Goal: Information Seeking & Learning: Learn about a topic

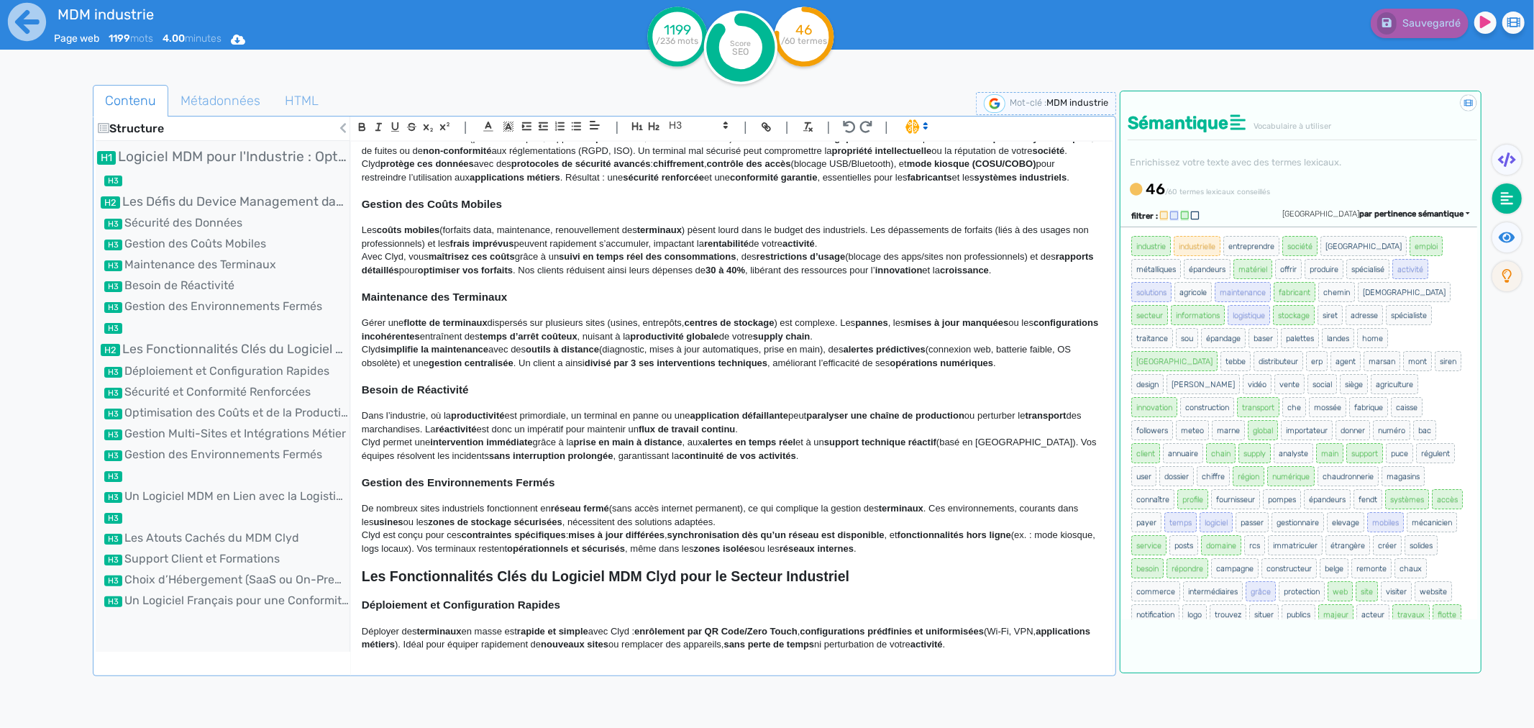
scroll to position [80, 0]
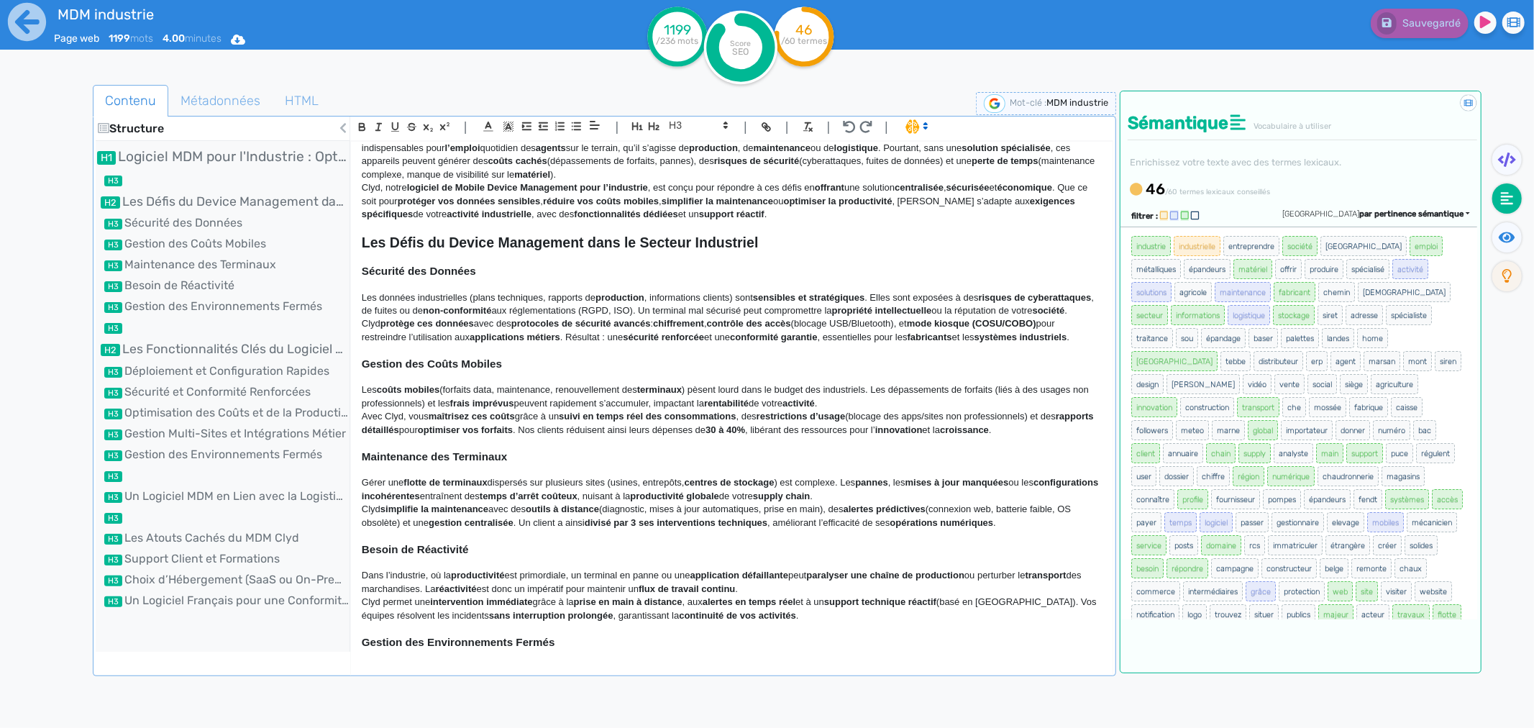
click at [704, 318] on strong "chiffrement" at bounding box center [678, 323] width 51 height 11
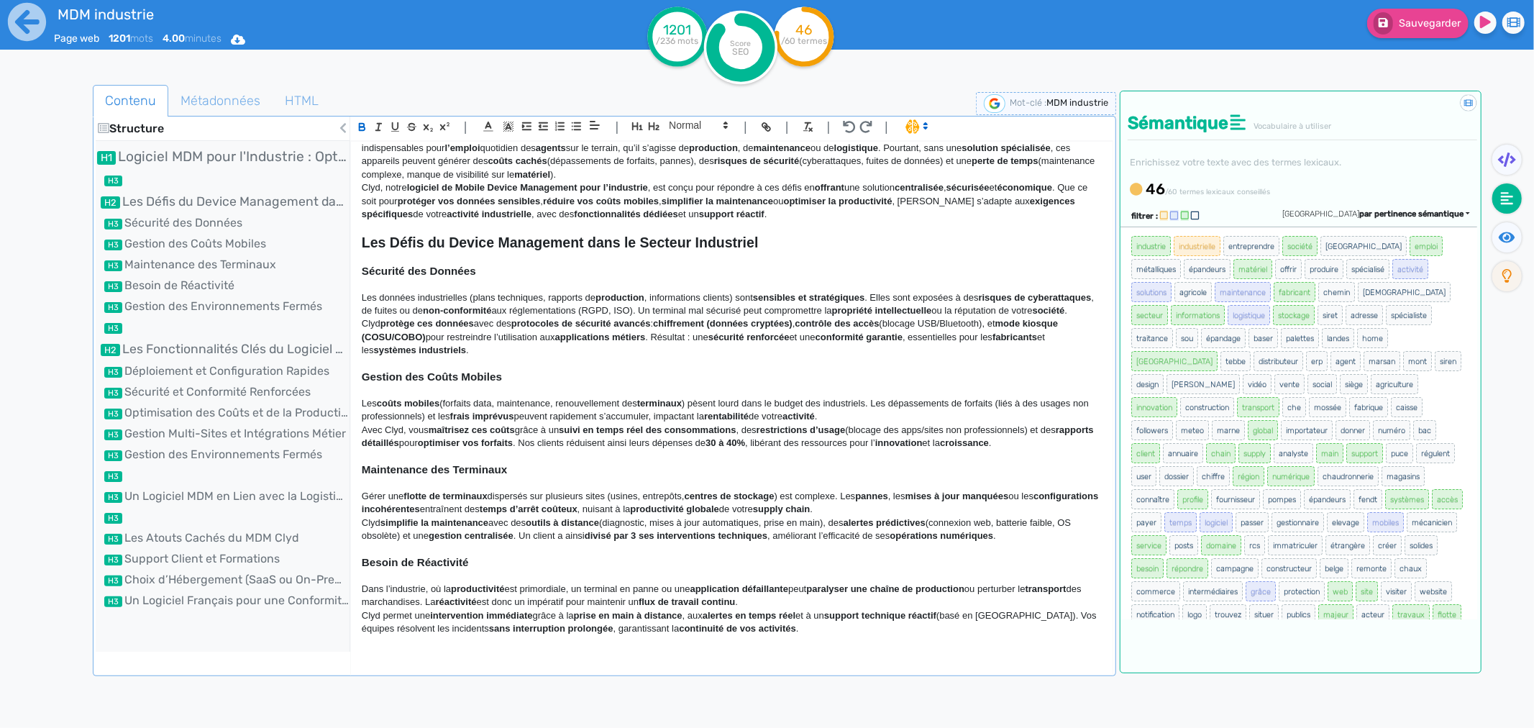
click at [714, 397] on p "Les coûts mobiles (forfaits data, maintenance, renouvellement des terminaux ) p…" at bounding box center [732, 410] width 740 height 27
click at [739, 688] on div "Contenu Métadonnées HTML Structure Logiciel MDM pour l'Industrie : Optimisez la…" at bounding box center [605, 452] width 1024 height 734
click at [779, 318] on strong "chiffrement (données cryptées)" at bounding box center [723, 323] width 140 height 11
click at [742, 318] on strong "chiffrement (données cryptées)" at bounding box center [723, 323] width 140 height 11
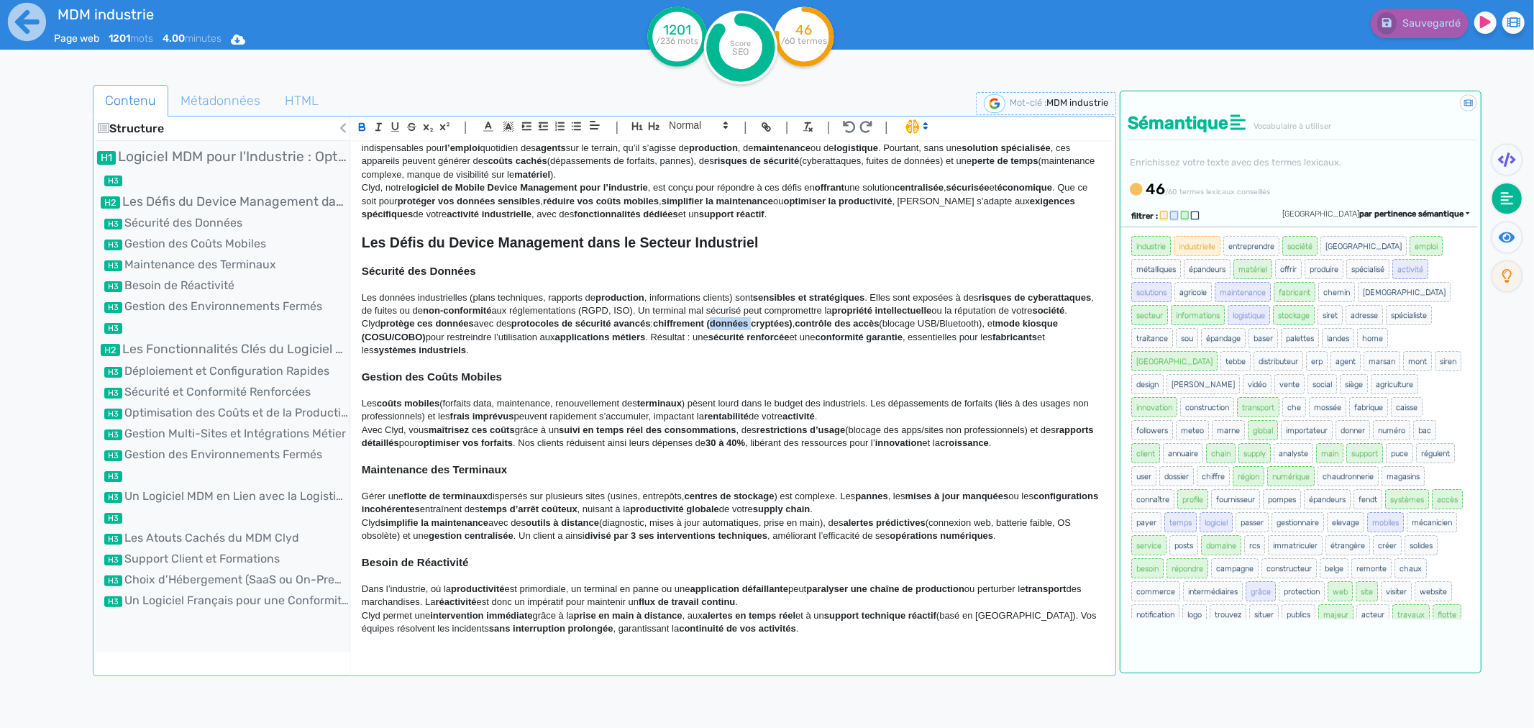
click at [742, 318] on strong "chiffrement (données cryptées)" at bounding box center [723, 323] width 140 height 11
click at [771, 318] on strong "chiffrement (données cryptées)" at bounding box center [723, 323] width 140 height 11
click at [801, 411] on p "Les coûts mobiles (forfaits data, maintenance, renouvellement des terminaux ) p…" at bounding box center [732, 410] width 740 height 27
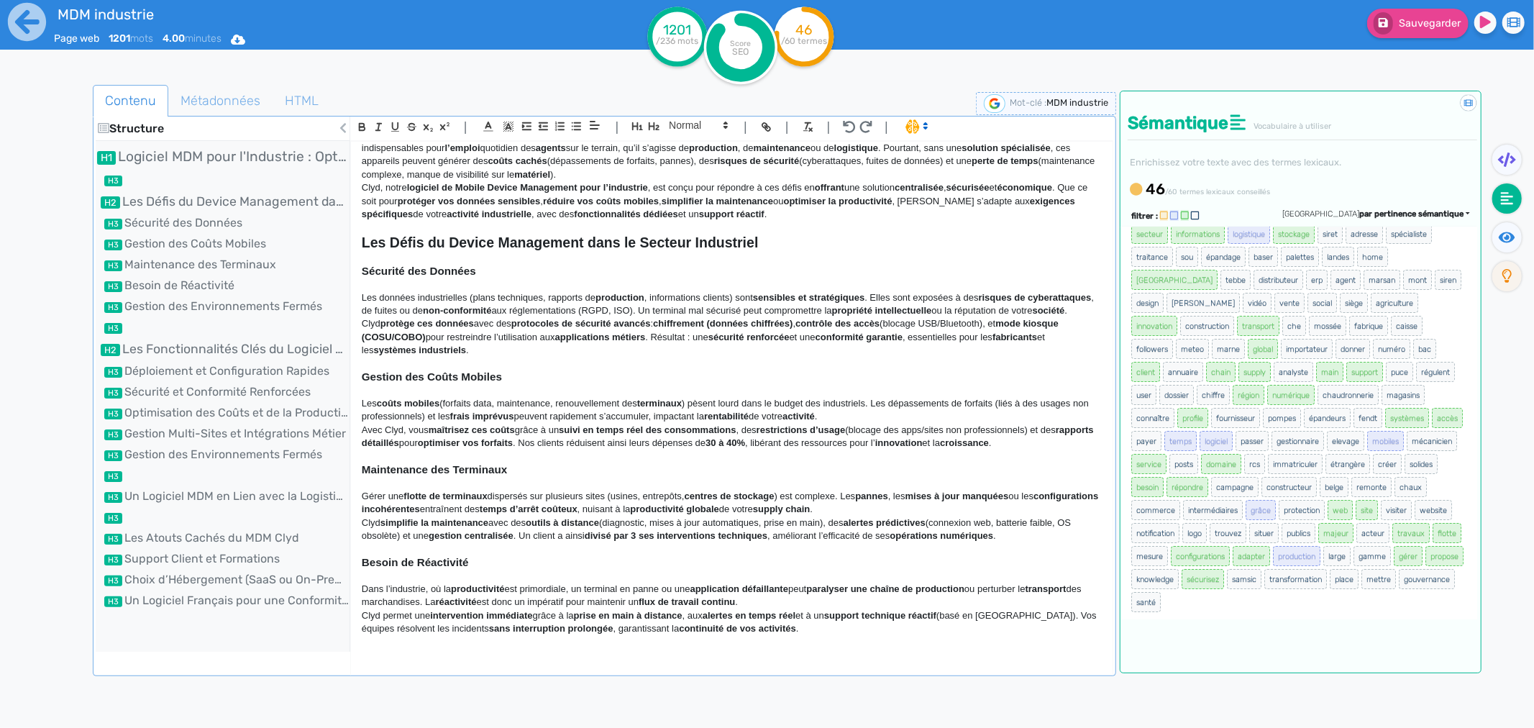
scroll to position [82, 0]
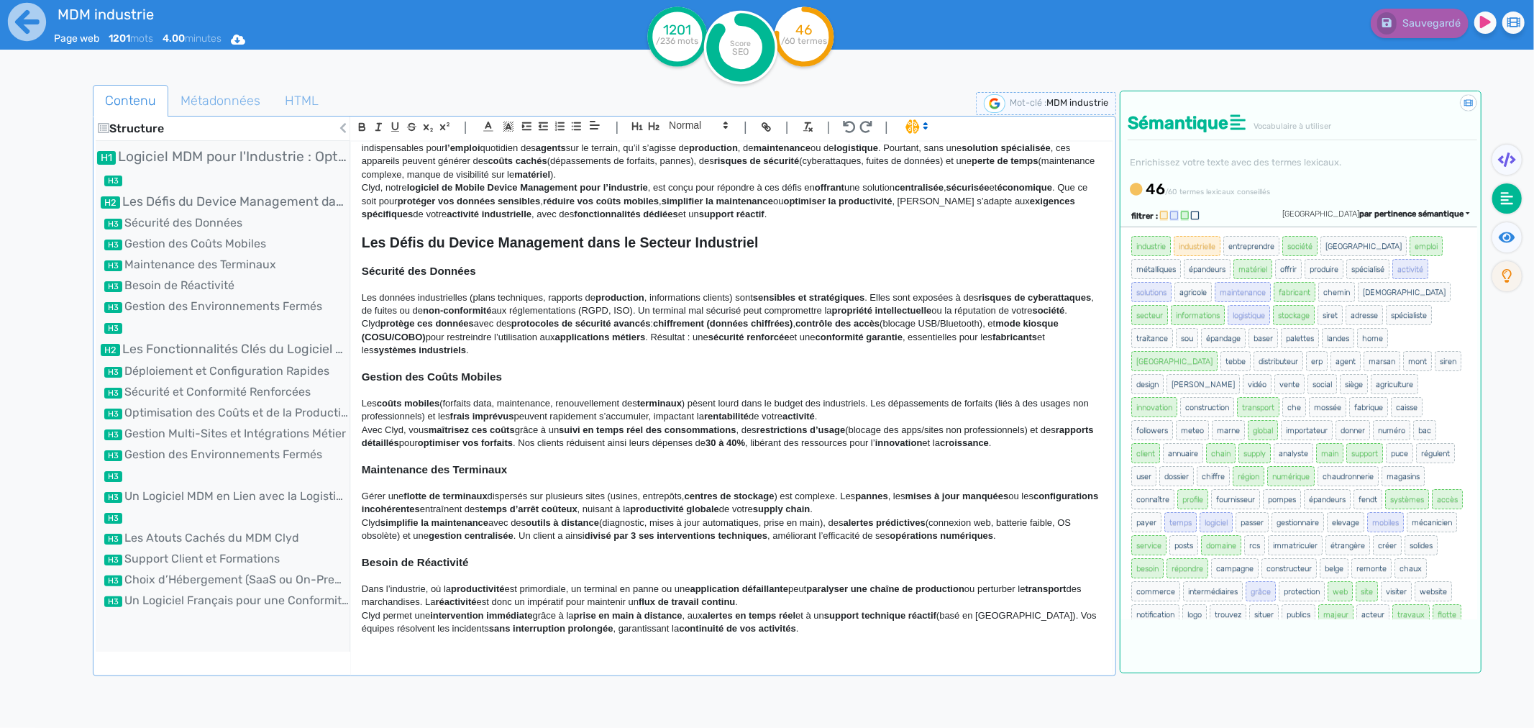
click at [562, 528] on p "Clyd simplifie la maintenance avec des outils à distance (diagnostic, mises à j…" at bounding box center [732, 529] width 740 height 27
click at [587, 529] on p "Clyd simplifie la maintenance avec des outils à distance (diagnostic, mises à j…" at bounding box center [732, 529] width 740 height 27
click at [621, 531] on strong "divisé par 3 ses interventions techniques" at bounding box center [676, 535] width 183 height 11
drag, startPoint x: 1040, startPoint y: 530, endPoint x: 522, endPoint y: 534, distance: 517.9
click at [522, 534] on p "Clyd simplifie la maintenance avec des outils à distance (diagnostic, mises à j…" at bounding box center [732, 529] width 740 height 27
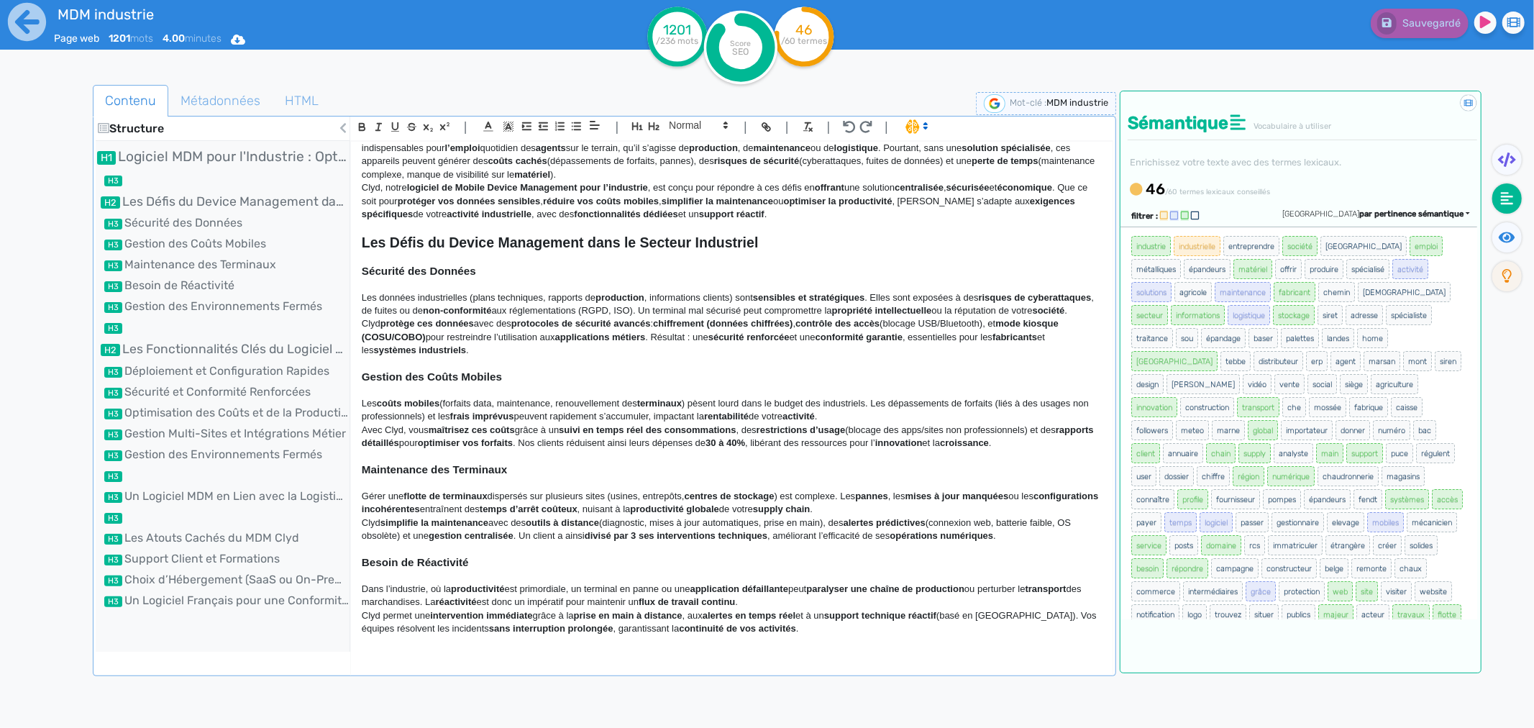
click at [514, 412] on strong "frais imprévus" at bounding box center [482, 416] width 64 height 11
drag, startPoint x: 521, startPoint y: 529, endPoint x: 707, endPoint y: 537, distance: 185.8
click at [707, 537] on div "Logiciel MDM pour l'Industrie : Optimisez la Gestion de Vos Terminaux avec Clyd…" at bounding box center [732, 396] width 762 height 509
copy p "Un client a ainsi divisé par 3 ses interventions techniques , améliorant l’effi…"
click at [606, 413] on p "Les coûts mobiles (forfaits data, maintenance, renouvellement des terminaux ) p…" at bounding box center [732, 410] width 740 height 27
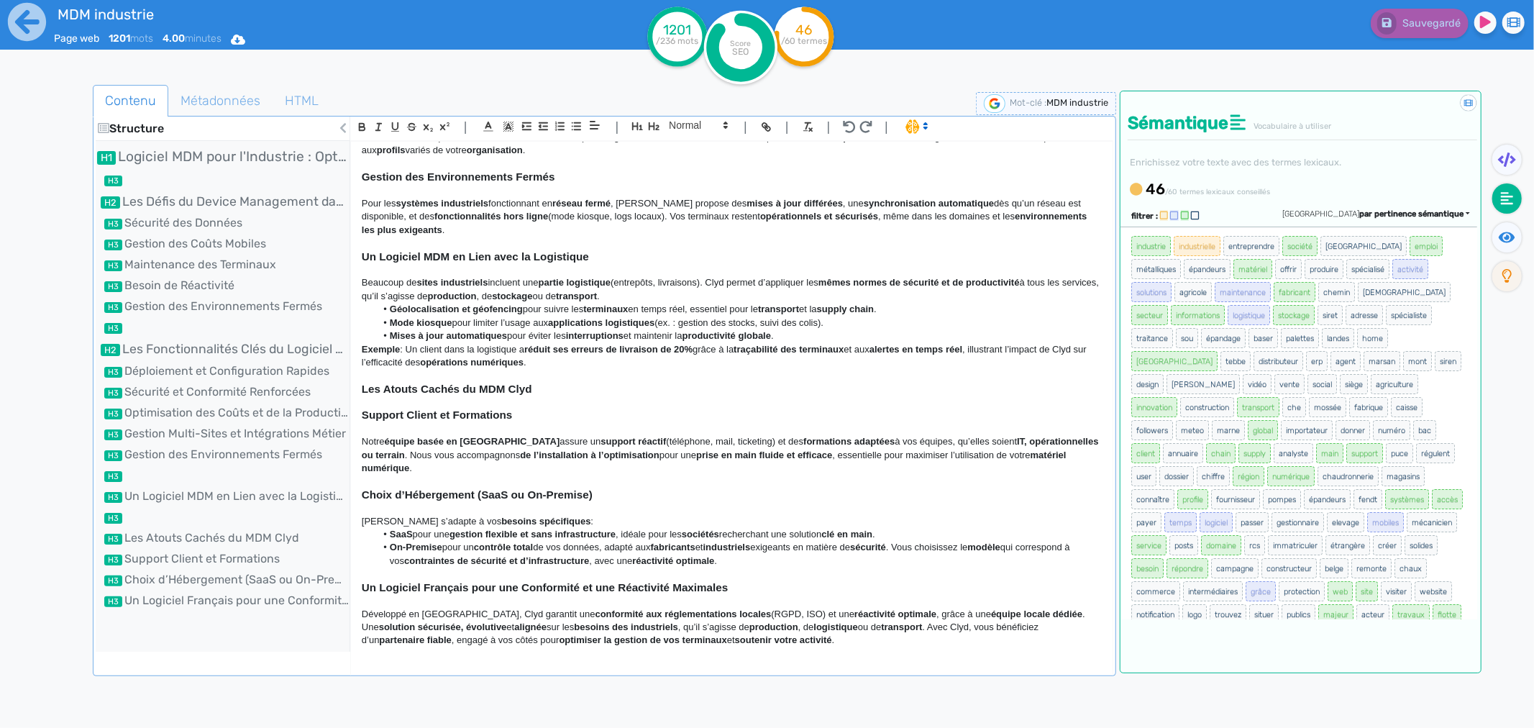
scroll to position [980, 0]
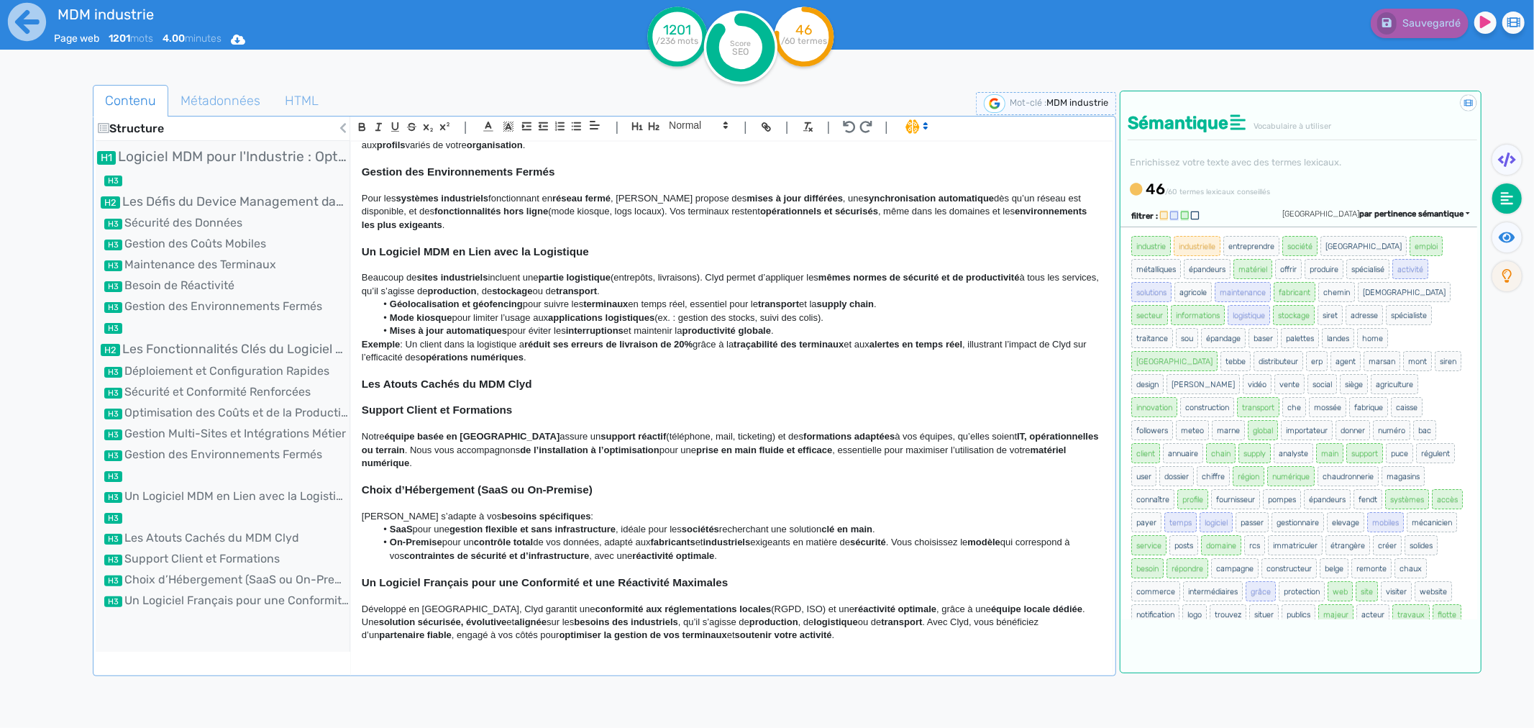
click at [470, 384] on strong "Les Atouts Cachés du MDM Clyd" at bounding box center [447, 384] width 170 height 12
click at [453, 411] on strong "Support Client et Formations" at bounding box center [437, 410] width 150 height 12
click at [450, 386] on strong "Les Atouts Cachés du MDM Clyd" at bounding box center [447, 384] width 170 height 12
click at [649, 134] on button "button" at bounding box center [654, 126] width 17 height 17
click at [420, 404] on p at bounding box center [732, 397] width 740 height 13
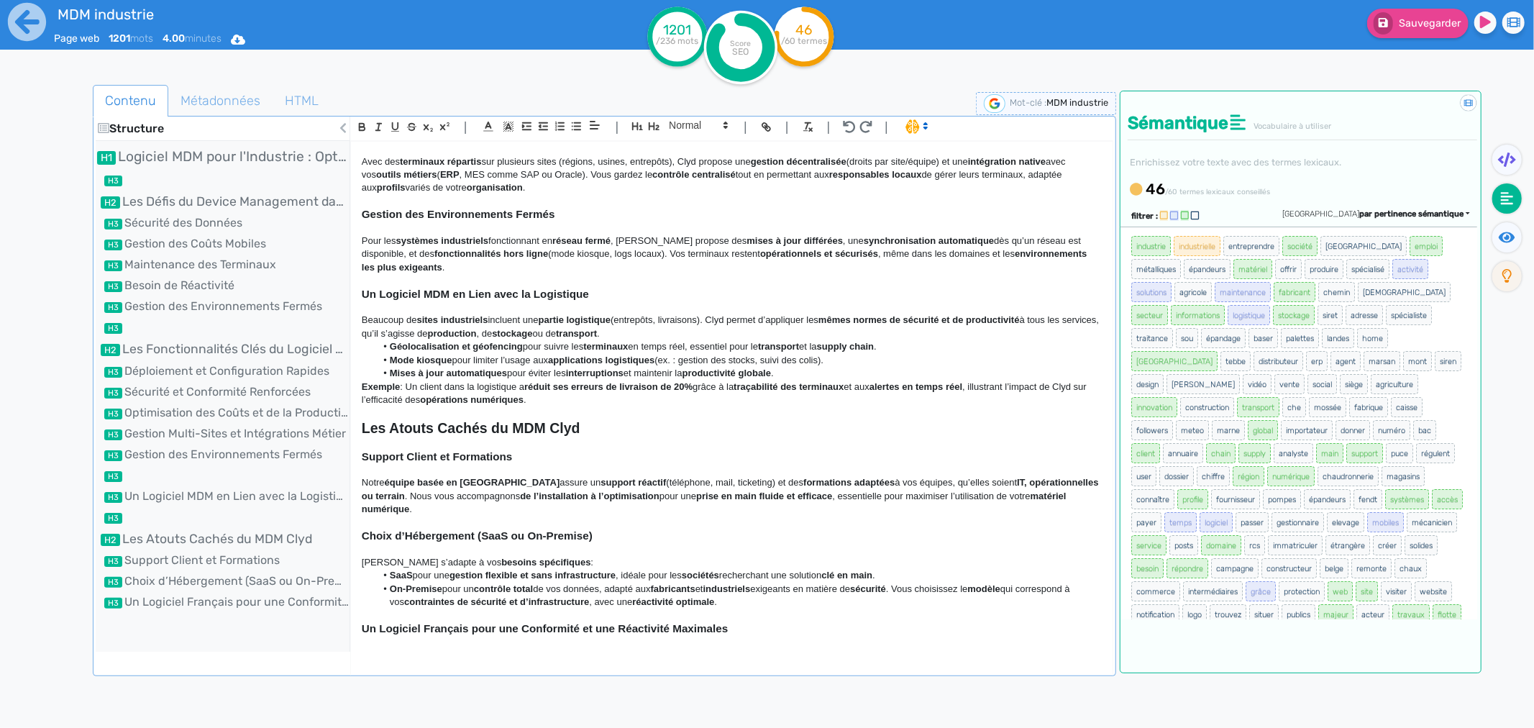
scroll to position [905, 0]
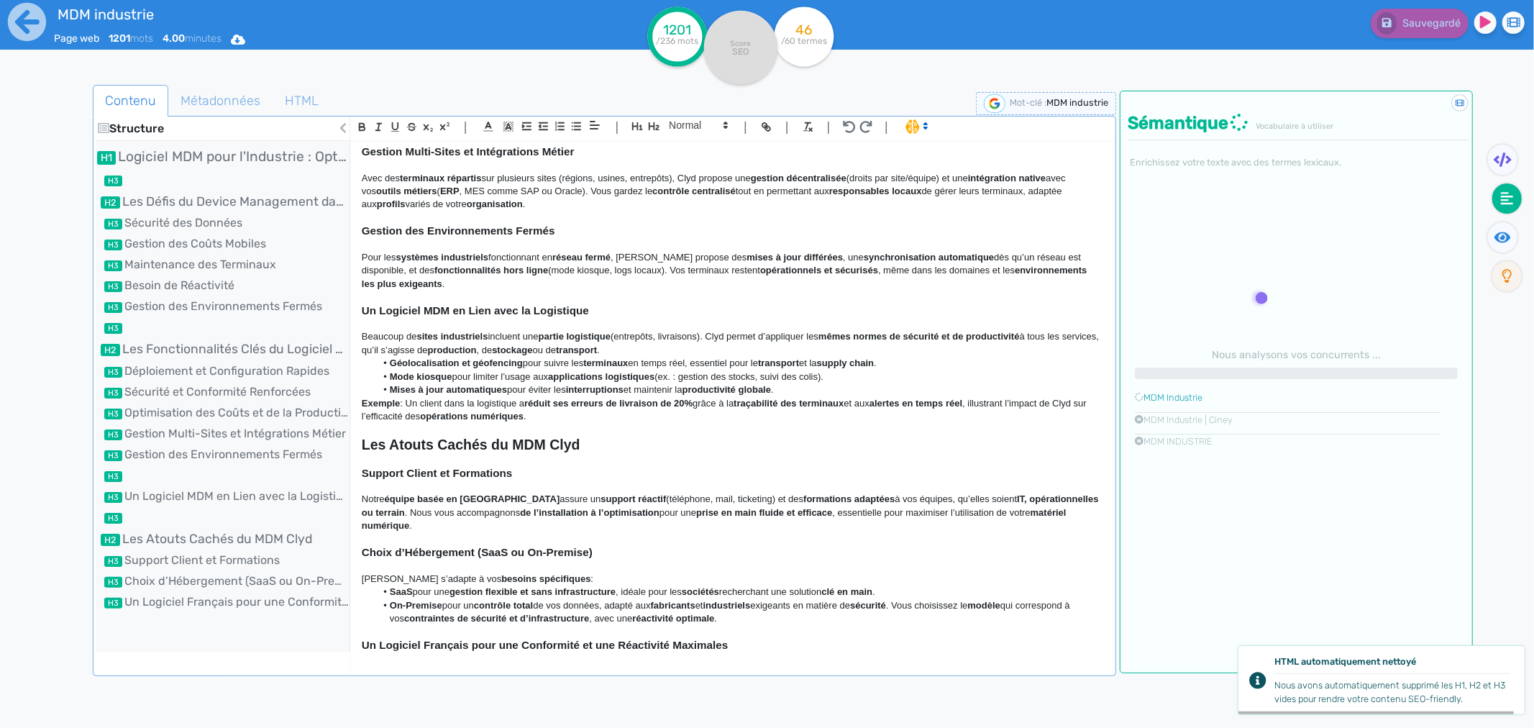
click at [439, 304] on h3 at bounding box center [732, 297] width 740 height 13
click at [437, 304] on h3 at bounding box center [732, 297] width 740 height 13
click at [457, 304] on h3 at bounding box center [732, 297] width 740 height 13
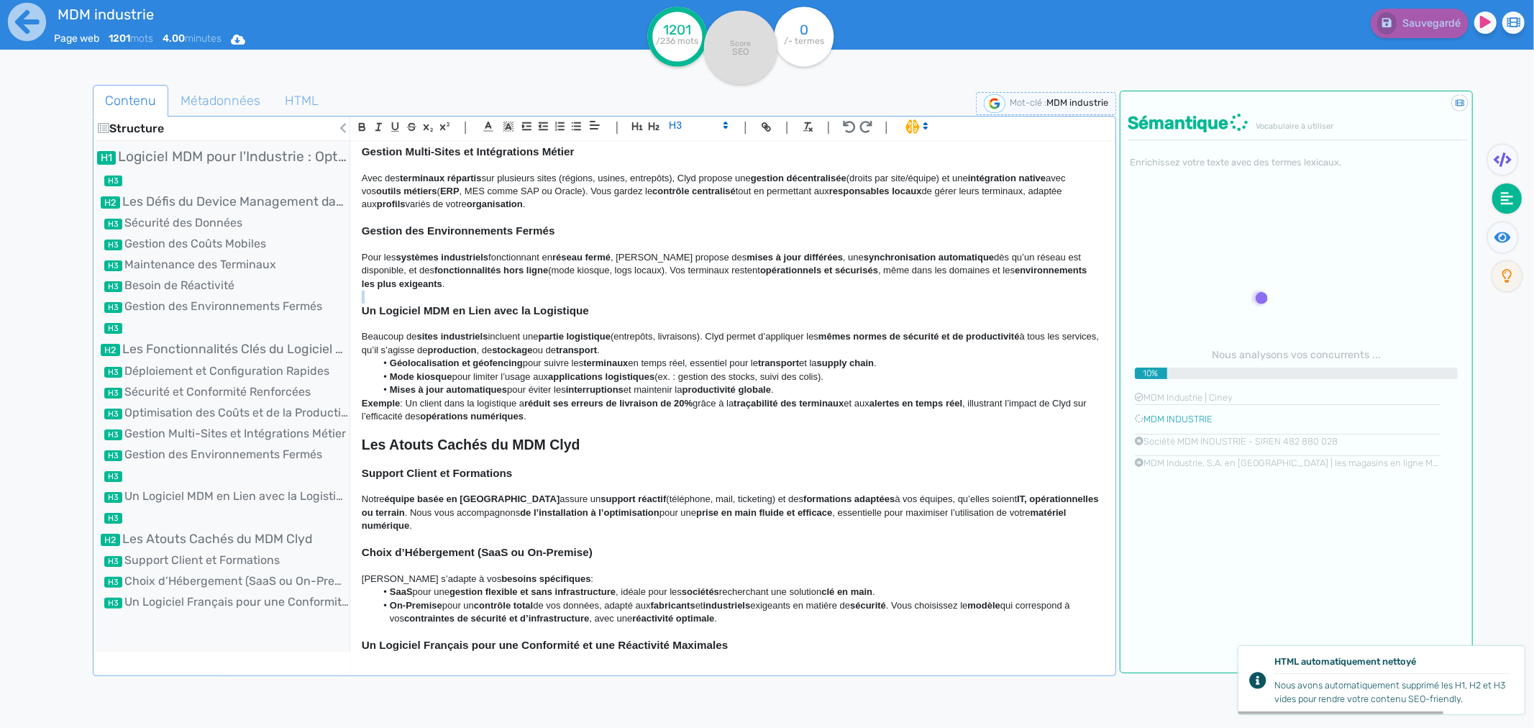
click at [457, 304] on h3 at bounding box center [732, 297] width 740 height 13
click at [456, 316] on strong "Un Logiciel MDM en Lien avec la Logistique" at bounding box center [475, 310] width 227 height 12
click at [653, 129] on icon "button" at bounding box center [654, 126] width 11 height 8
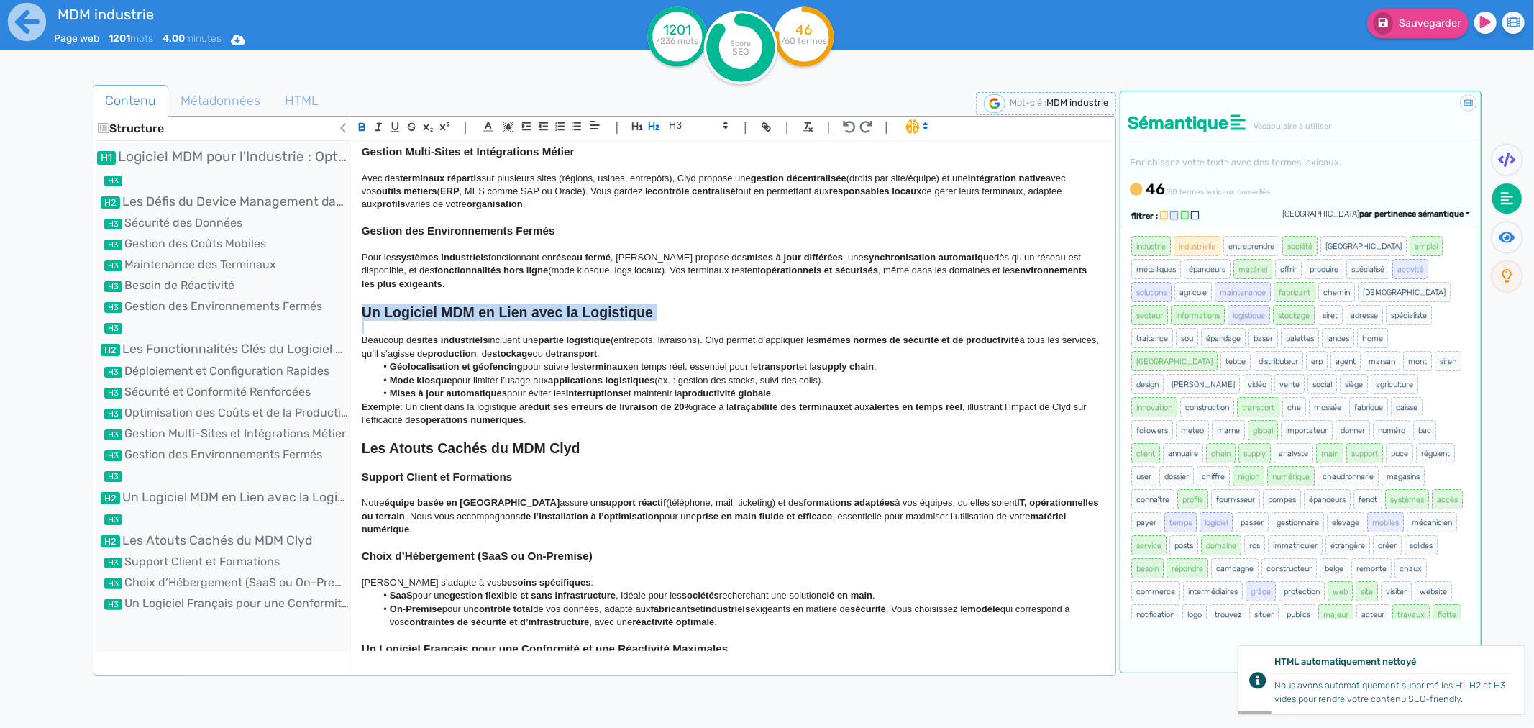
click at [561, 320] on strong "Un Logiciel MDM en Lien avec la Logistique" at bounding box center [507, 312] width 291 height 16
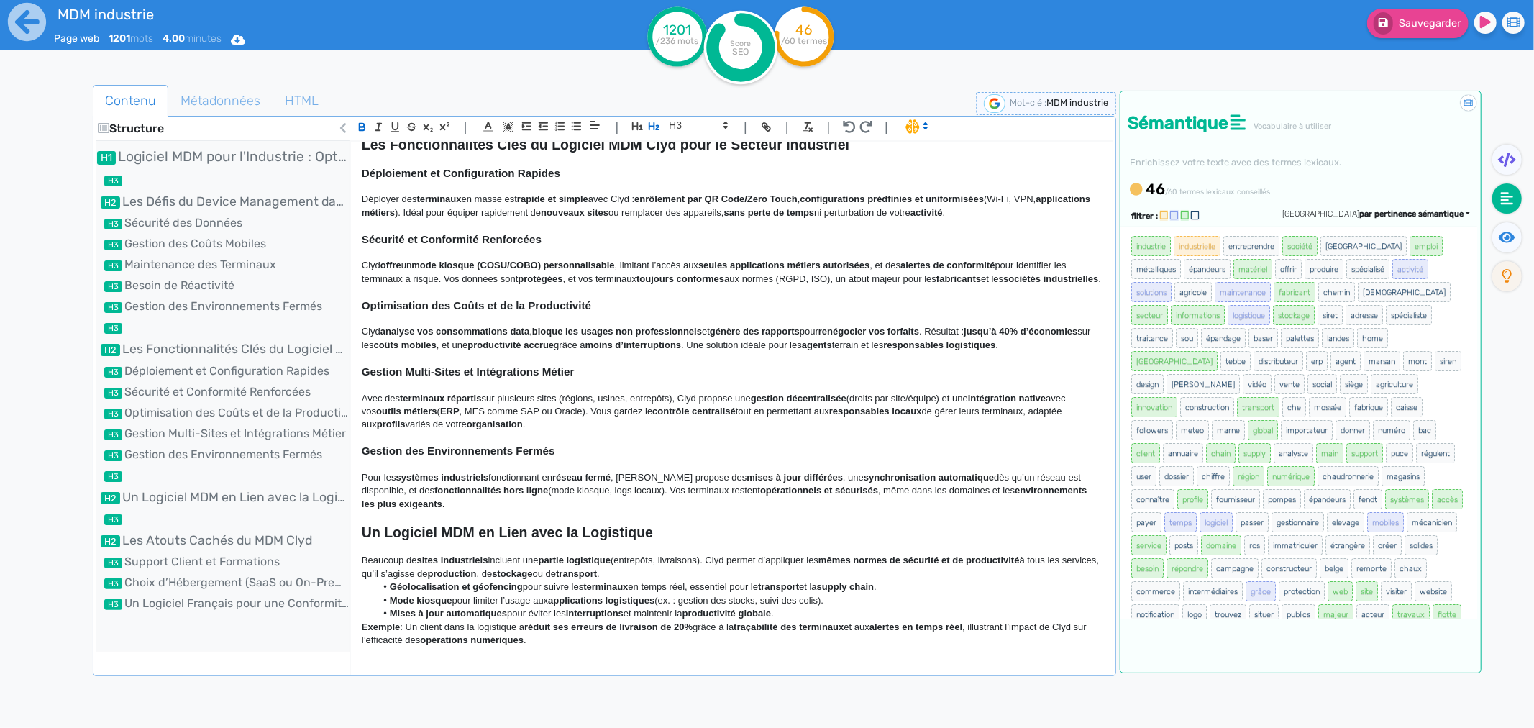
scroll to position [825, 0]
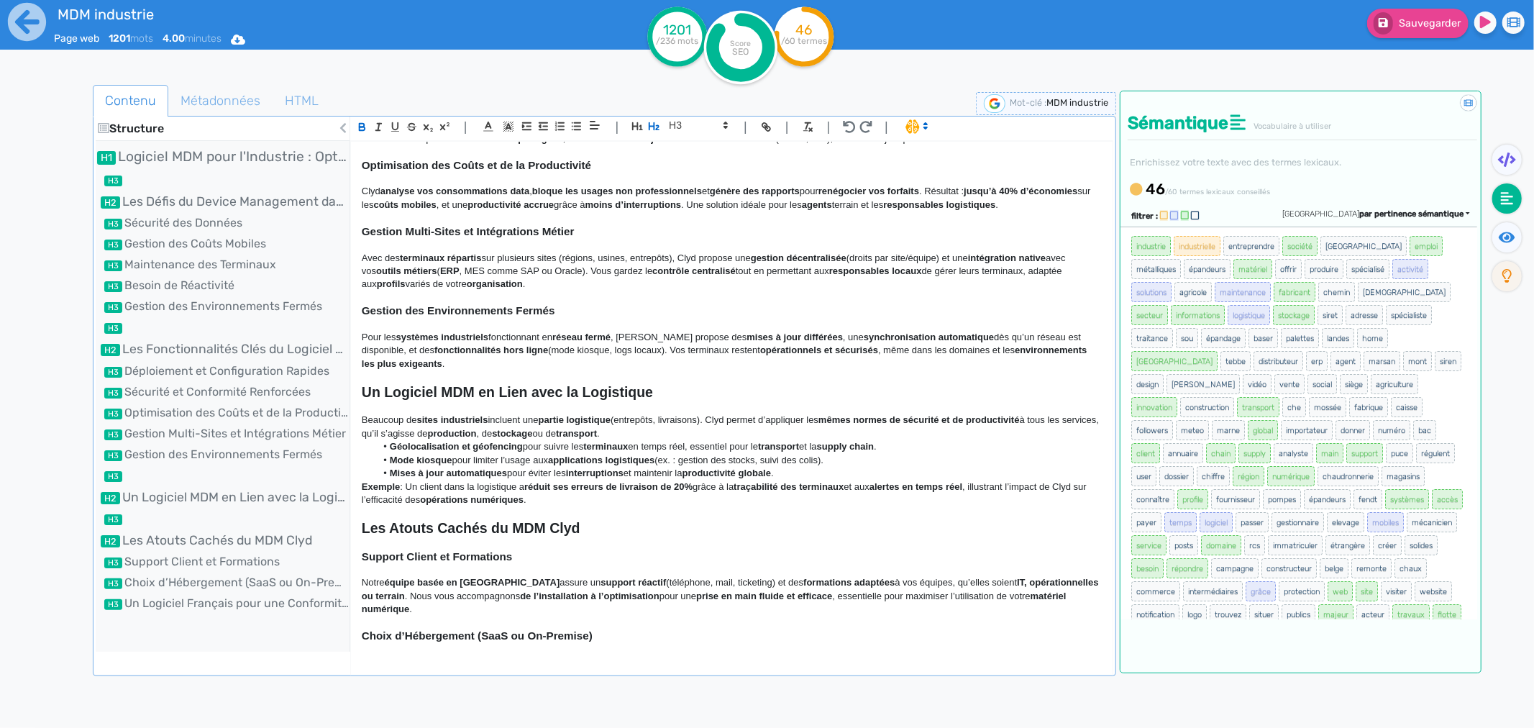
click at [638, 370] on p "Pour les systèmes industriels fonctionnant en réseau fermé , Clyd propose des m…" at bounding box center [732, 351] width 740 height 40
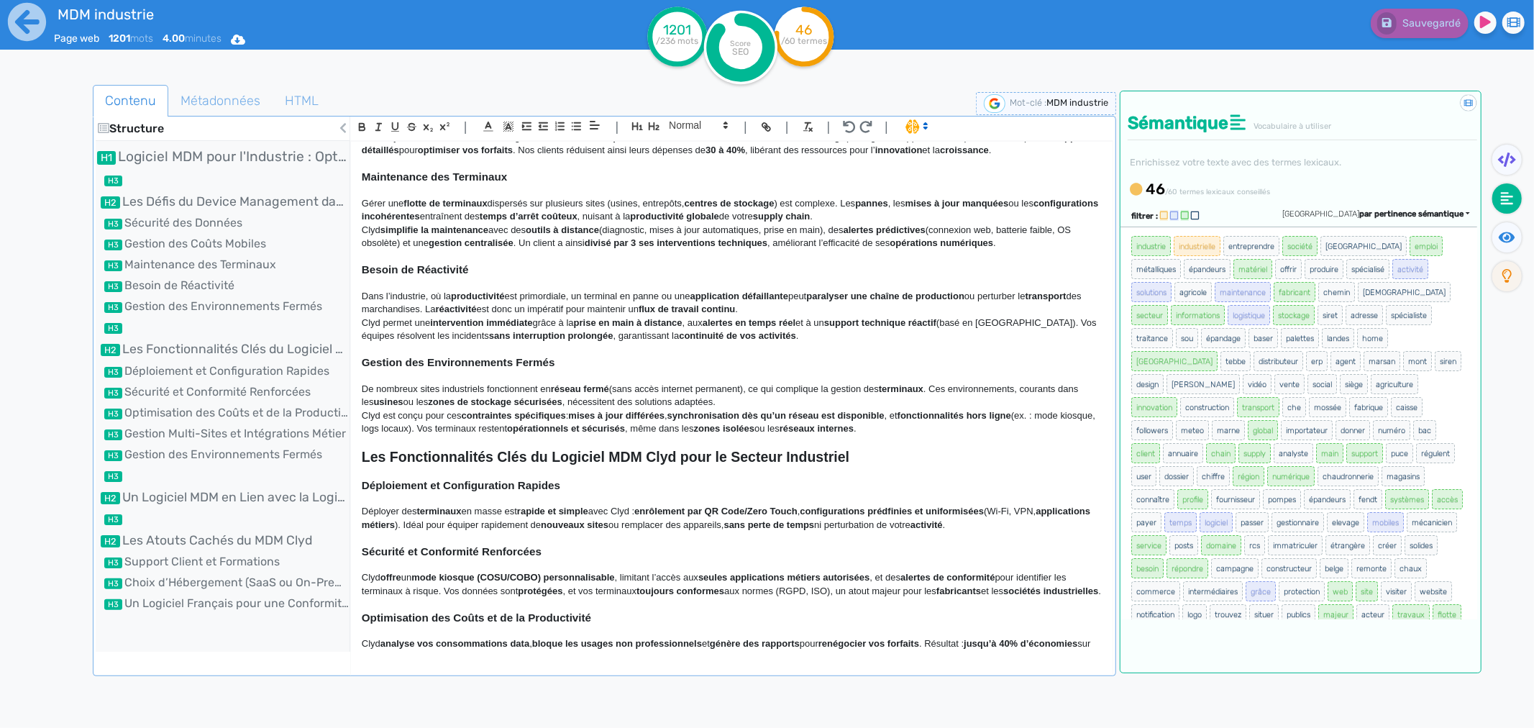
scroll to position [349, 0]
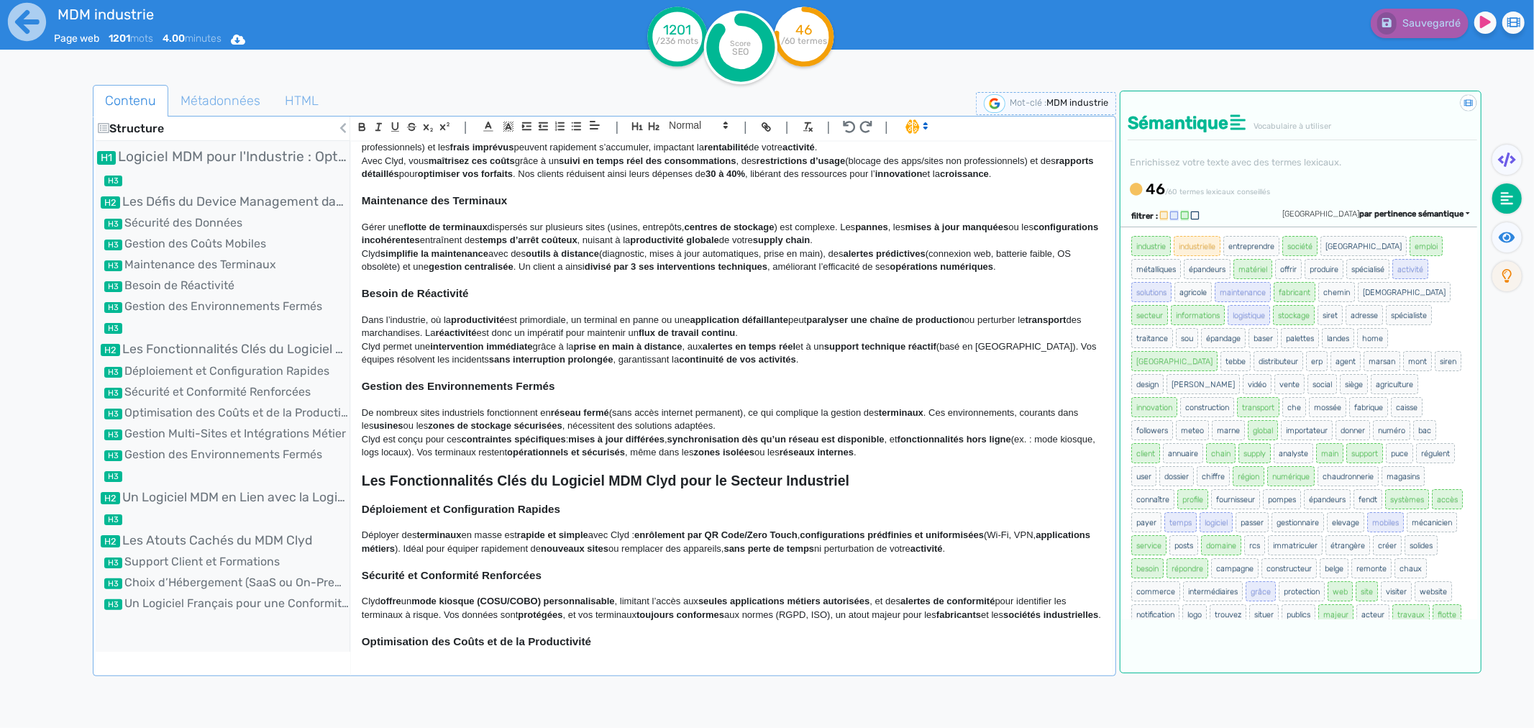
click at [636, 357] on p "Clyd permet une intervention immédiate grâce à la prise en main à distance , au…" at bounding box center [732, 353] width 740 height 27
drag, startPoint x: 521, startPoint y: 257, endPoint x: 1006, endPoint y: 260, distance: 484.1
click at [1006, 260] on p "Clyd simplifie la maintenance avec des outils à distance (diagnostic, mises à j…" at bounding box center [732, 260] width 740 height 27
click at [986, 344] on p "Clyd permet une intervention immédiate grâce à la prise en main à distance , au…" at bounding box center [732, 353] width 740 height 27
click at [44, 611] on div at bounding box center [67, 449] width 51 height 737
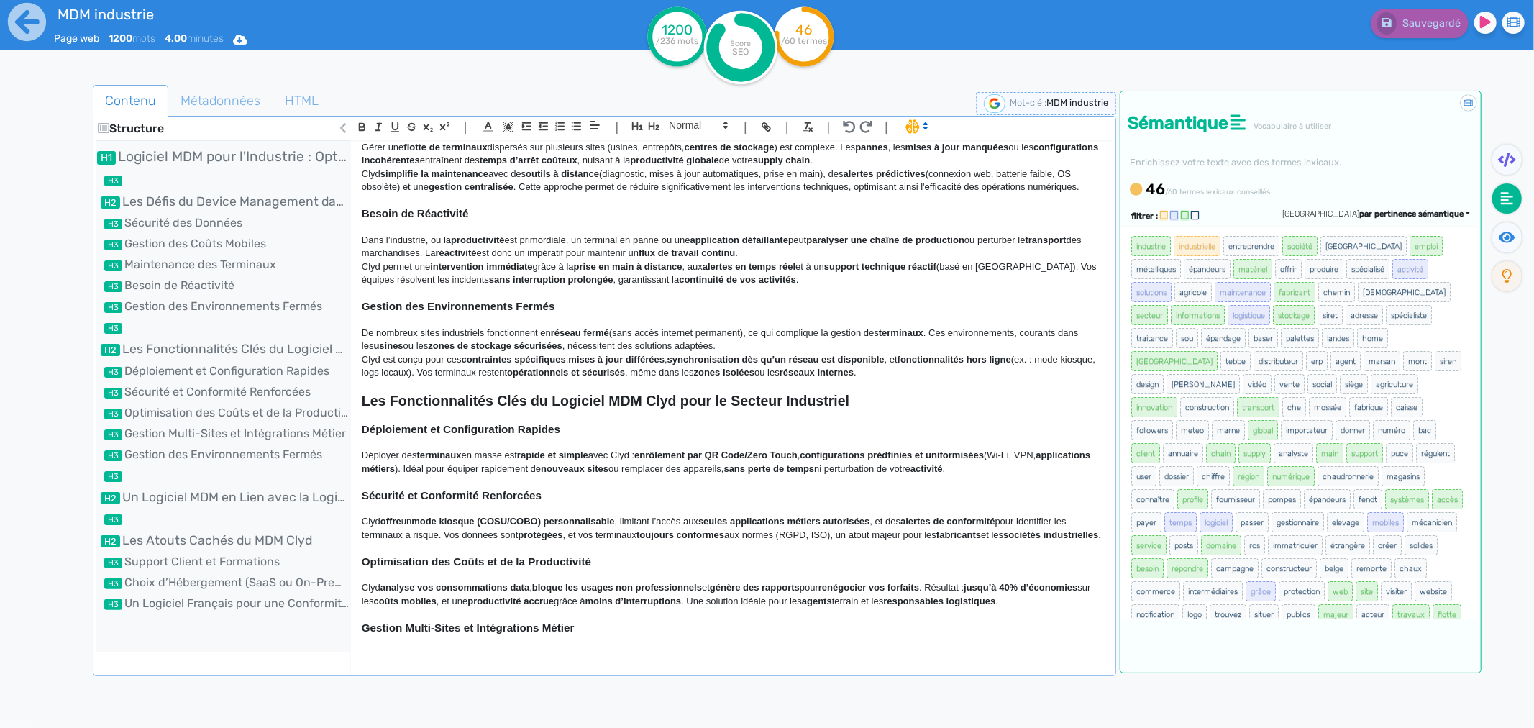
scroll to position [509, 0]
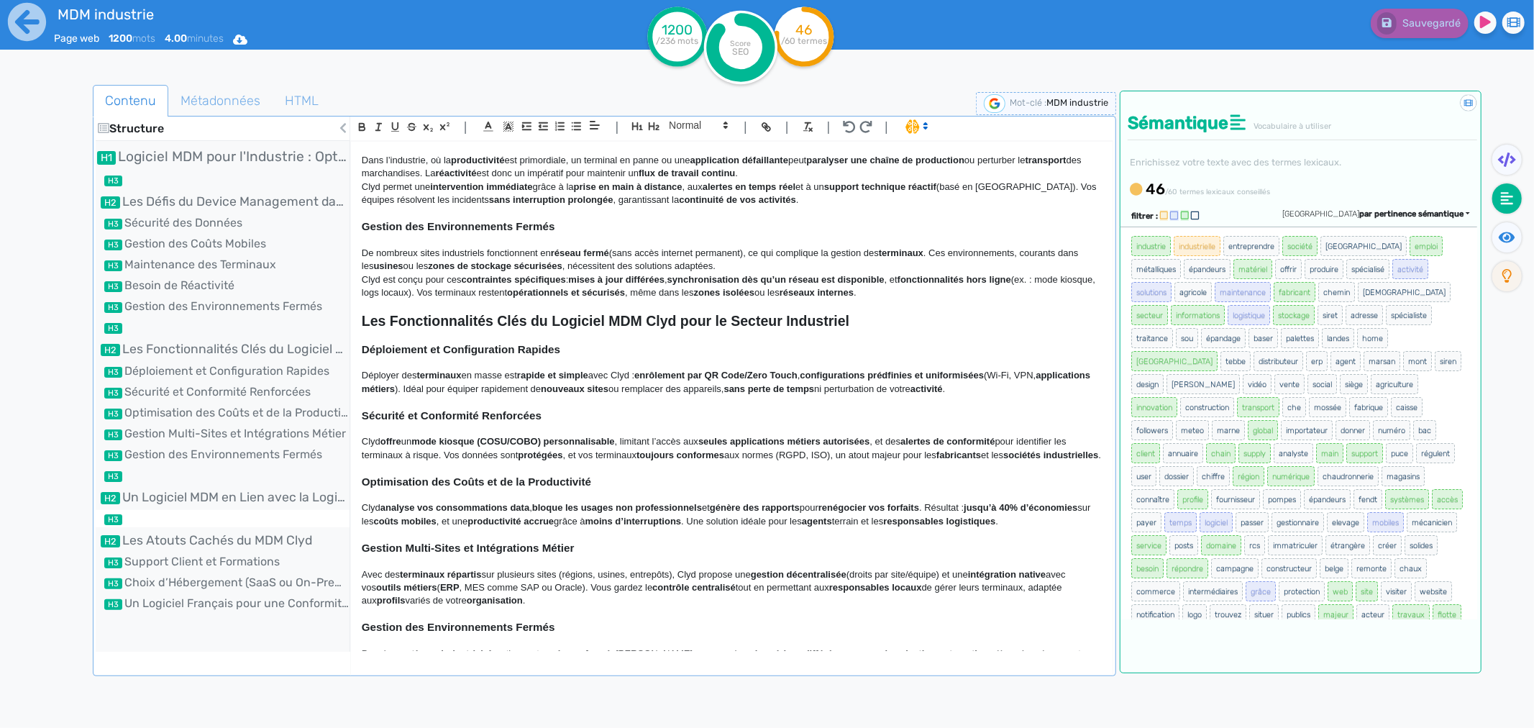
click at [178, 515] on li at bounding box center [223, 518] width 254 height 17
click at [706, 132] on span at bounding box center [697, 125] width 70 height 17
click at [965, 155] on strong "paralyser une chaîne de production" at bounding box center [885, 160] width 158 height 11
click at [206, 521] on li at bounding box center [223, 518] width 254 height 17
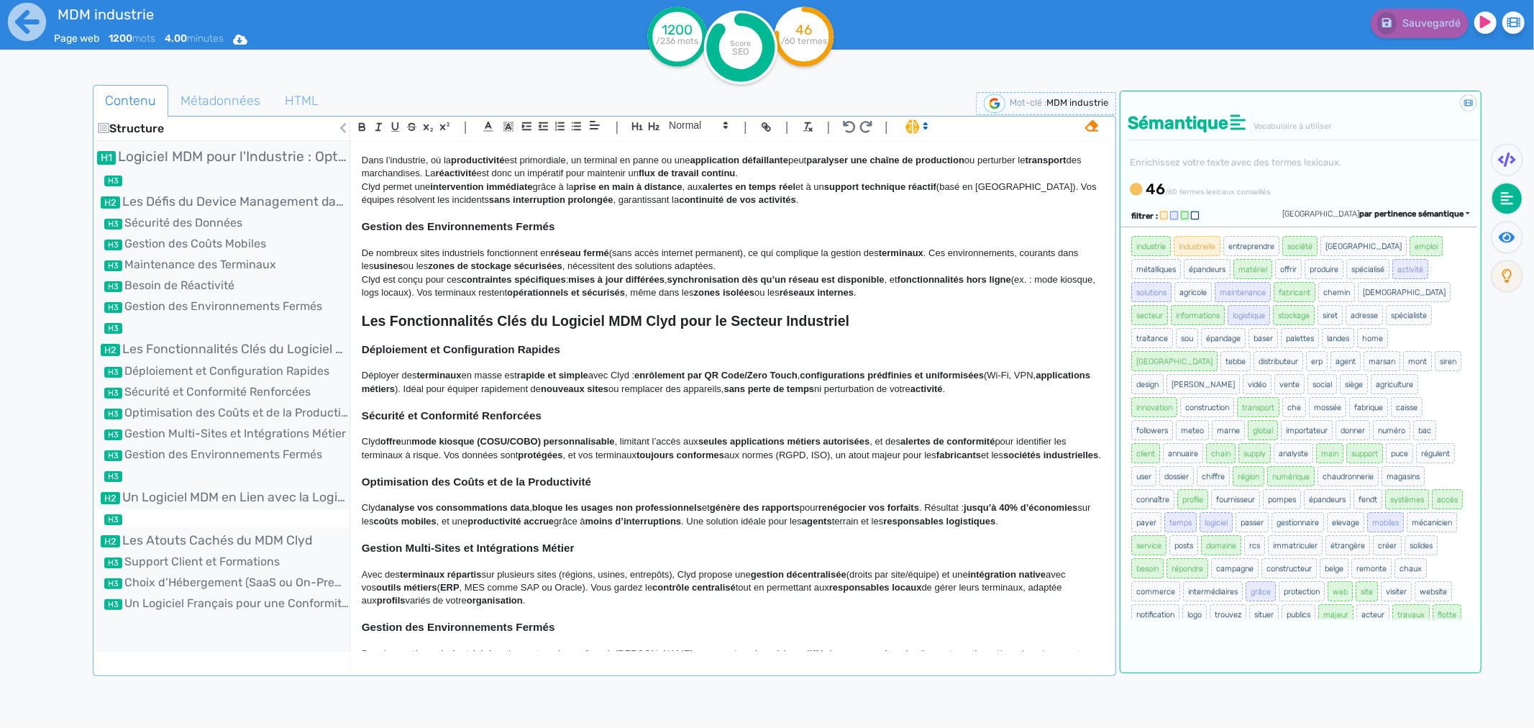
click at [206, 521] on li at bounding box center [223, 518] width 254 height 17
click at [163, 521] on li at bounding box center [223, 518] width 254 height 17
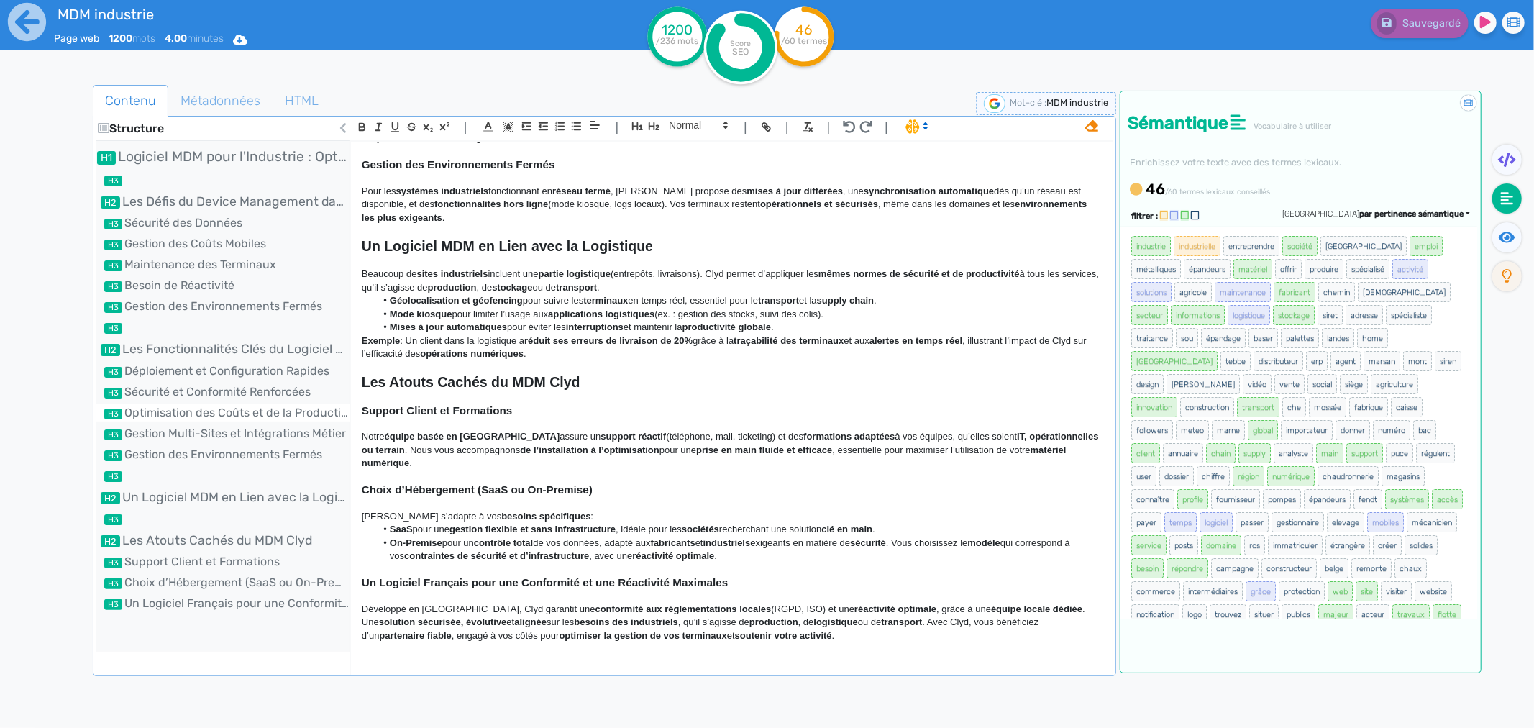
click at [170, 415] on li "Optimisation des Coûts et de la Productivité" at bounding box center [223, 412] width 254 height 17
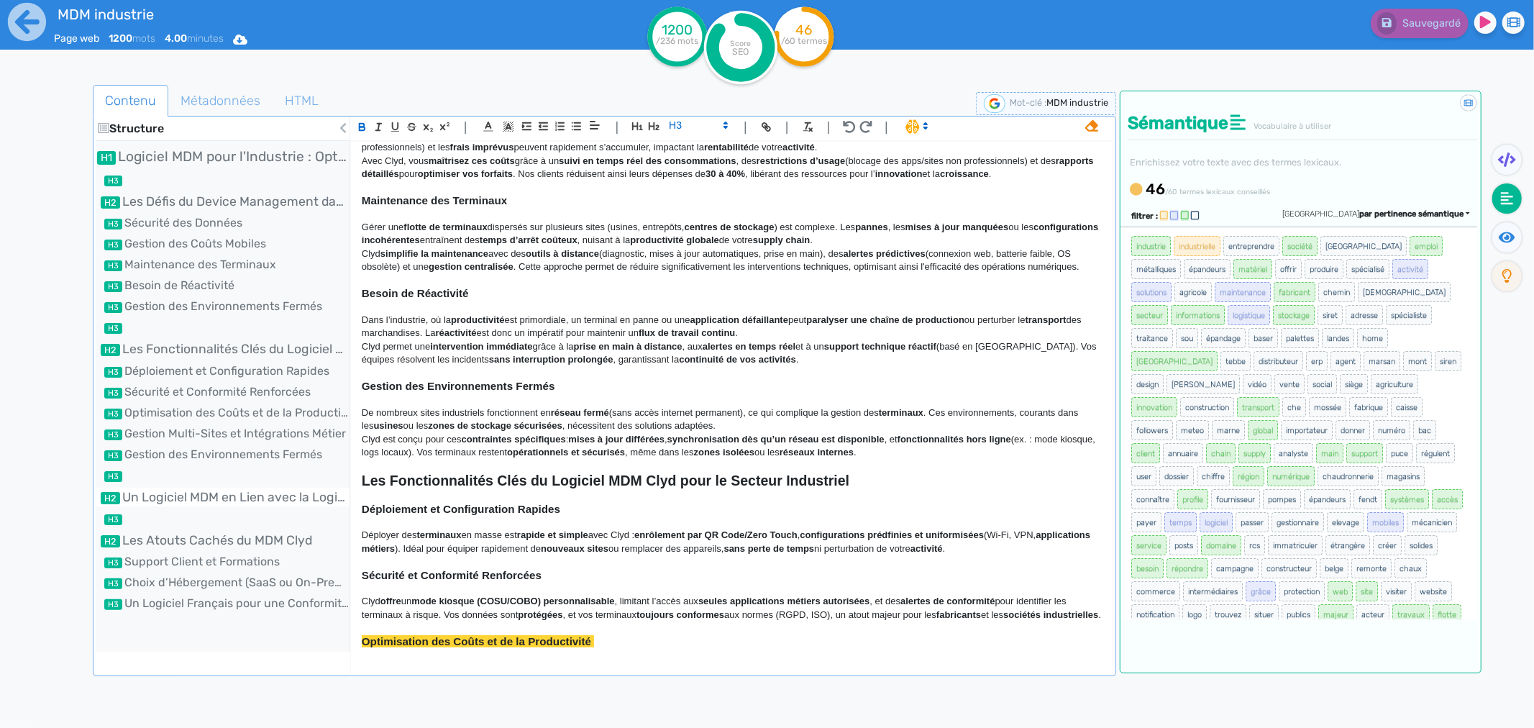
click at [148, 499] on li "Un Logiciel MDM en Lien avec la Logistique" at bounding box center [223, 497] width 254 height 19
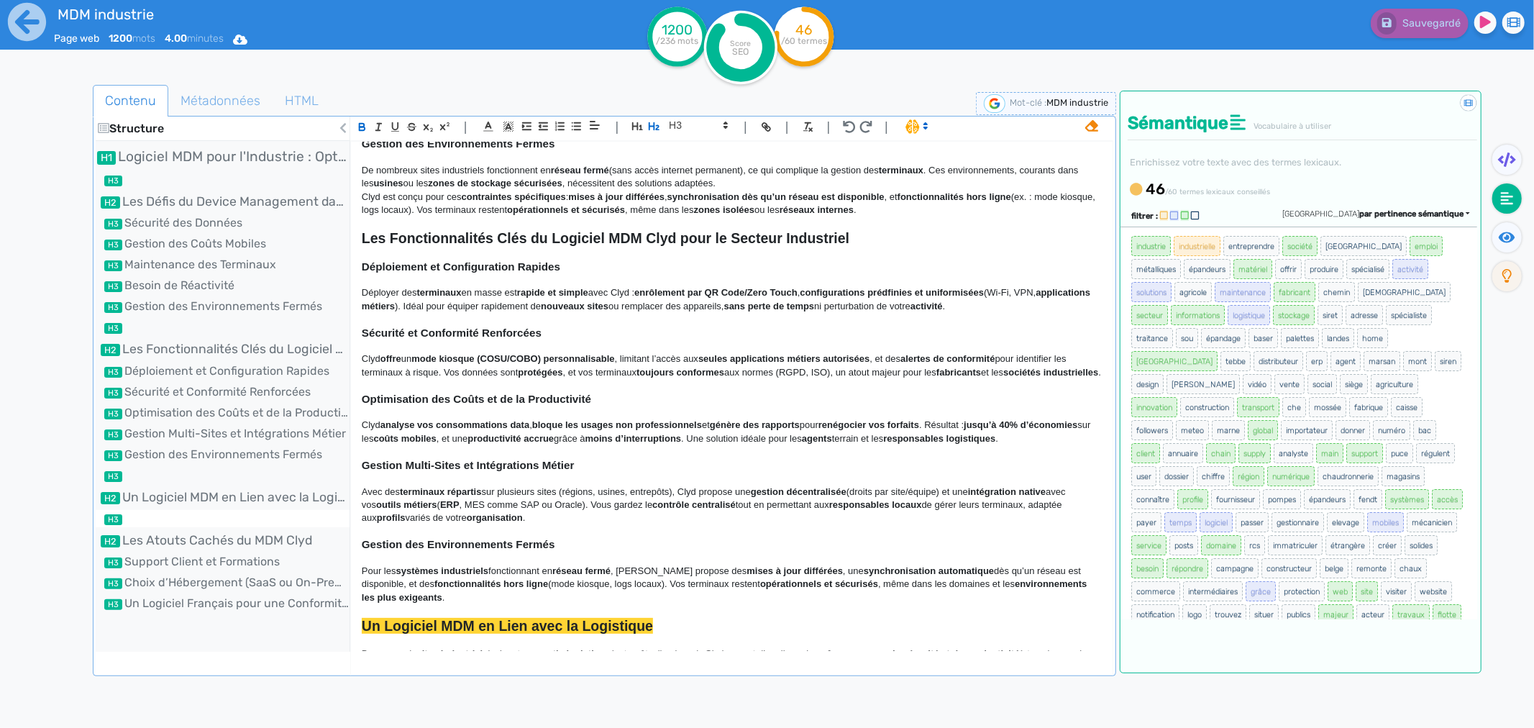
click at [147, 514] on li at bounding box center [223, 518] width 254 height 17
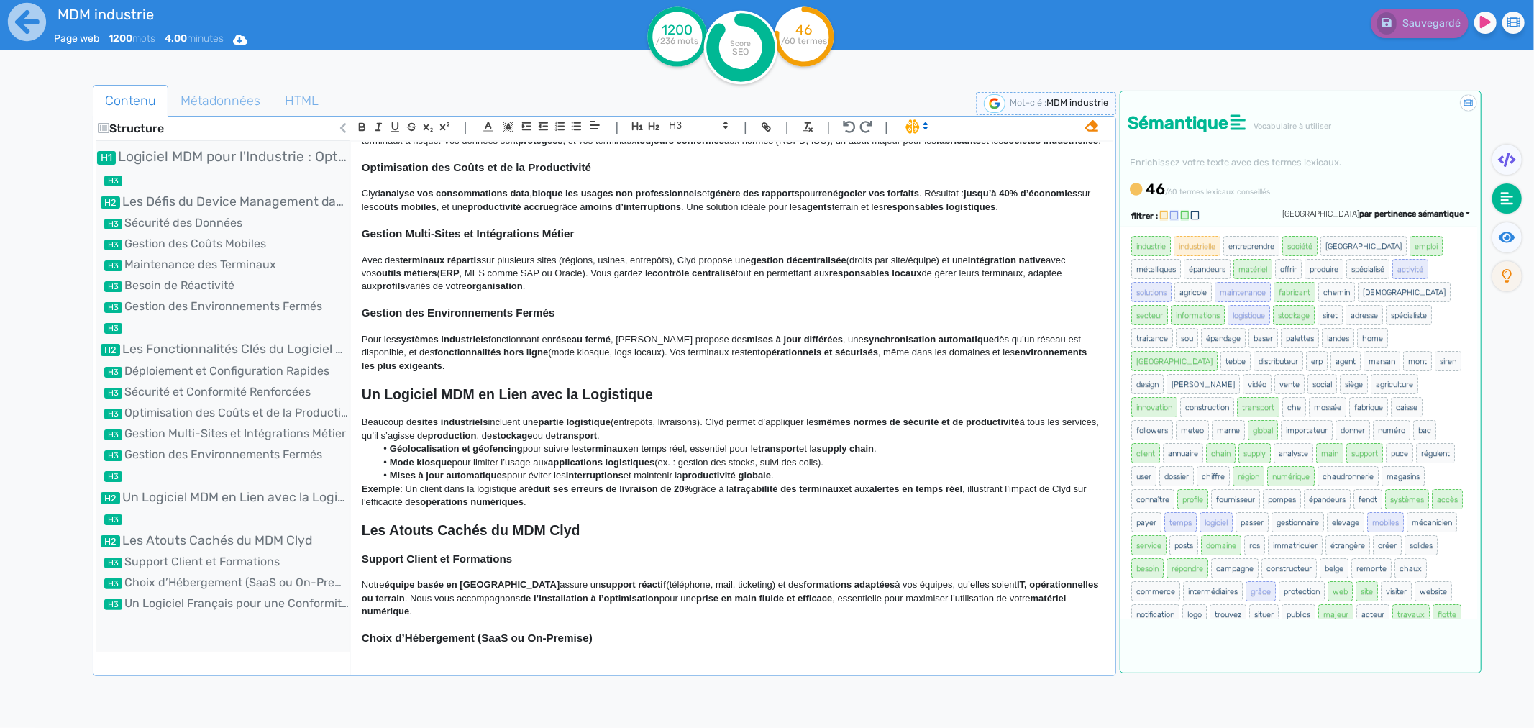
scroll to position [831, 0]
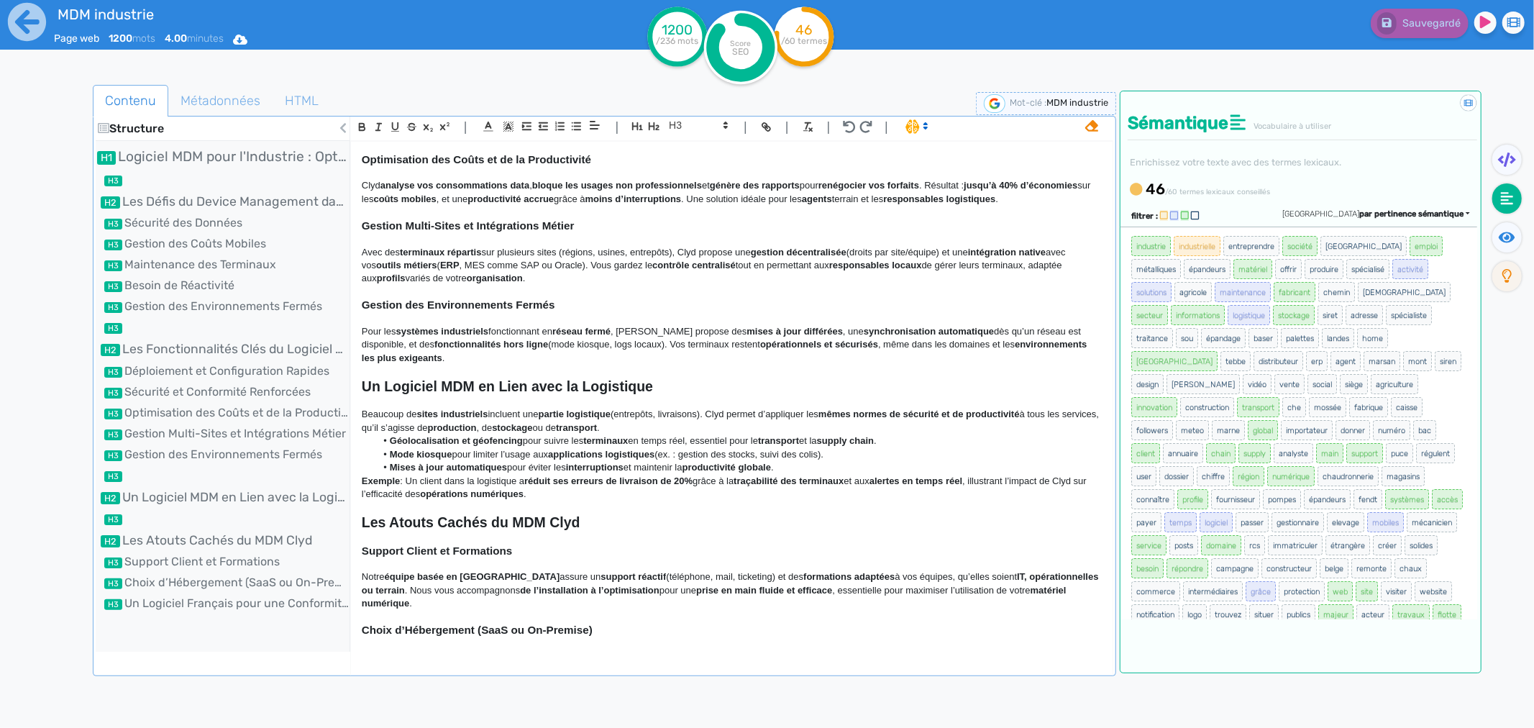
click at [388, 408] on p at bounding box center [732, 401] width 740 height 13
click at [693, 132] on span at bounding box center [697, 125] width 70 height 17
click at [391, 557] on strong "Support Client et Formations" at bounding box center [437, 550] width 150 height 12
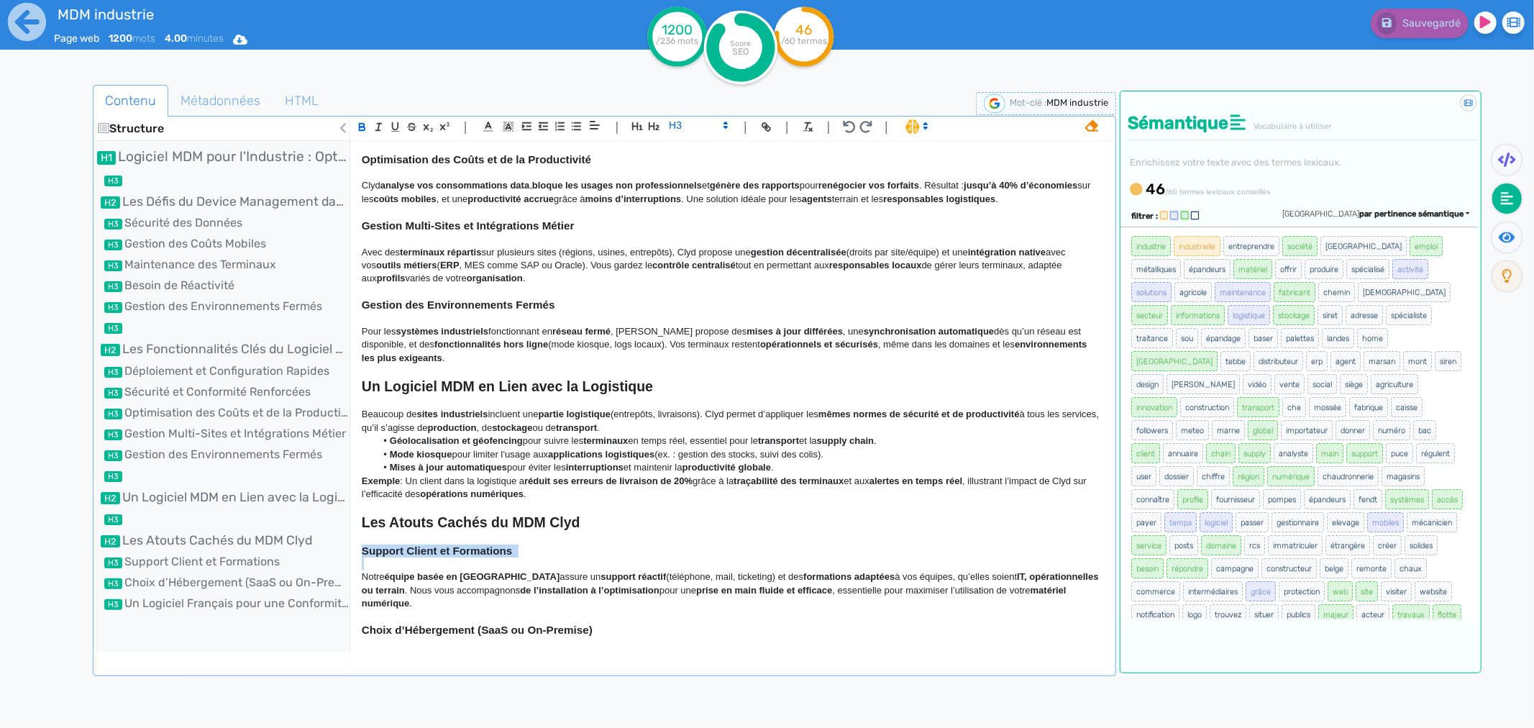
click at [391, 557] on strong "Support Client et Formations" at bounding box center [437, 550] width 150 height 12
click at [190, 520] on li at bounding box center [223, 518] width 254 height 17
click at [421, 394] on strong "Un Logiciel MDM en Lien avec la Logistique" at bounding box center [507, 386] width 291 height 16
click at [414, 408] on p at bounding box center [732, 401] width 740 height 13
click at [710, 121] on span at bounding box center [697, 125] width 70 height 17
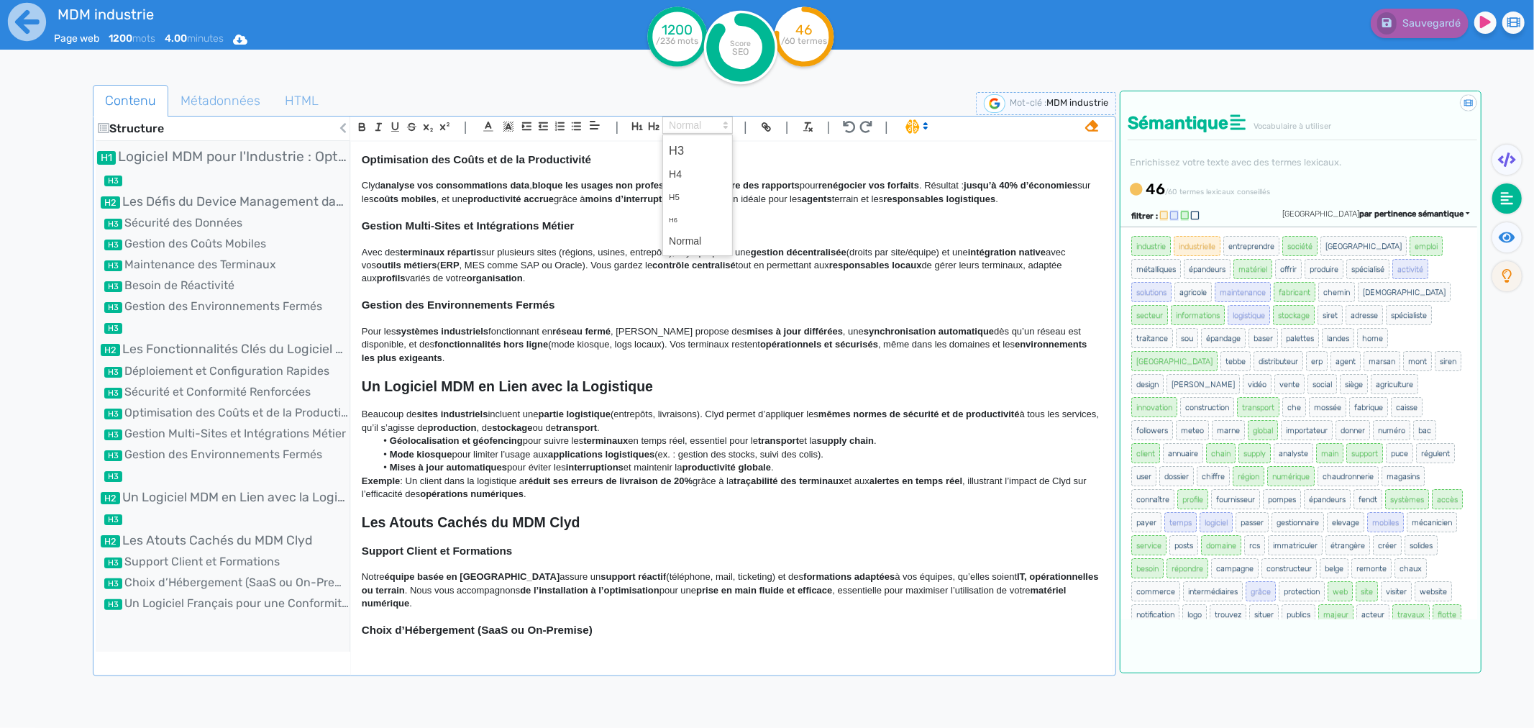
click at [410, 460] on strong "Mode kiosque" at bounding box center [421, 454] width 63 height 11
click at [398, 419] on span "Beaucoup de" at bounding box center [389, 414] width 55 height 11
click at [390, 501] on p "Exemple : Un client dans la logistique a réduit ses erreurs de livraison de 20%…" at bounding box center [732, 488] width 740 height 27
click at [386, 514] on h3 at bounding box center [732, 507] width 740 height 13
click at [682, 138] on div "| | H3 H4 H5 H6 Normal | | | |" at bounding box center [731, 129] width 763 height 24
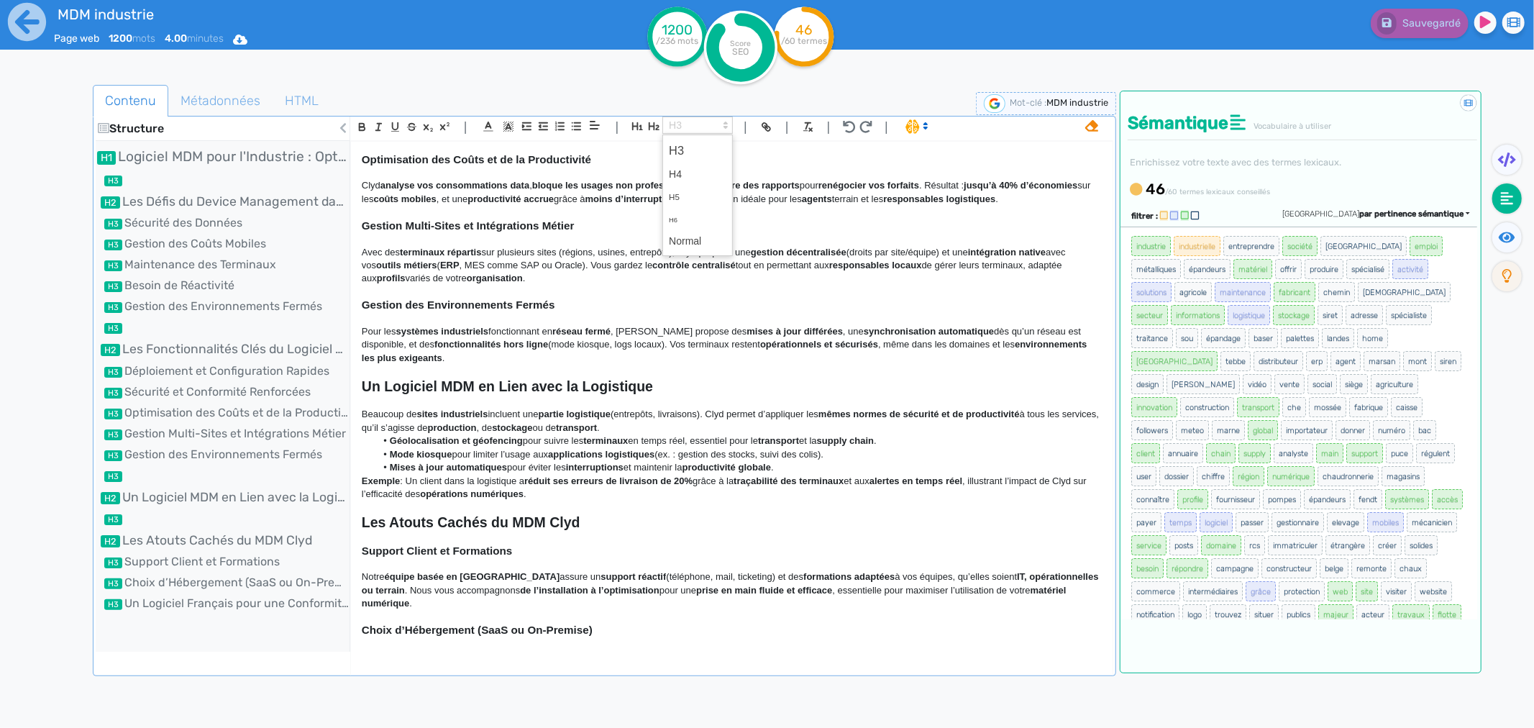
click at [711, 121] on span at bounding box center [697, 125] width 70 height 17
click at [687, 147] on span at bounding box center [698, 150] width 58 height 25
click at [678, 125] on span at bounding box center [697, 125] width 70 height 17
click at [691, 250] on span at bounding box center [698, 241] width 58 height 22
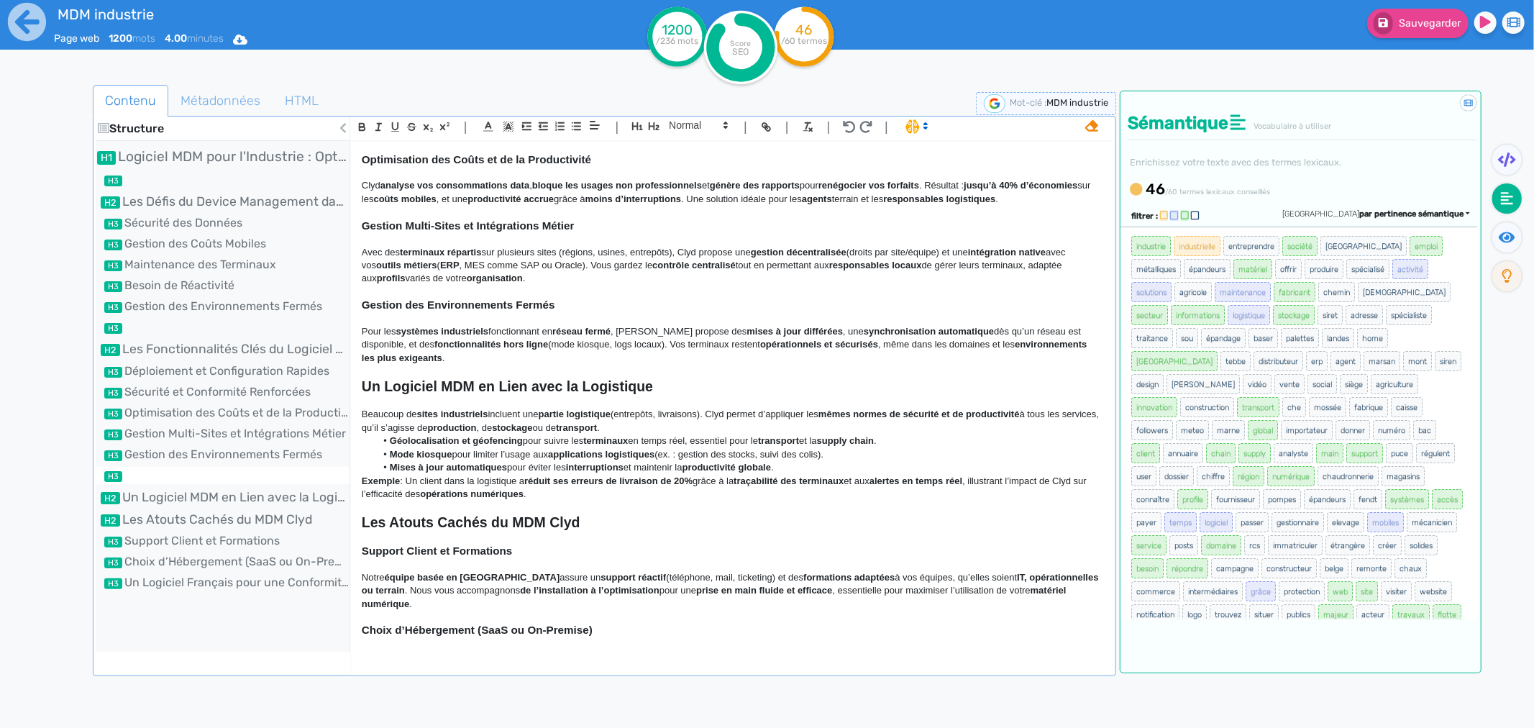
click at [238, 483] on li at bounding box center [223, 475] width 254 height 17
click at [238, 470] on li at bounding box center [223, 475] width 254 height 17
click at [234, 449] on li "Gestion des Environnements Fermés" at bounding box center [223, 454] width 254 height 17
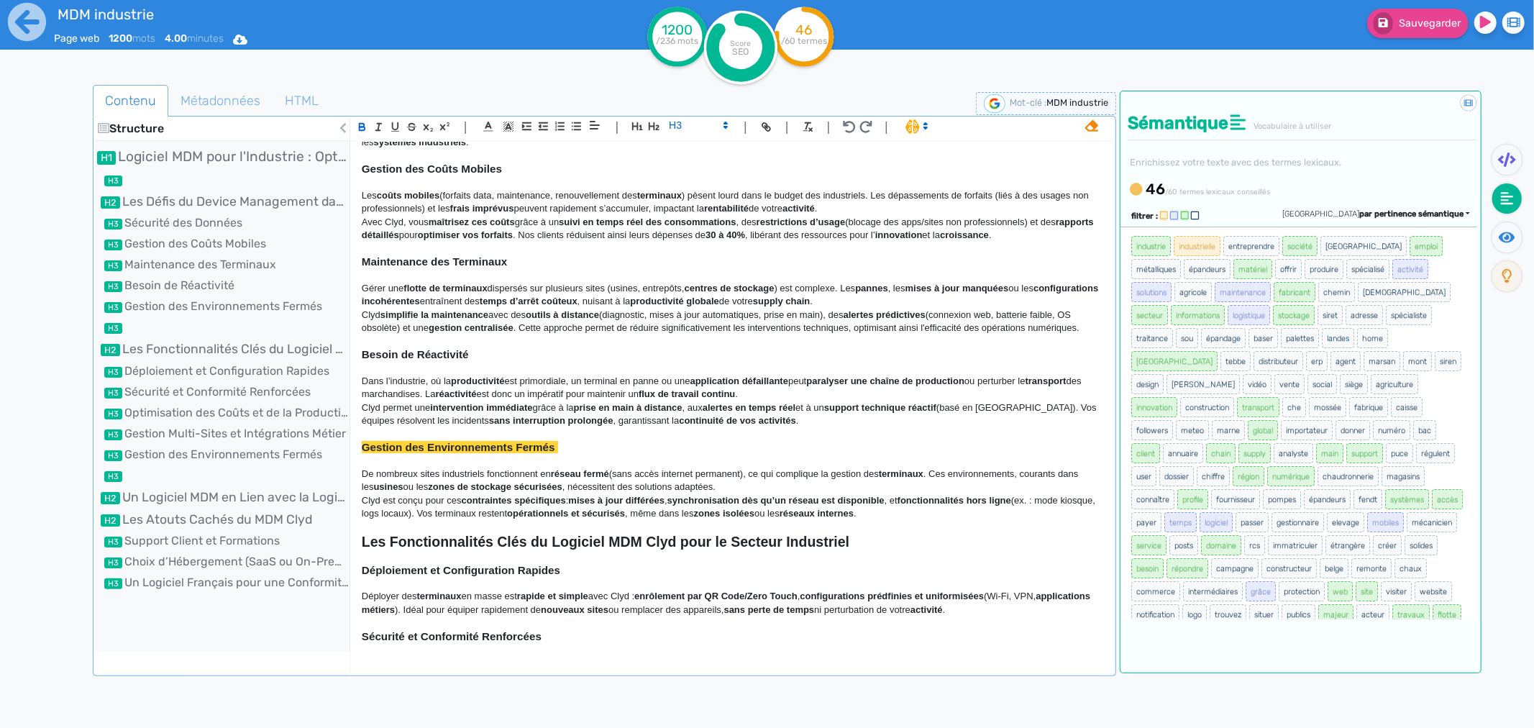
scroll to position [320, 0]
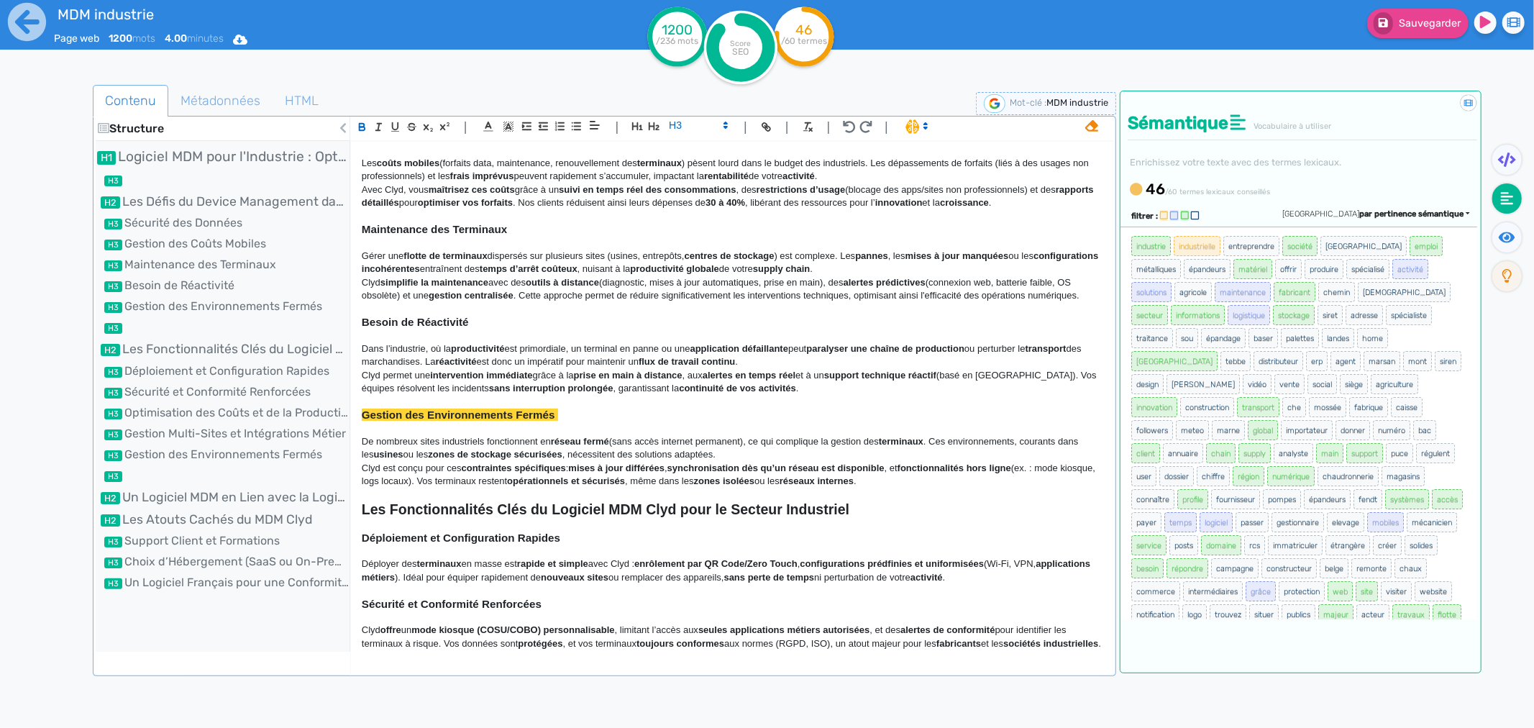
click at [396, 436] on span "De nombreux sites industriels fonctionnent en" at bounding box center [456, 441] width 189 height 11
click at [396, 421] on p at bounding box center [732, 427] width 740 height 13
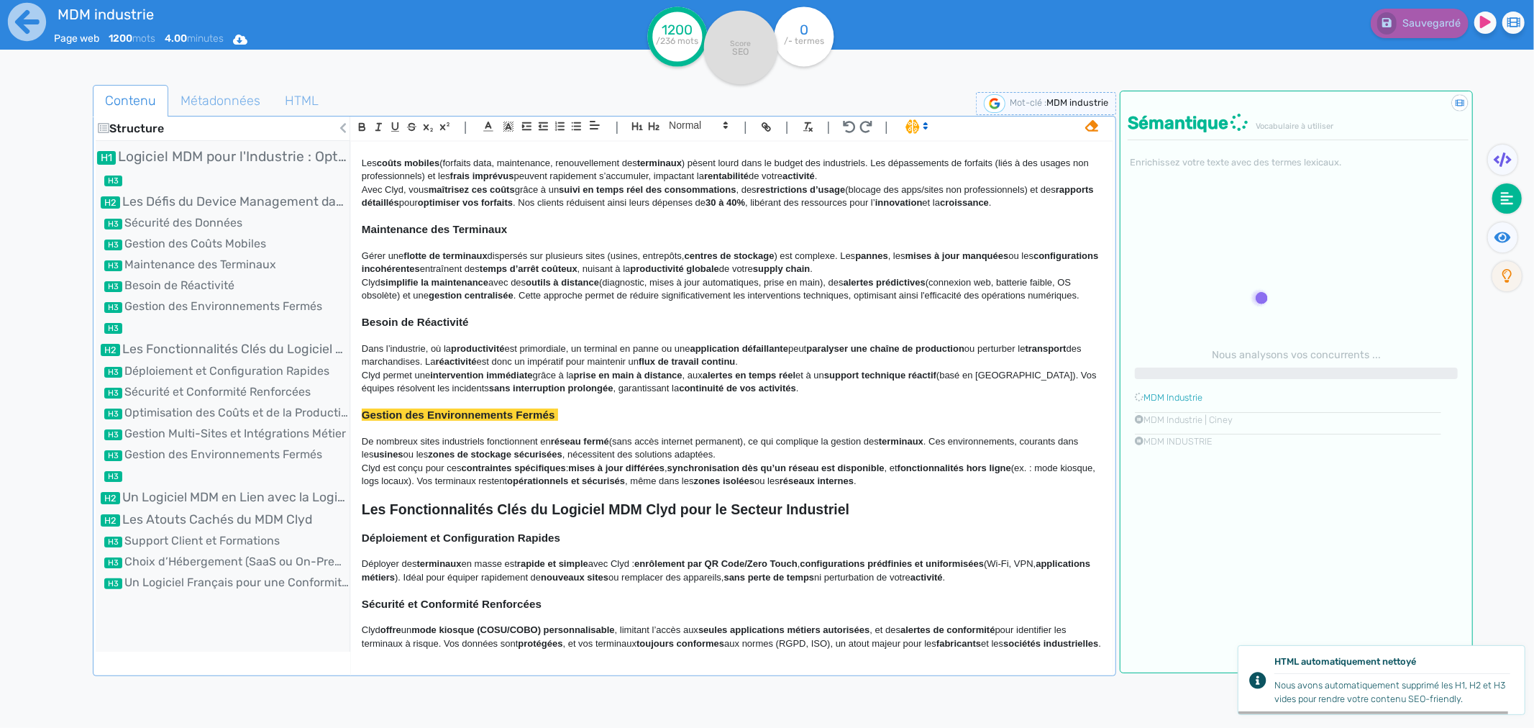
click at [375, 488] on h3 at bounding box center [732, 494] width 740 height 13
click at [688, 125] on span at bounding box center [697, 125] width 70 height 17
click at [686, 234] on span at bounding box center [698, 241] width 58 height 22
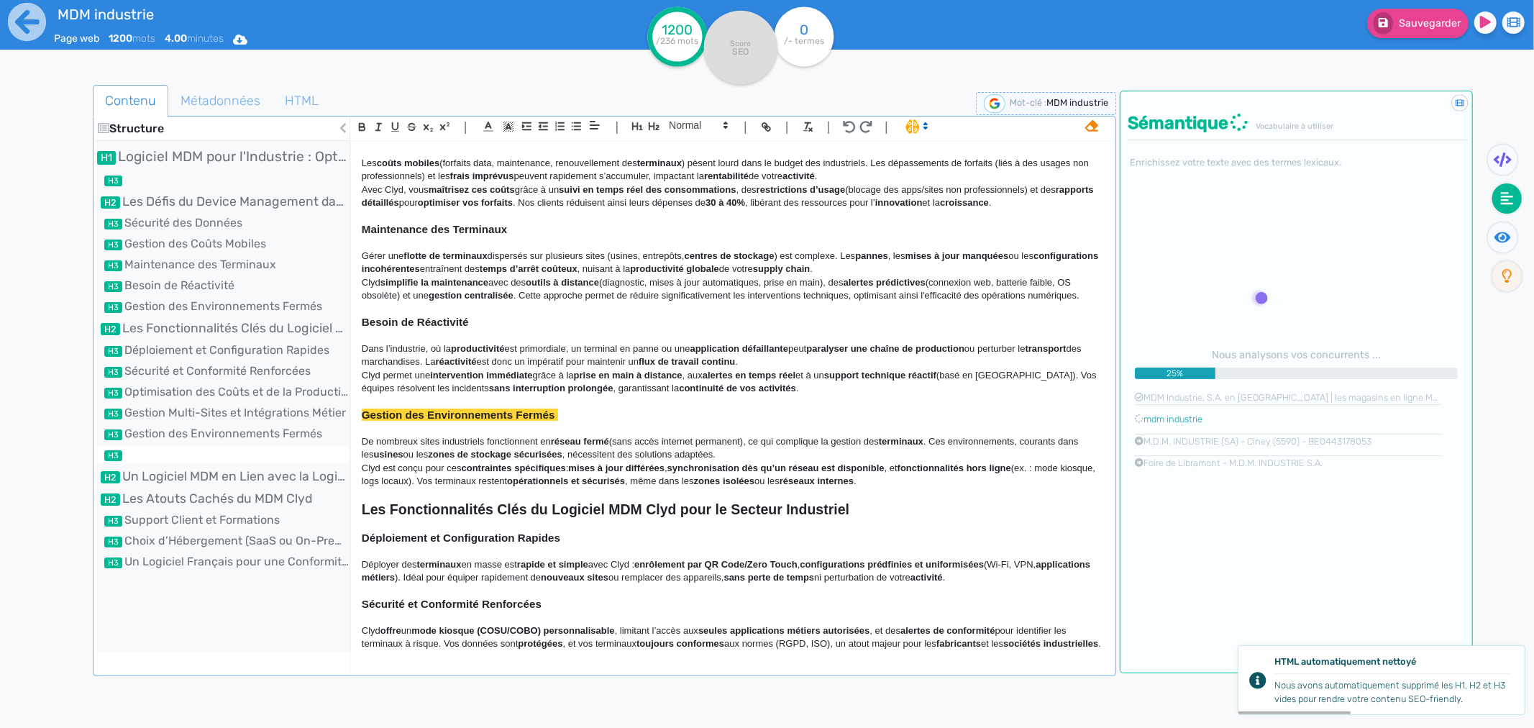
click at [191, 459] on li at bounding box center [223, 454] width 254 height 17
click at [198, 434] on li "Gestion des Environnements Fermés" at bounding box center [223, 433] width 254 height 17
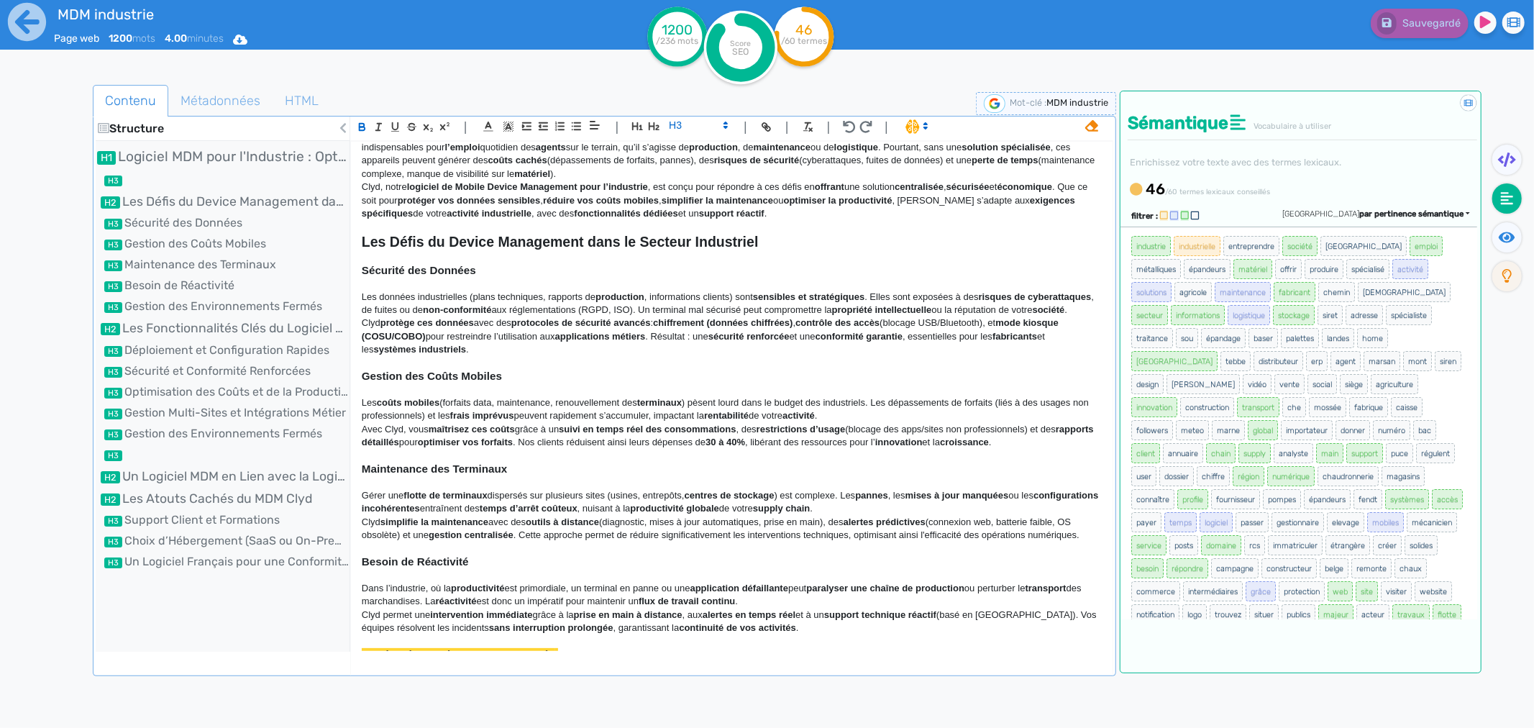
click at [210, 423] on ul "Logiciel MDM pour l'Industrie : Optimisez la Gestion de Vos Terminaux avec Clyd…" at bounding box center [223, 359] width 254 height 424
click at [210, 429] on li "Gestion des Environnements Fermés" at bounding box center [223, 433] width 254 height 17
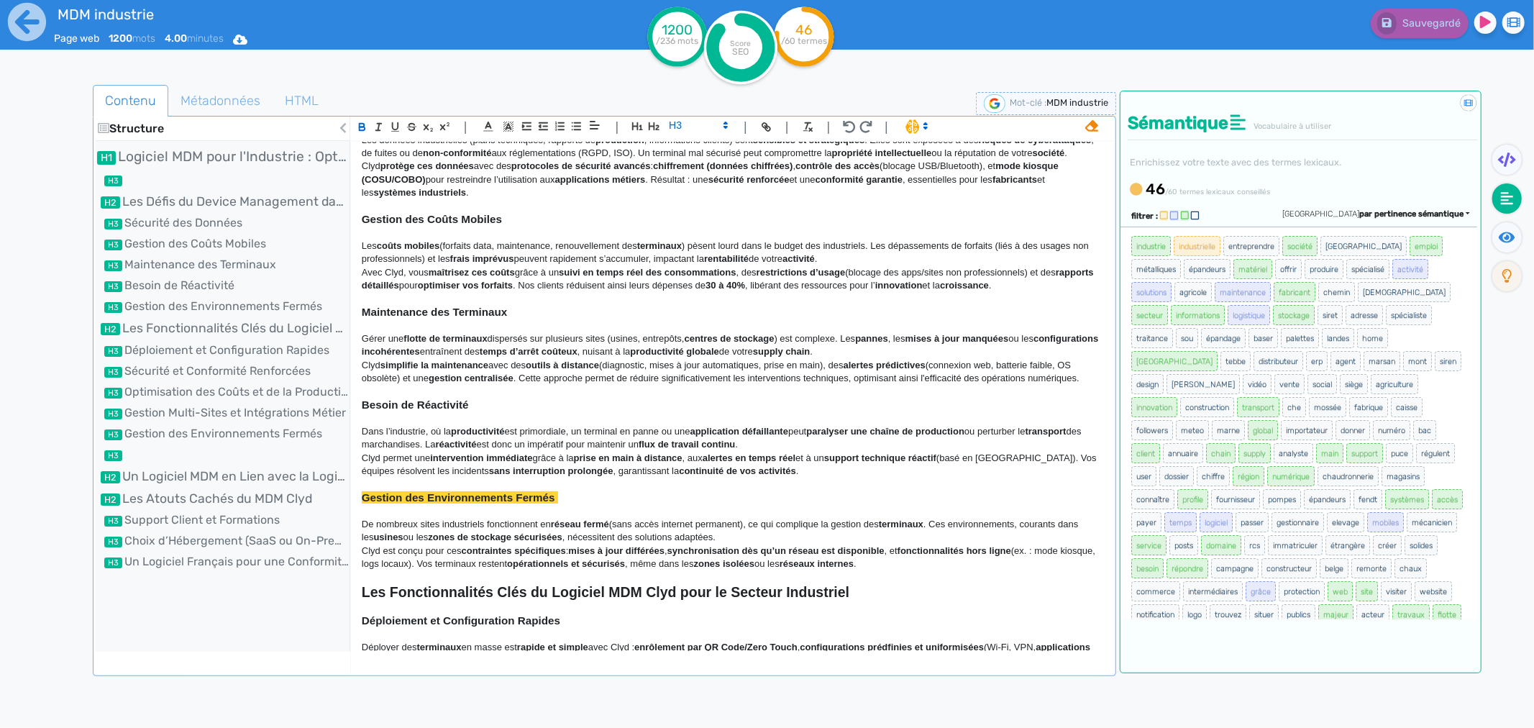
scroll to position [240, 0]
click at [383, 568] on p at bounding box center [732, 574] width 740 height 13
click at [372, 501] on p at bounding box center [732, 507] width 740 height 13
click at [368, 516] on span "De nombreux sites industriels fonctionnent en" at bounding box center [456, 521] width 189 height 11
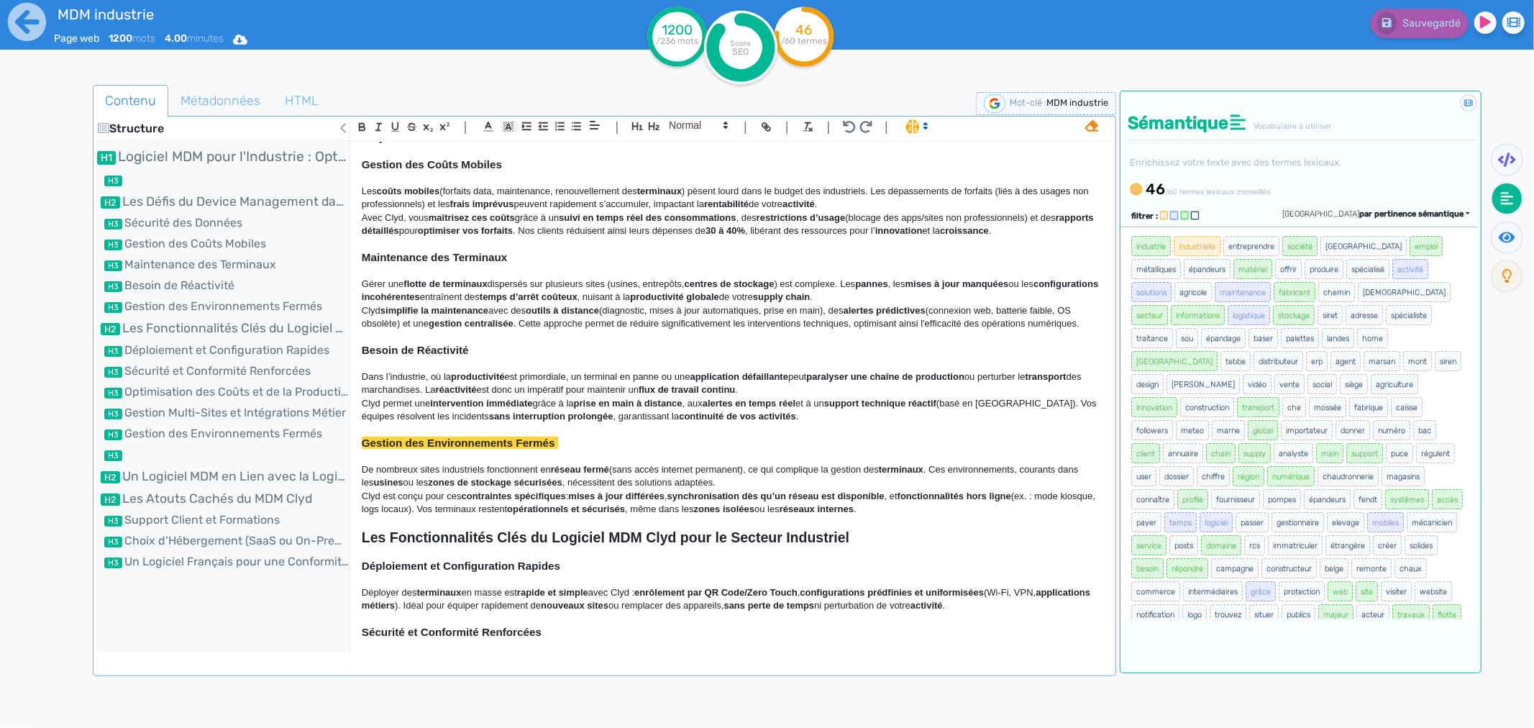
scroll to position [320, 0]
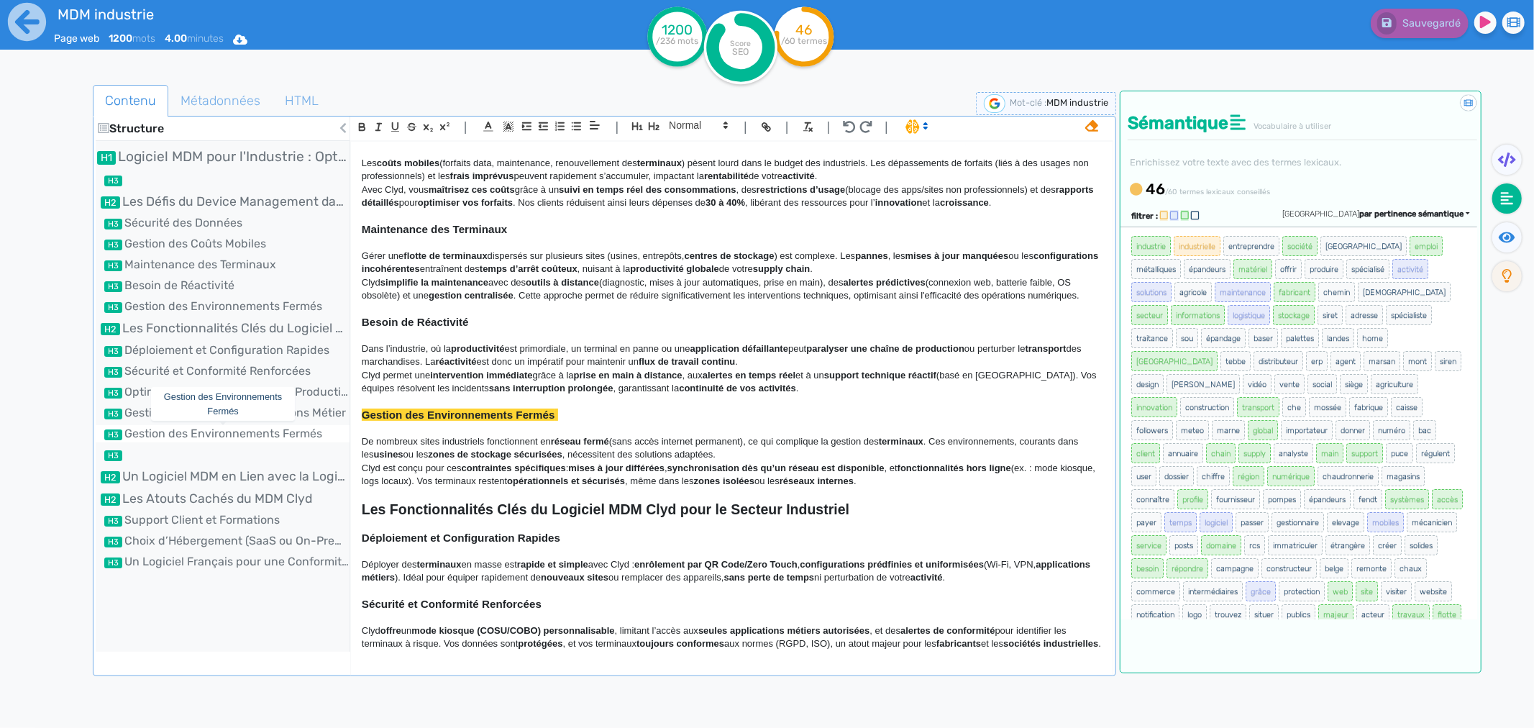
click at [175, 437] on li "Gestion des Environnements Fermés" at bounding box center [223, 433] width 254 height 17
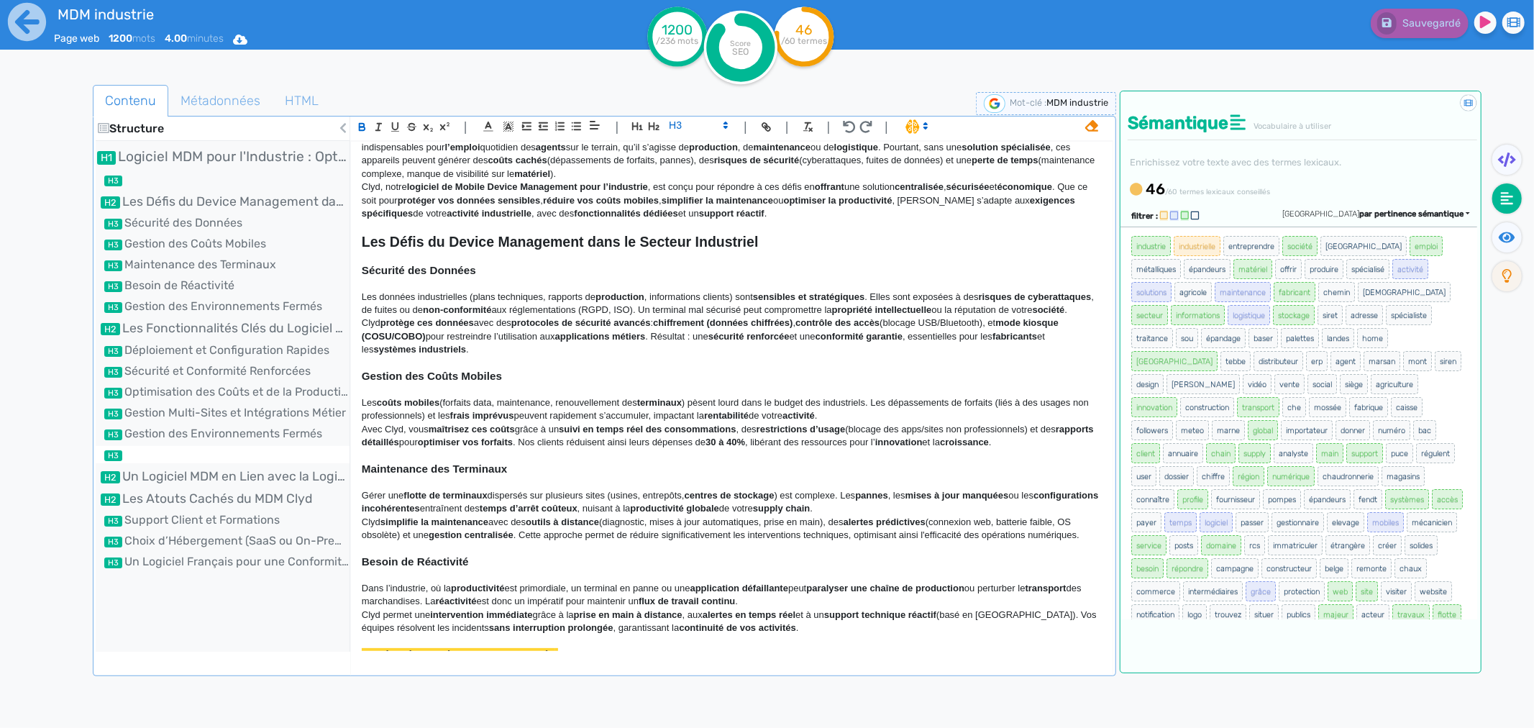
click at [164, 458] on li at bounding box center [223, 454] width 254 height 17
click at [171, 483] on li "Un Logiciel MDM en Lien avec la Logistique" at bounding box center [223, 476] width 254 height 19
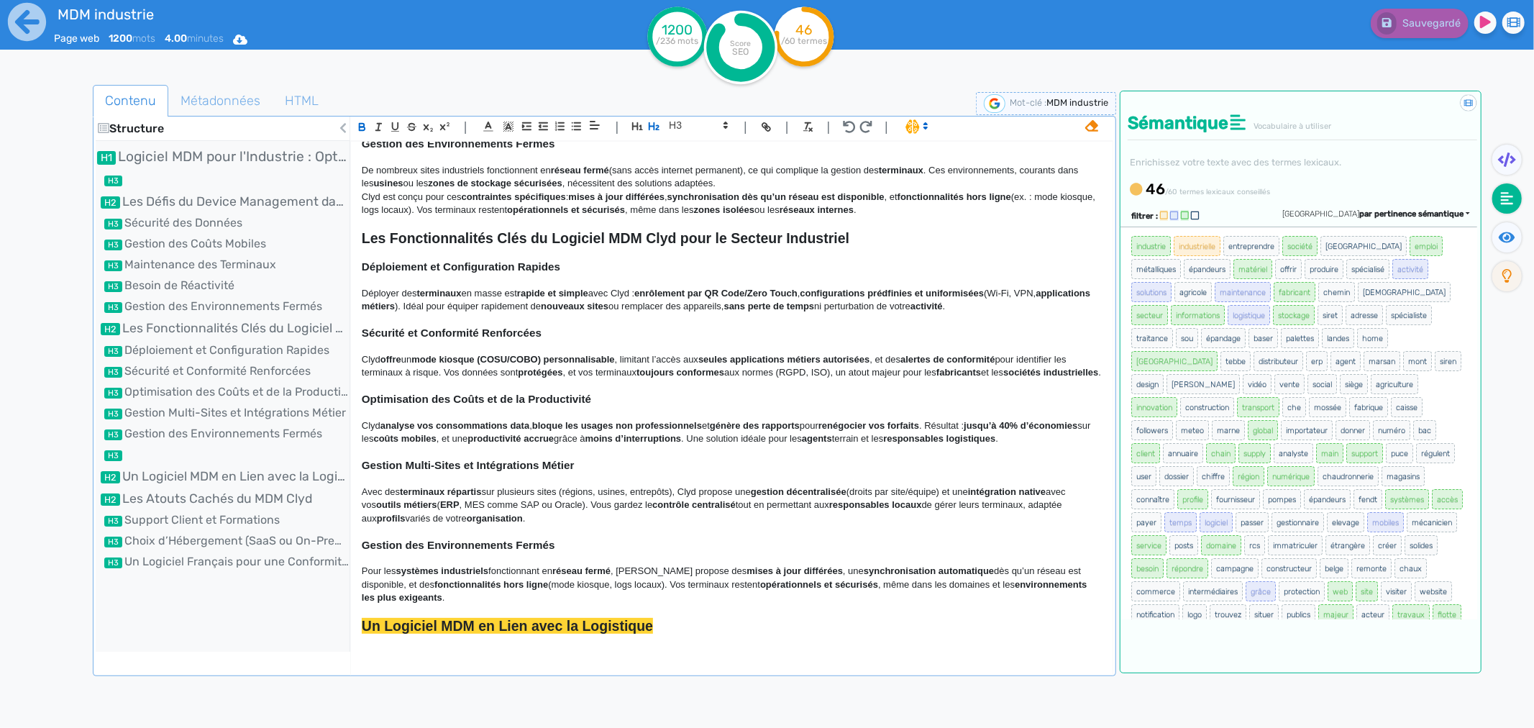
click at [404, 565] on p at bounding box center [732, 558] width 740 height 13
click at [377, 618] on h3 at bounding box center [732, 611] width 740 height 13
click at [682, 129] on span at bounding box center [697, 125] width 70 height 17
click at [680, 239] on span at bounding box center [698, 241] width 58 height 22
click at [213, 426] on li "Gestion des Environnements Fermés" at bounding box center [223, 433] width 254 height 17
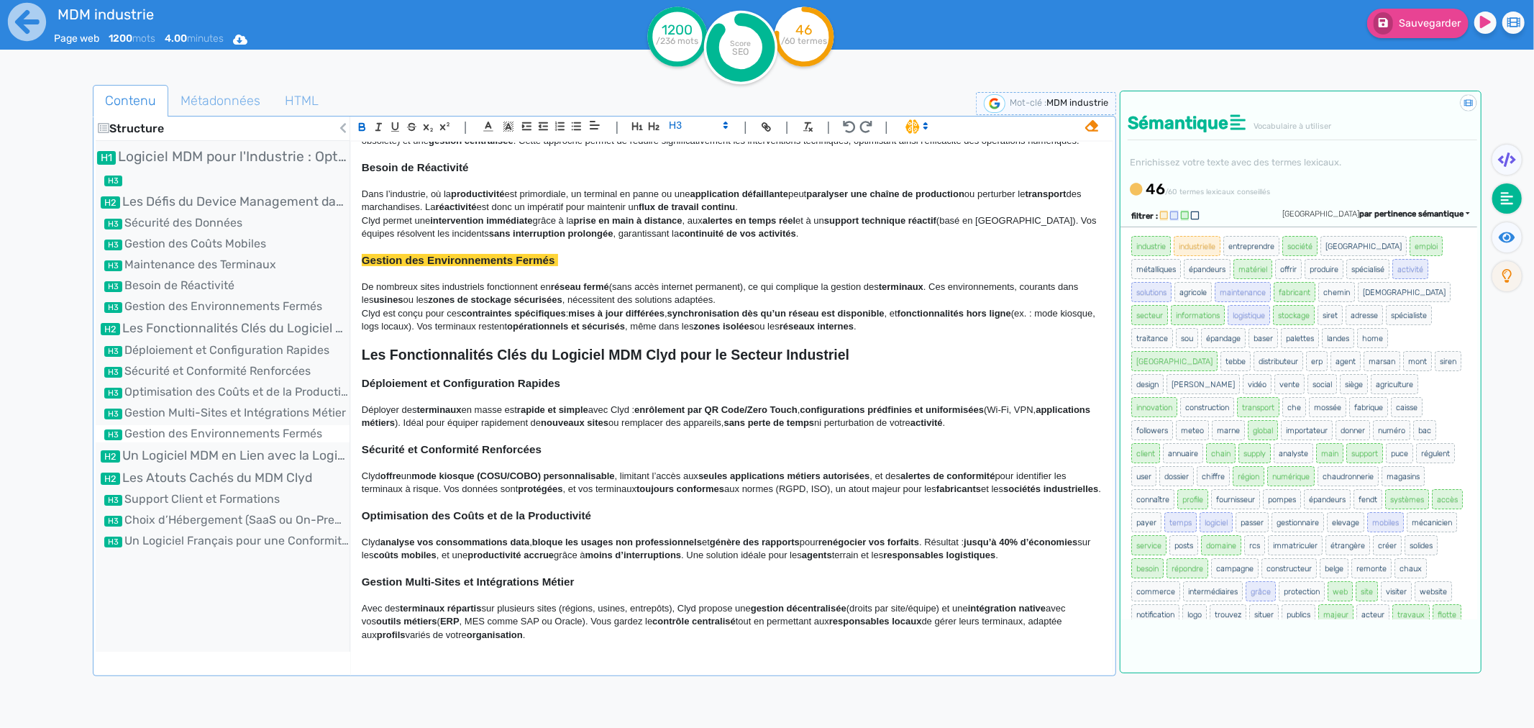
scroll to position [480, 0]
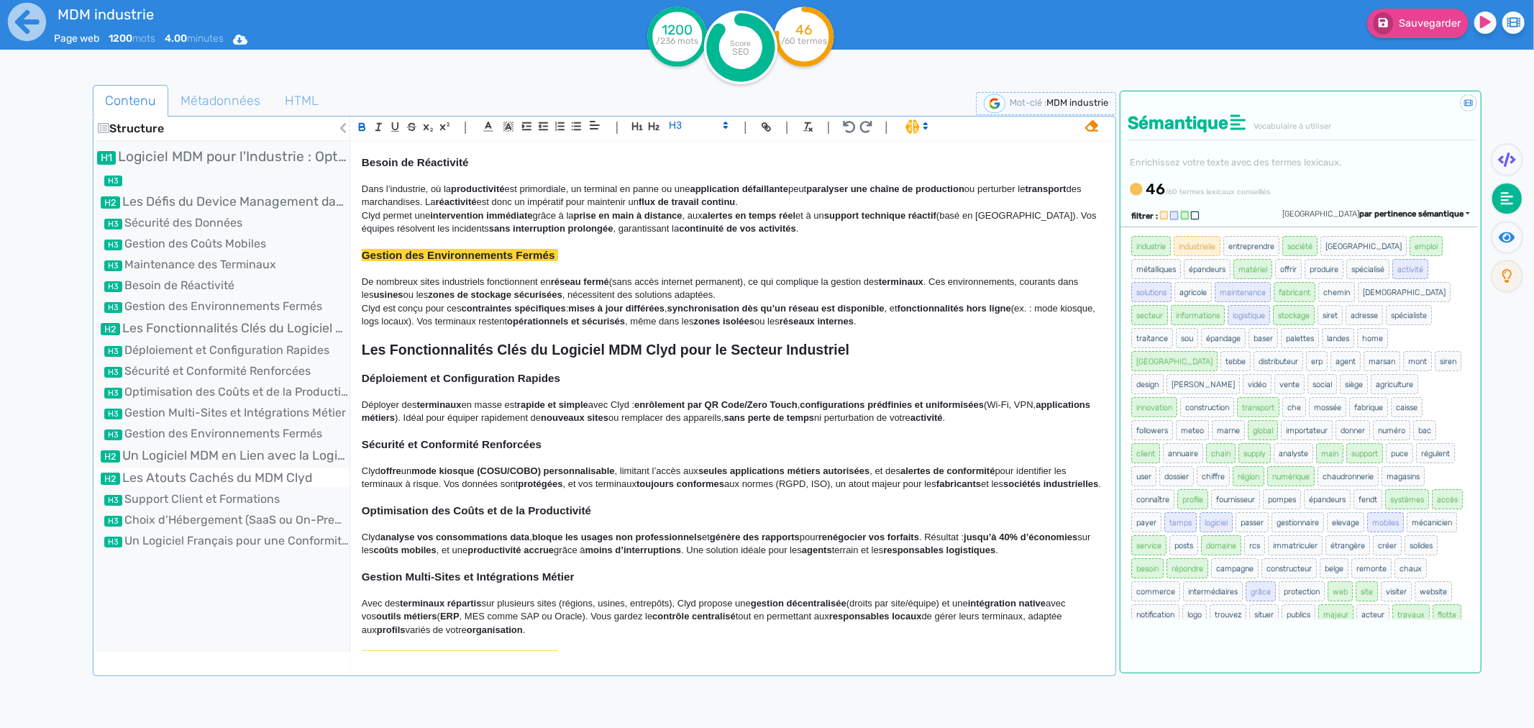
click at [203, 476] on li "Les Atouts Cachés du MDM Clyd" at bounding box center [223, 477] width 254 height 19
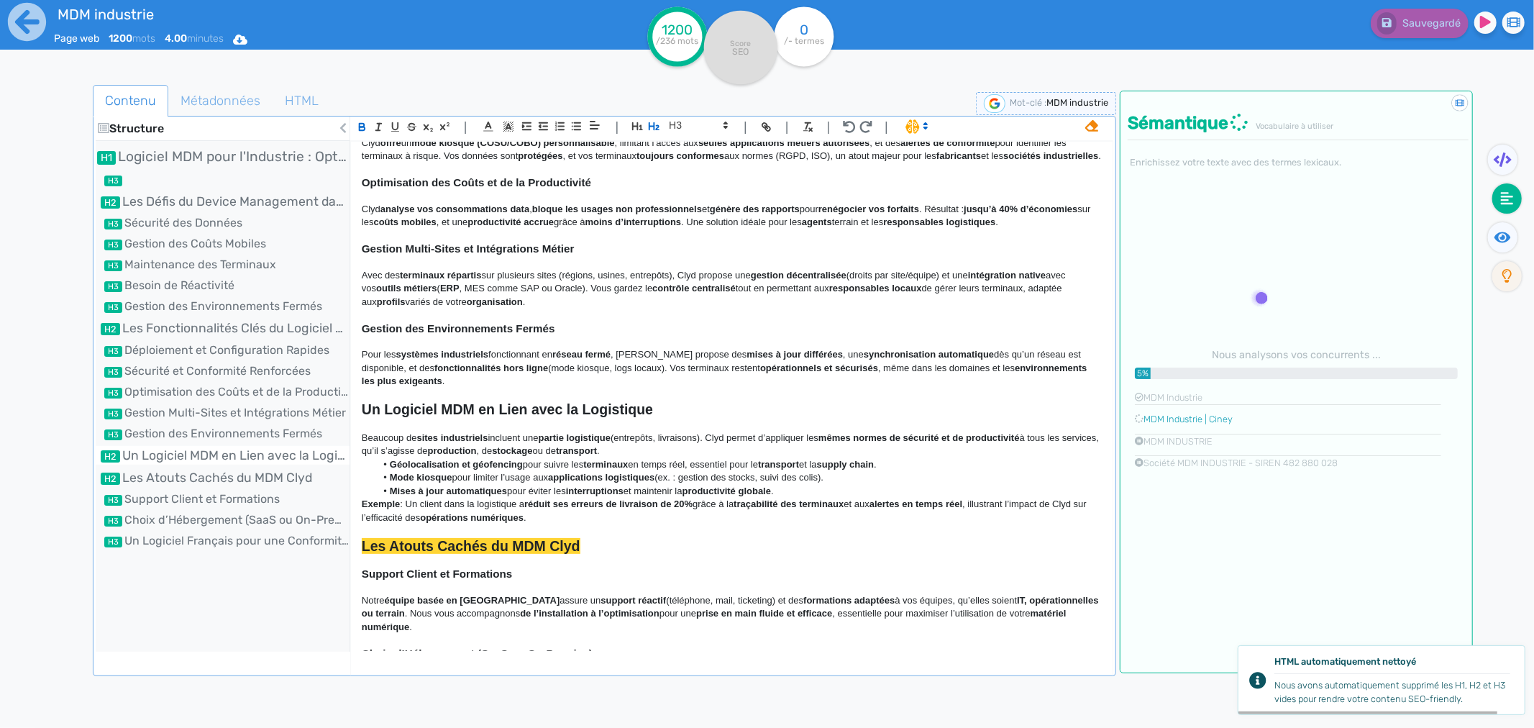
click at [226, 454] on li "Un Logiciel MDM en Lien avec la Logistique" at bounding box center [223, 455] width 254 height 19
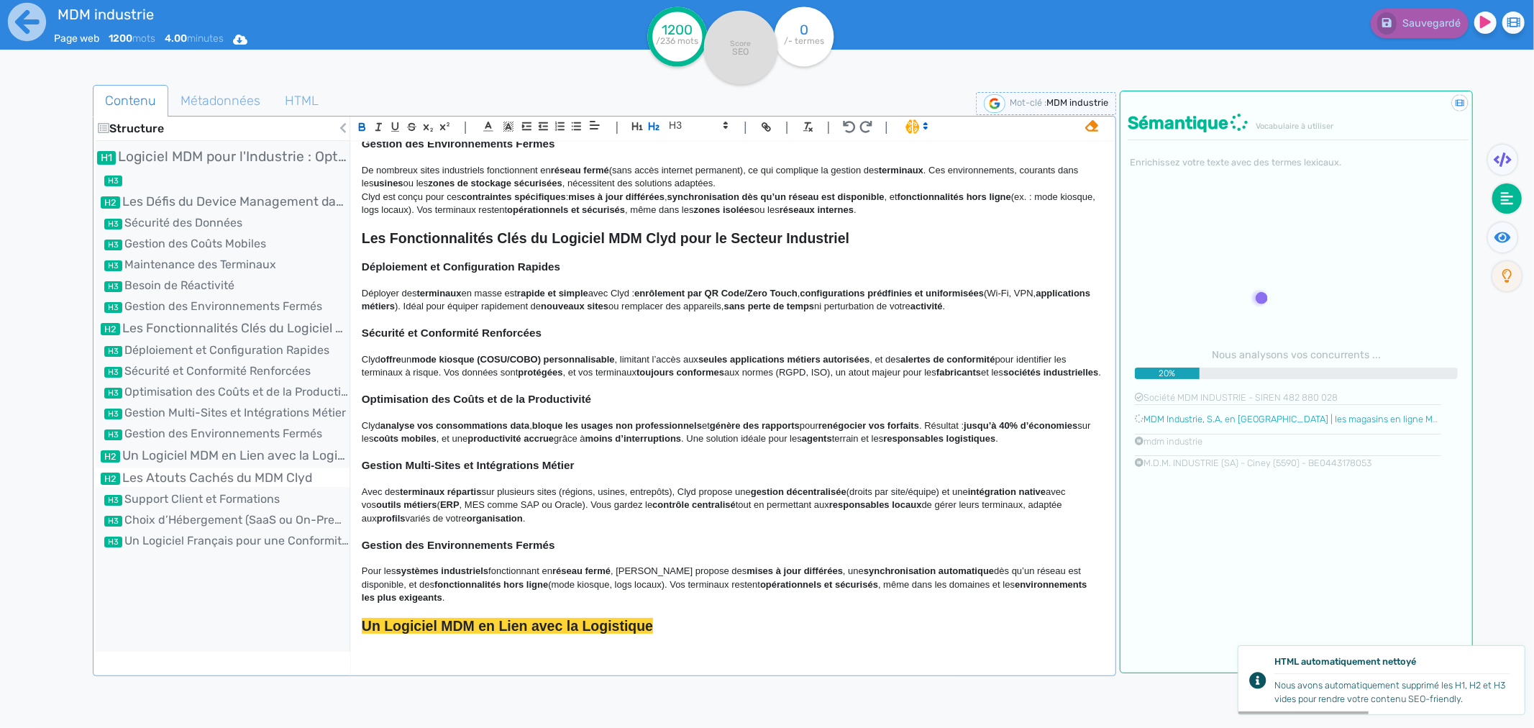
click at [221, 469] on li "Les Atouts Cachés du MDM Clyd" at bounding box center [223, 477] width 254 height 19
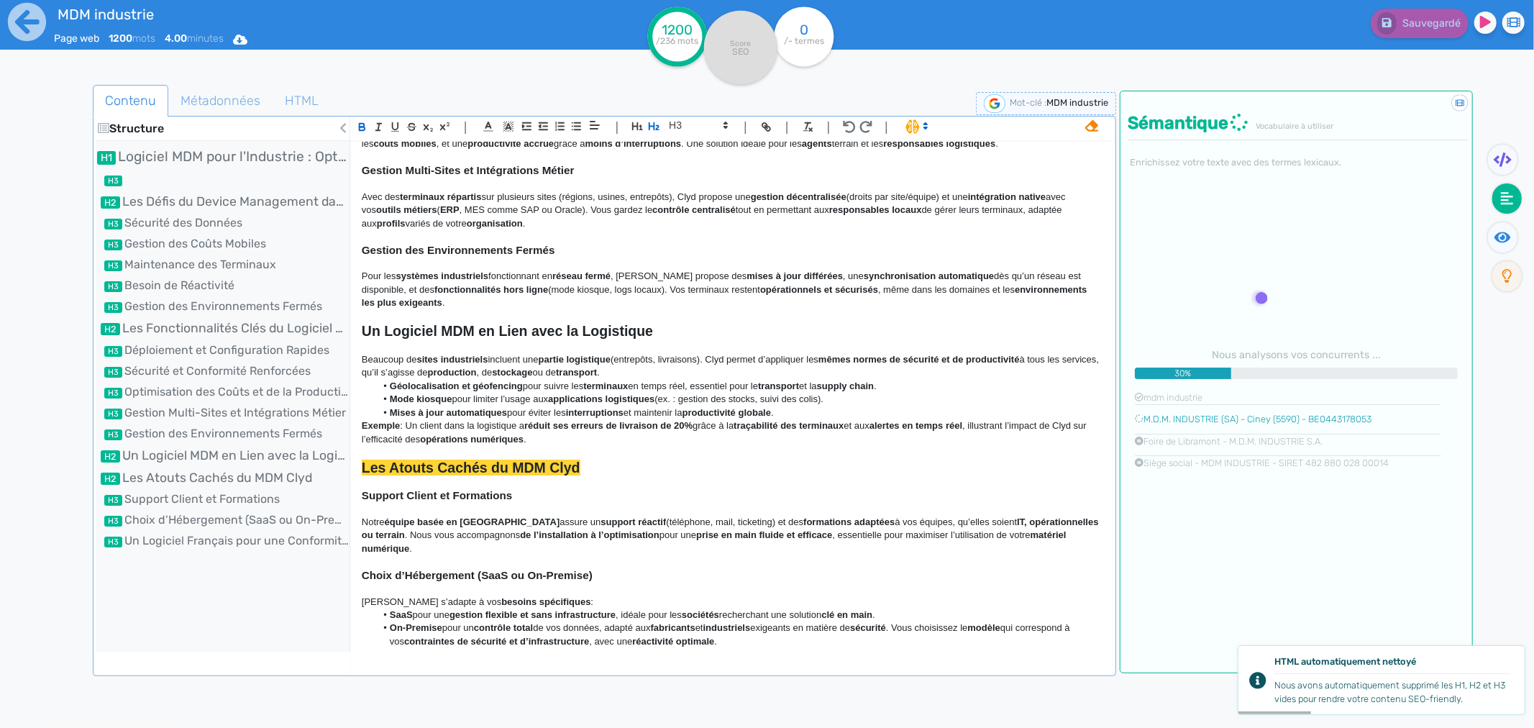
scroll to position [888, 0]
click at [636, 445] on p "Exemple : Un client dans la logistique a réduit ses erreurs de livraison de 20%…" at bounding box center [732, 431] width 740 height 27
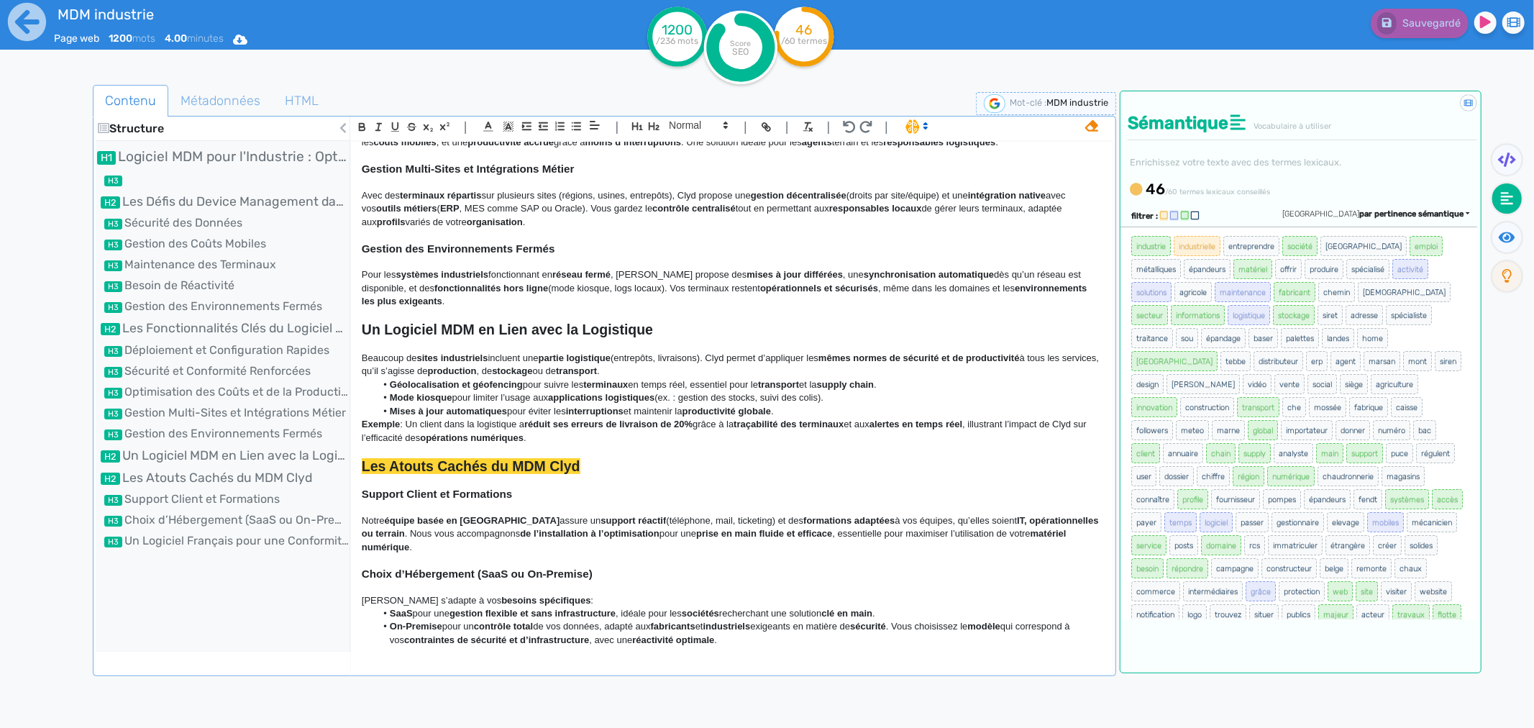
click at [65, 296] on div at bounding box center [67, 449] width 51 height 737
click at [691, 429] on strong "réduit ses erreurs de livraison de 20%" at bounding box center [608, 424] width 168 height 11
click at [783, 429] on strong "traçabilité des terminaux" at bounding box center [789, 424] width 110 height 11
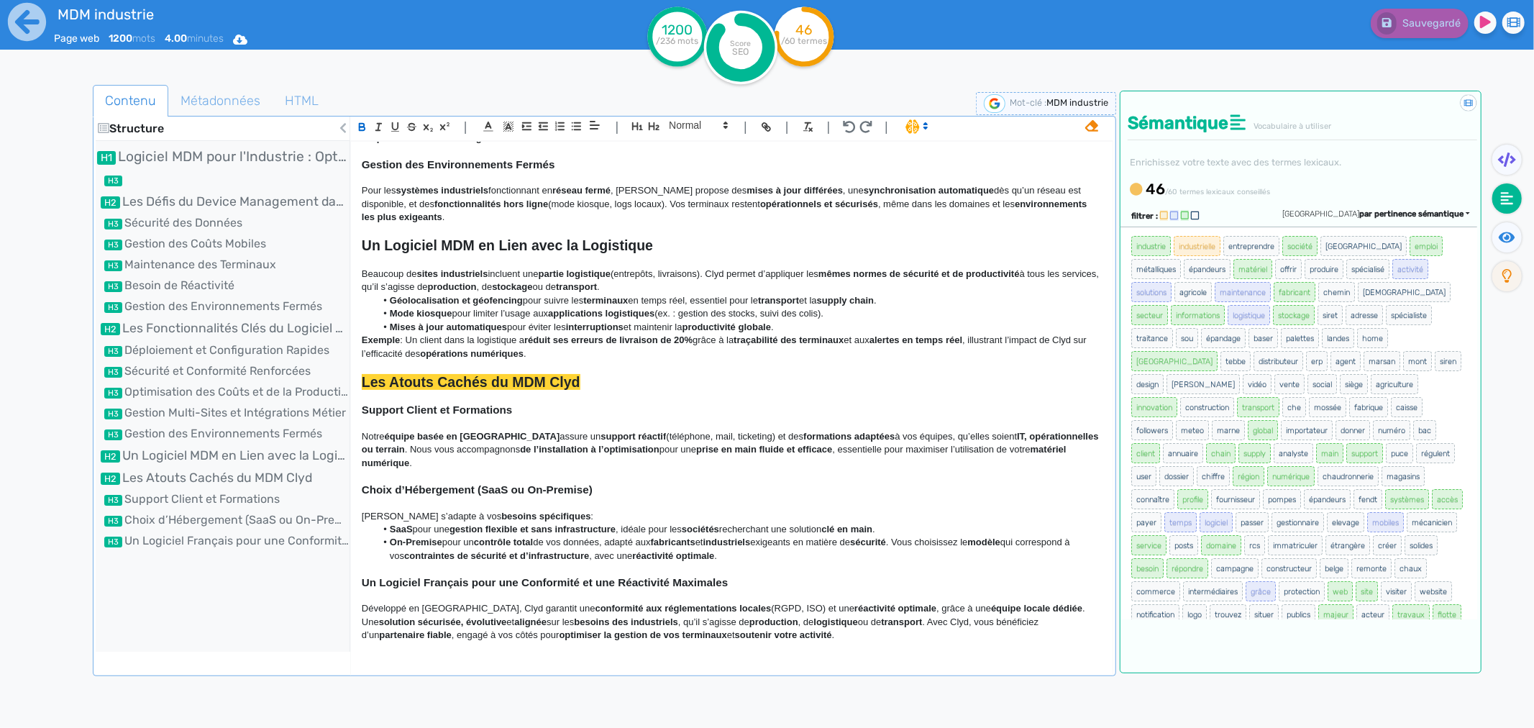
scroll to position [988, 0]
drag, startPoint x: 576, startPoint y: 357, endPoint x: 418, endPoint y: 342, distance: 158.9
click at [418, 342] on p "Exemple : Un client dans la logistique a réduit ses erreurs de livraison de 20%…" at bounding box center [732, 347] width 740 height 27
drag, startPoint x: 411, startPoint y: 342, endPoint x: 597, endPoint y: 360, distance: 186.4
click at [597, 360] on p "Exemple : Un client dans la logistique a réduit ses erreurs de livraison de 20%…" at bounding box center [732, 347] width 740 height 27
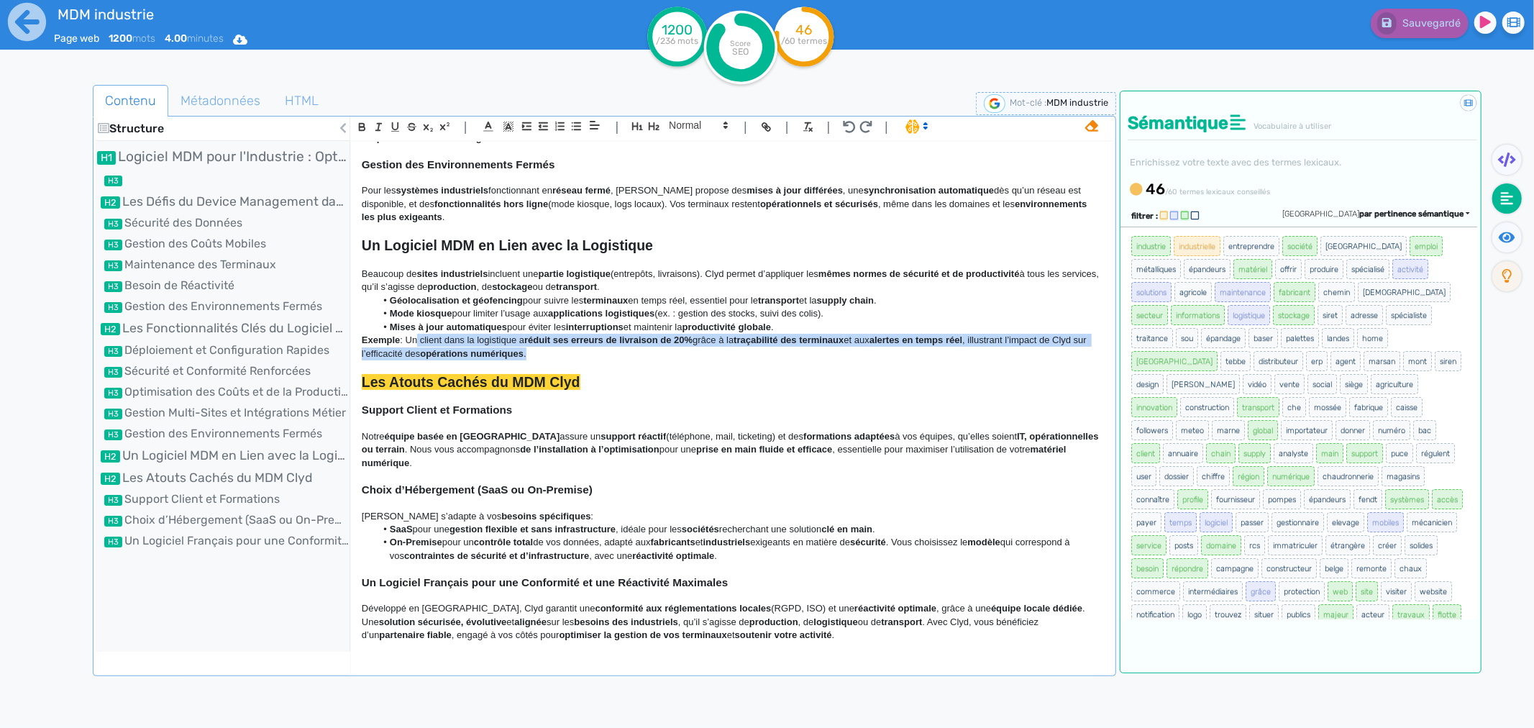
click at [570, 358] on p "Exemple : Un client dans la logistique a réduit ses erreurs de livraison de 20%…" at bounding box center [732, 347] width 740 height 27
drag, startPoint x: 570, startPoint y: 358, endPoint x: 354, endPoint y: 334, distance: 217.1
click at [354, 334] on div "Logiciel MDM pour l'Industrie : Optimisez la Gestion de Vos Terminaux avec Clyd…" at bounding box center [732, 396] width 762 height 509
click at [433, 351] on span ", illustrant l’impact de Clyd sur l’efficacité des" at bounding box center [726, 346] width 728 height 24
drag, startPoint x: 547, startPoint y: 353, endPoint x: 360, endPoint y: 347, distance: 186.4
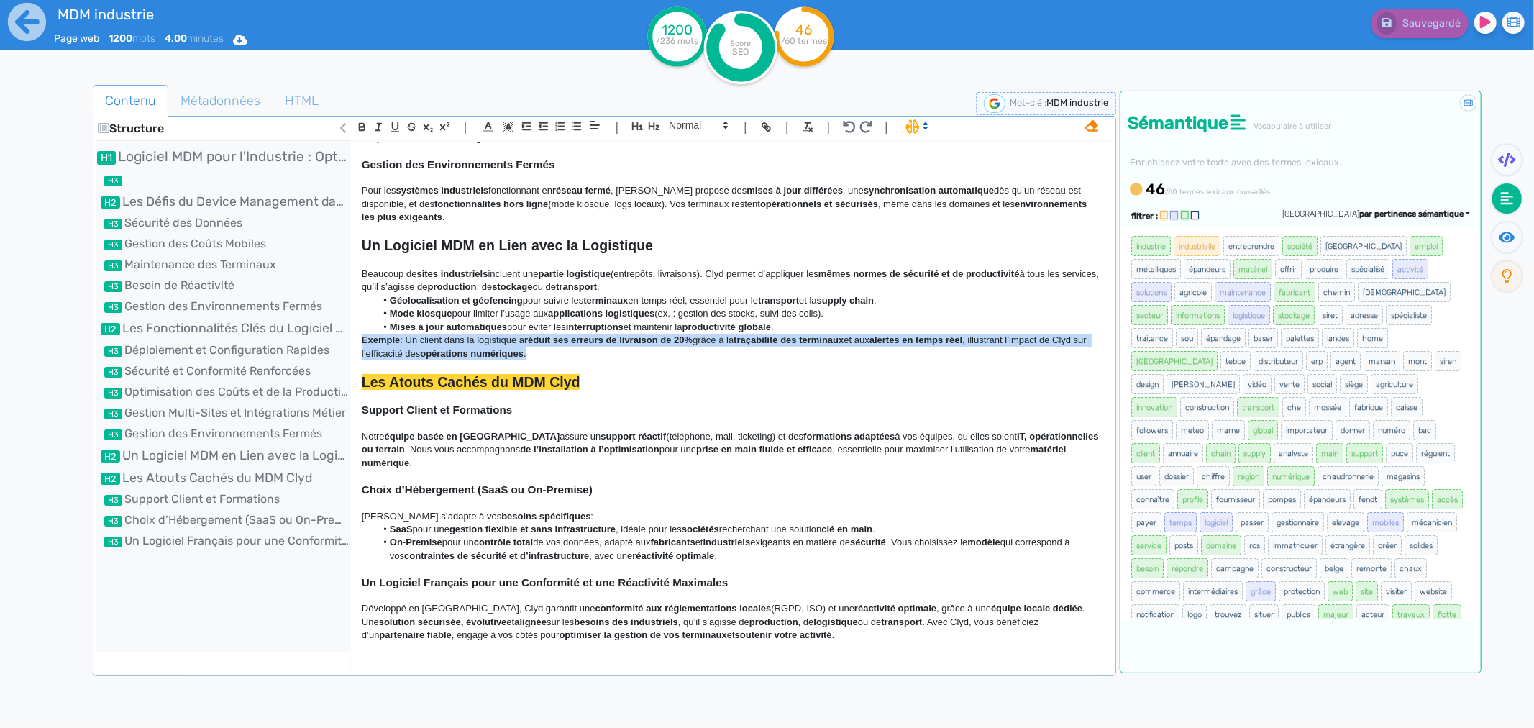
click at [360, 347] on div "Logiciel MDM pour l'Industrie : Optimisez la Gestion de Vos Terminaux avec Clyd…" at bounding box center [732, 396] width 762 height 509
copy p "Exemple : Un client dans la logistique a réduit ses erreurs de livraison de 20%…"
click at [506, 506] on p at bounding box center [732, 502] width 740 height 13
click at [152, 185] on li at bounding box center [223, 179] width 254 height 17
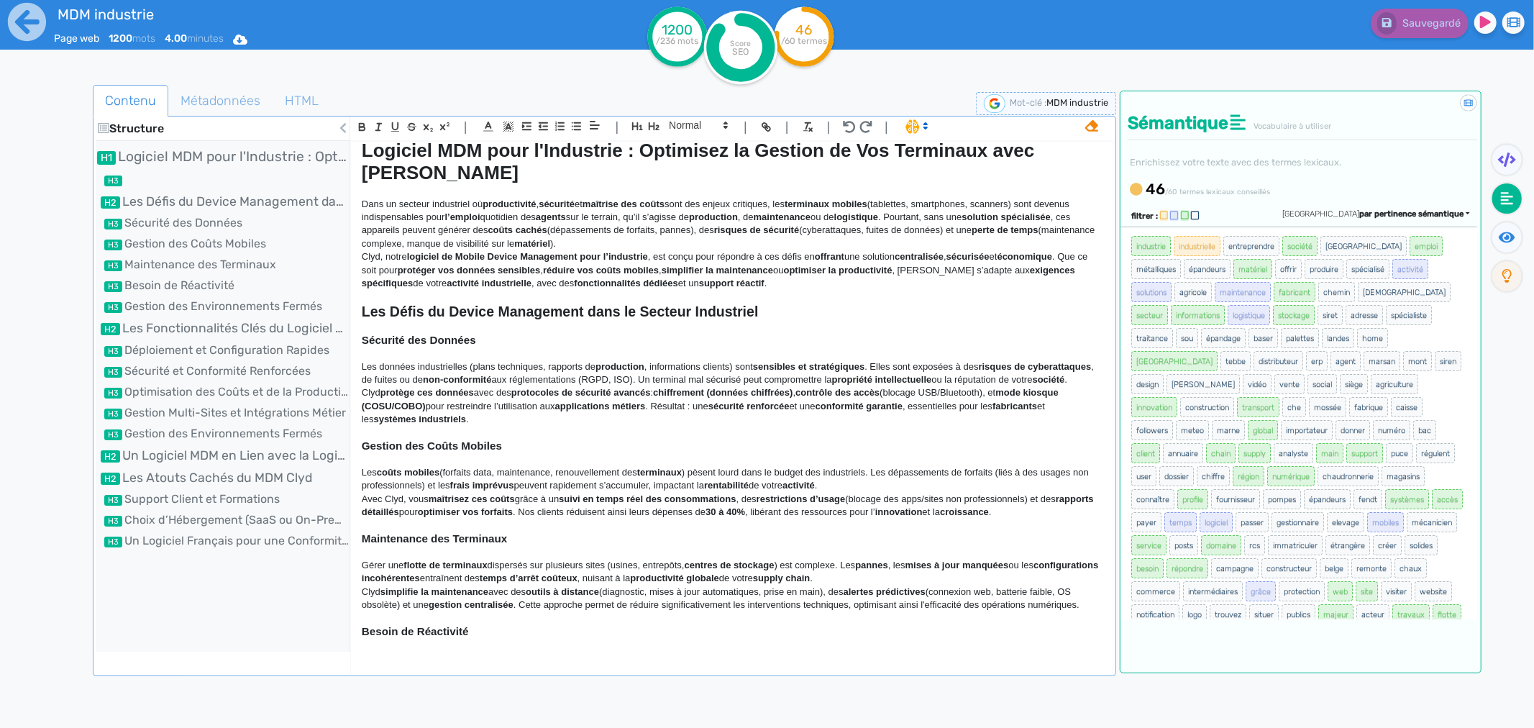
scroll to position [0, 0]
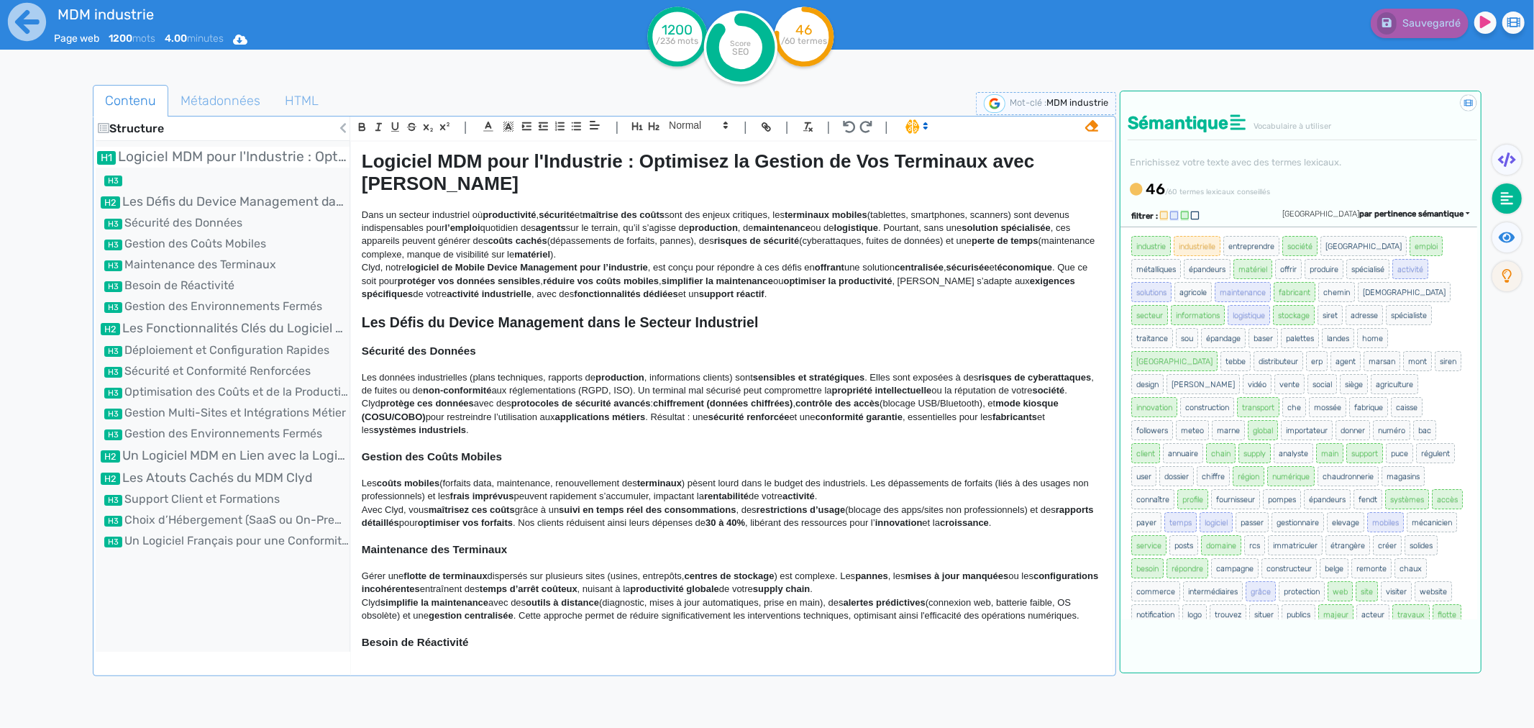
click at [257, 166] on li "Logiciel MDM pour l'Industrie : Optimisez la Gestion de Vos Terminaux avec [PER…" at bounding box center [223, 157] width 254 height 21
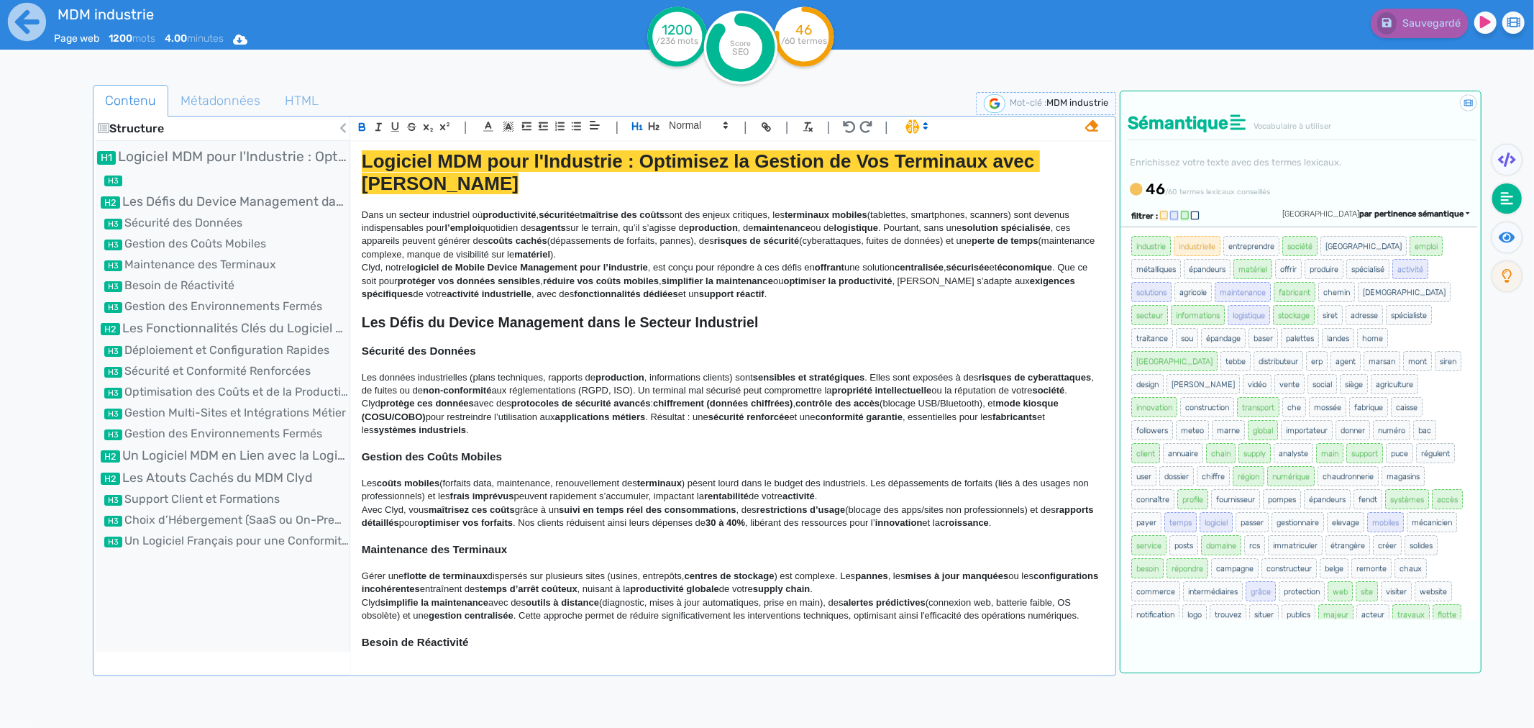
click at [393, 195] on p at bounding box center [732, 201] width 740 height 13
click at [378, 301] on h3 at bounding box center [732, 307] width 740 height 13
click at [691, 130] on span at bounding box center [697, 125] width 70 height 17
click at [686, 236] on span at bounding box center [698, 241] width 58 height 22
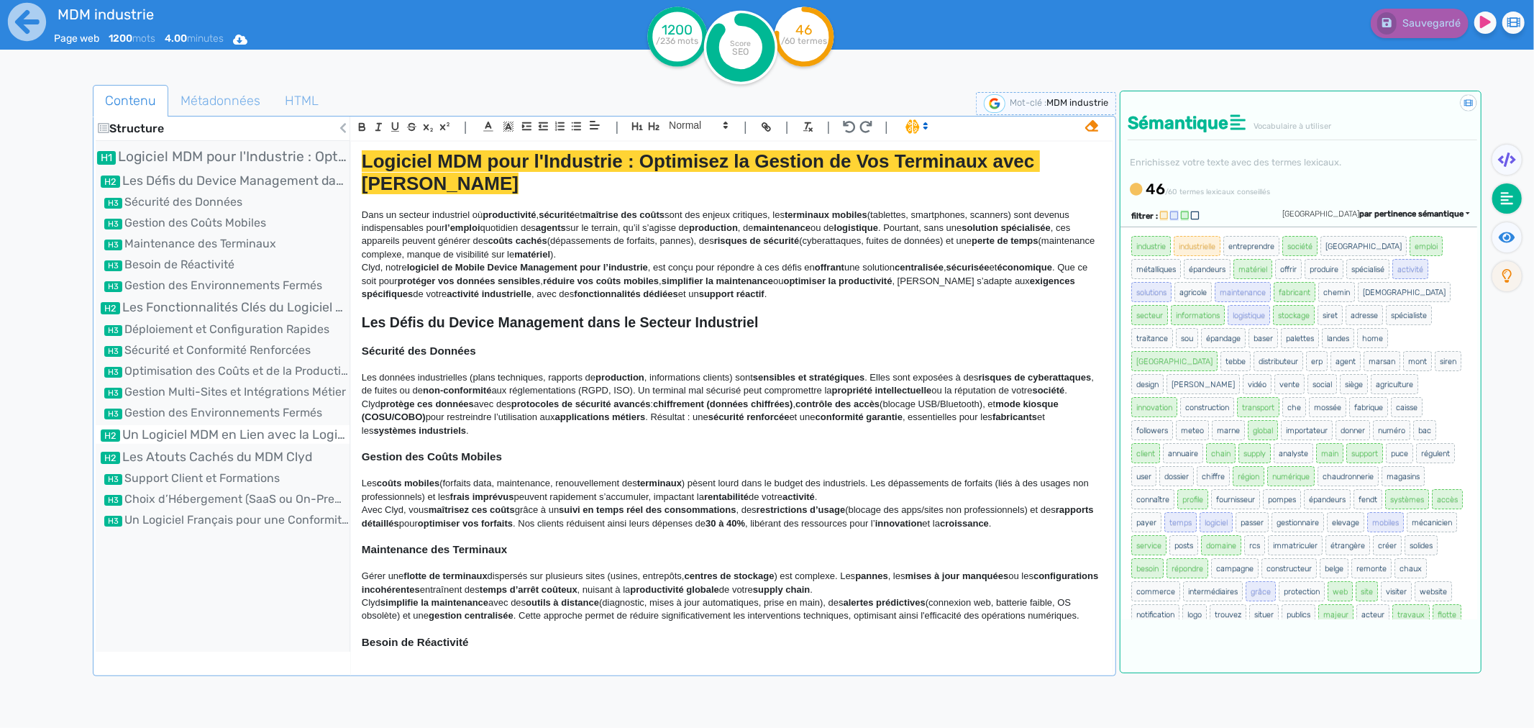
click at [153, 434] on li "Un Logiciel MDM en Lien avec la Logistique" at bounding box center [223, 434] width 254 height 19
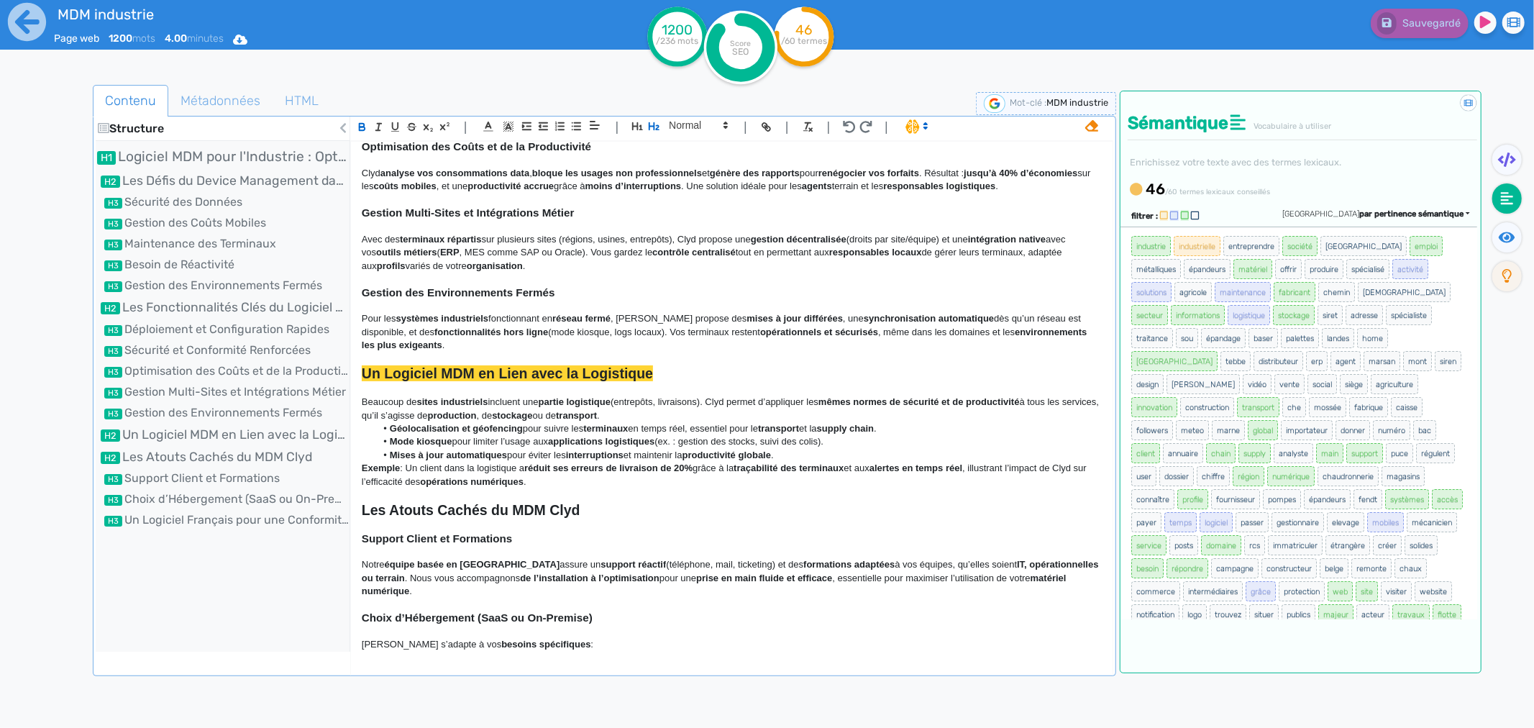
scroll to position [988, 0]
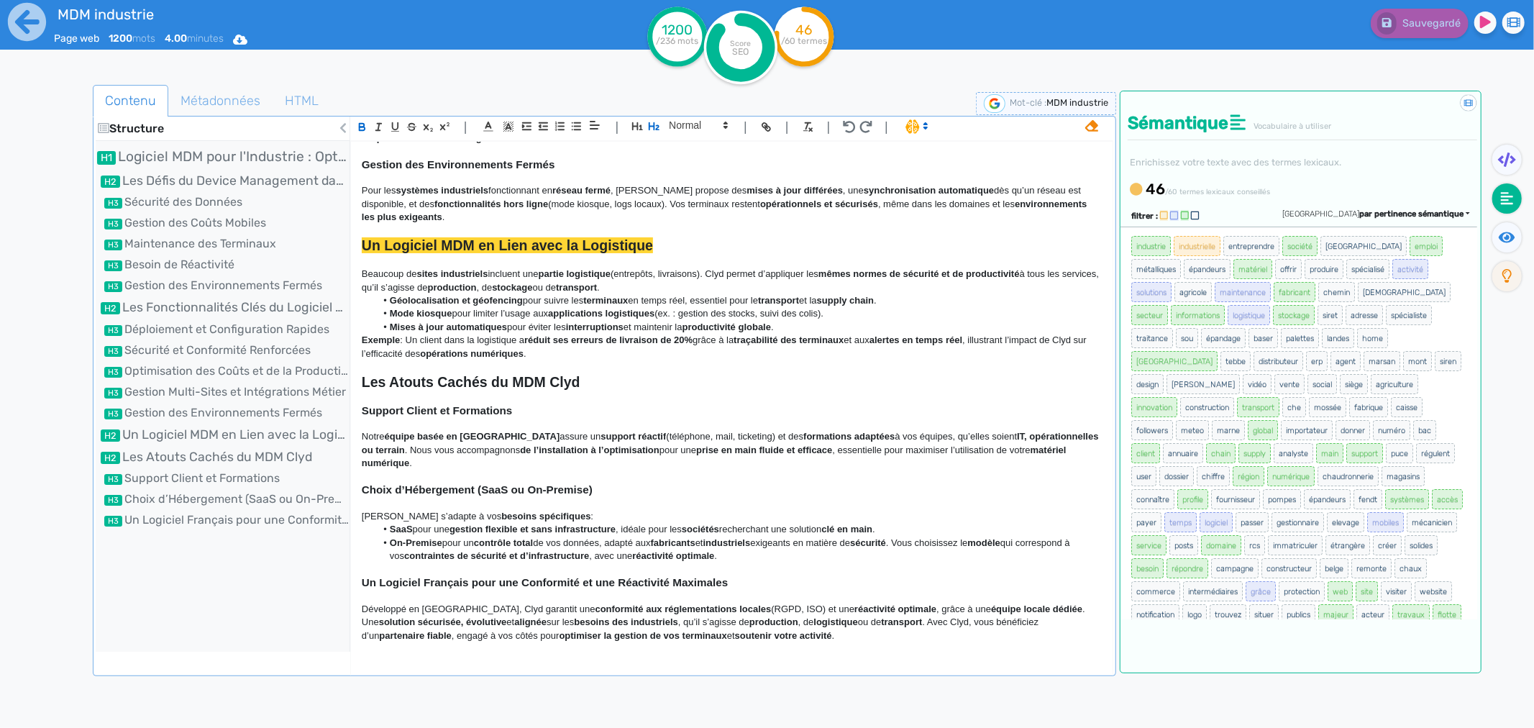
click at [421, 379] on strong "Les Atouts Cachés du MDM Clyd" at bounding box center [471, 382] width 219 height 16
drag, startPoint x: 551, startPoint y: 357, endPoint x: 361, endPoint y: 346, distance: 190.2
click at [362, 346] on p "Exemple : Un client dans la logistique a réduit ses erreurs de livraison de 20%…" at bounding box center [732, 347] width 740 height 27
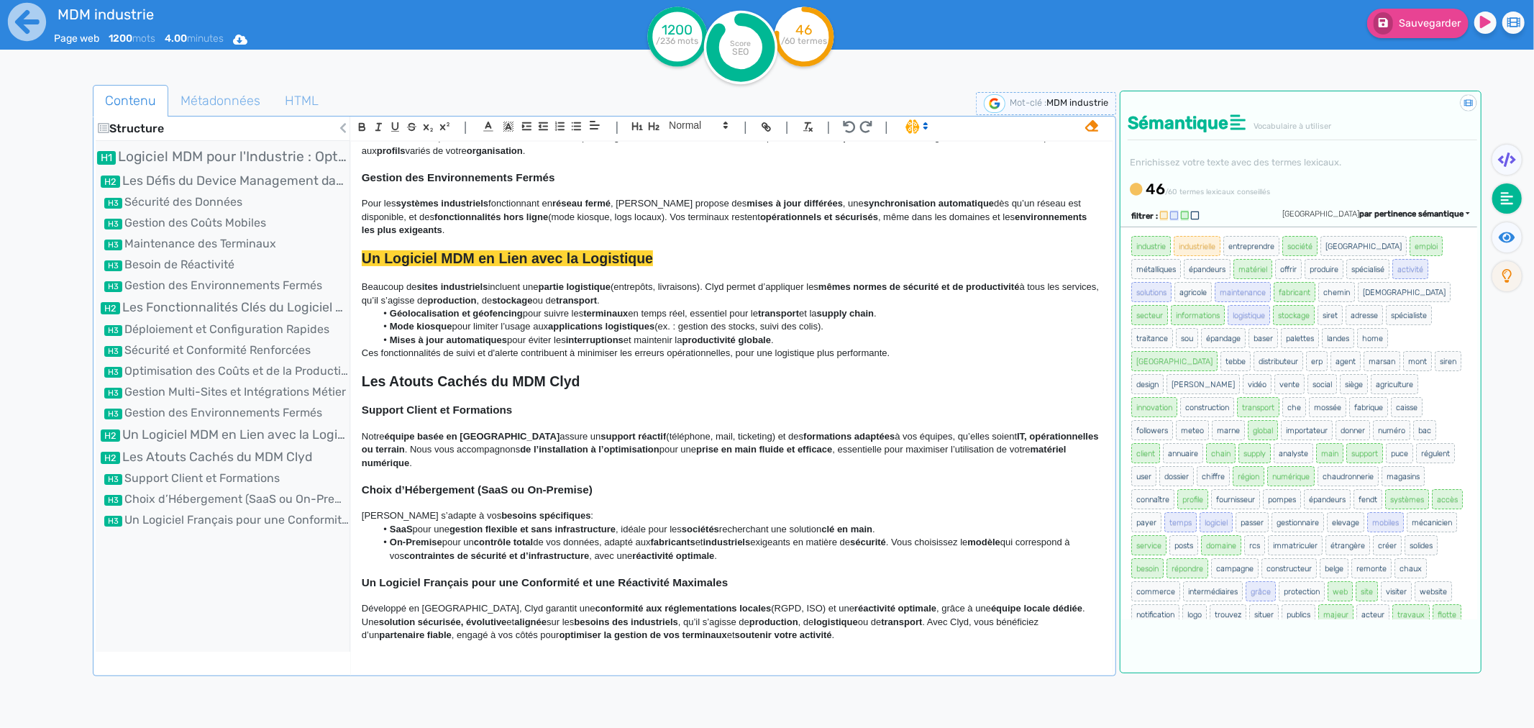
scroll to position [975, 0]
click at [900, 363] on p at bounding box center [732, 366] width 740 height 13
click at [42, 562] on div at bounding box center [67, 449] width 51 height 737
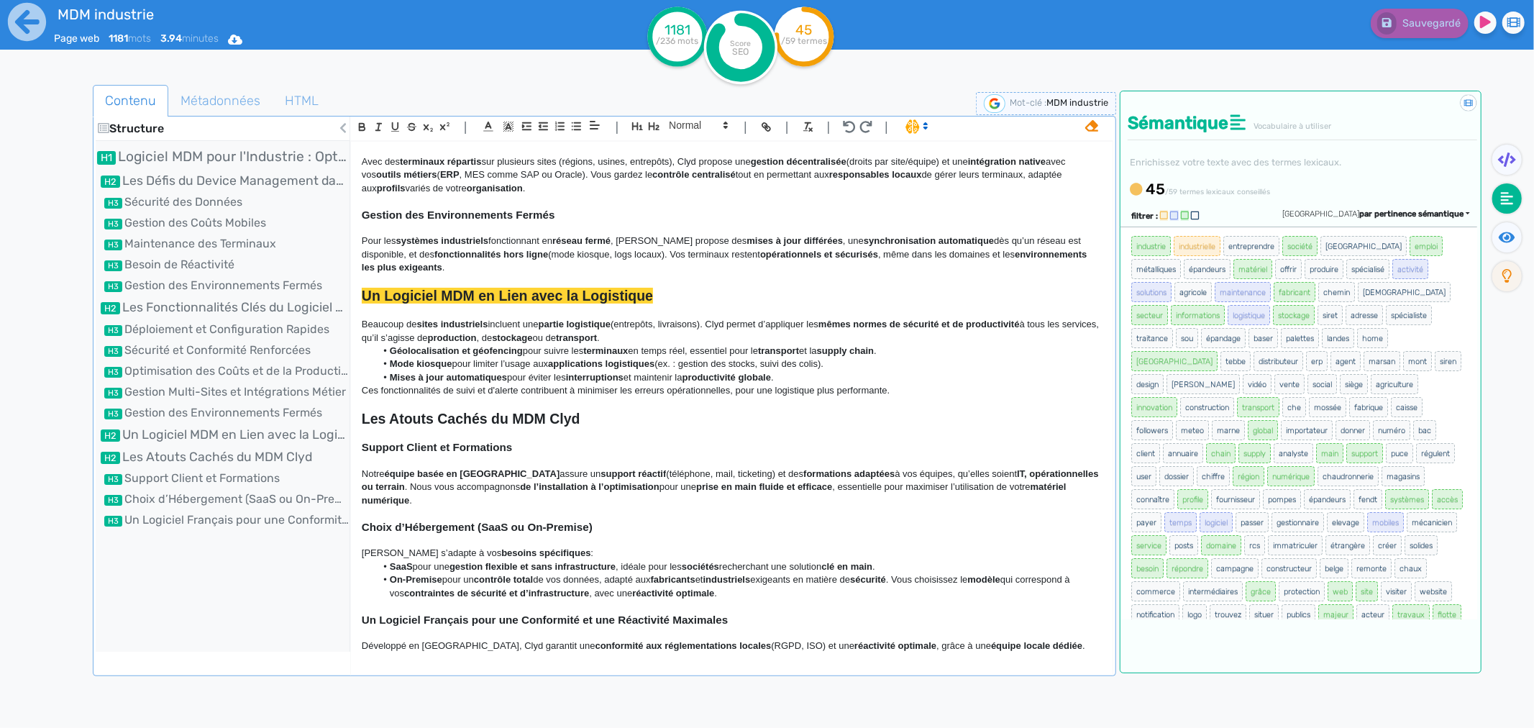
scroll to position [895, 0]
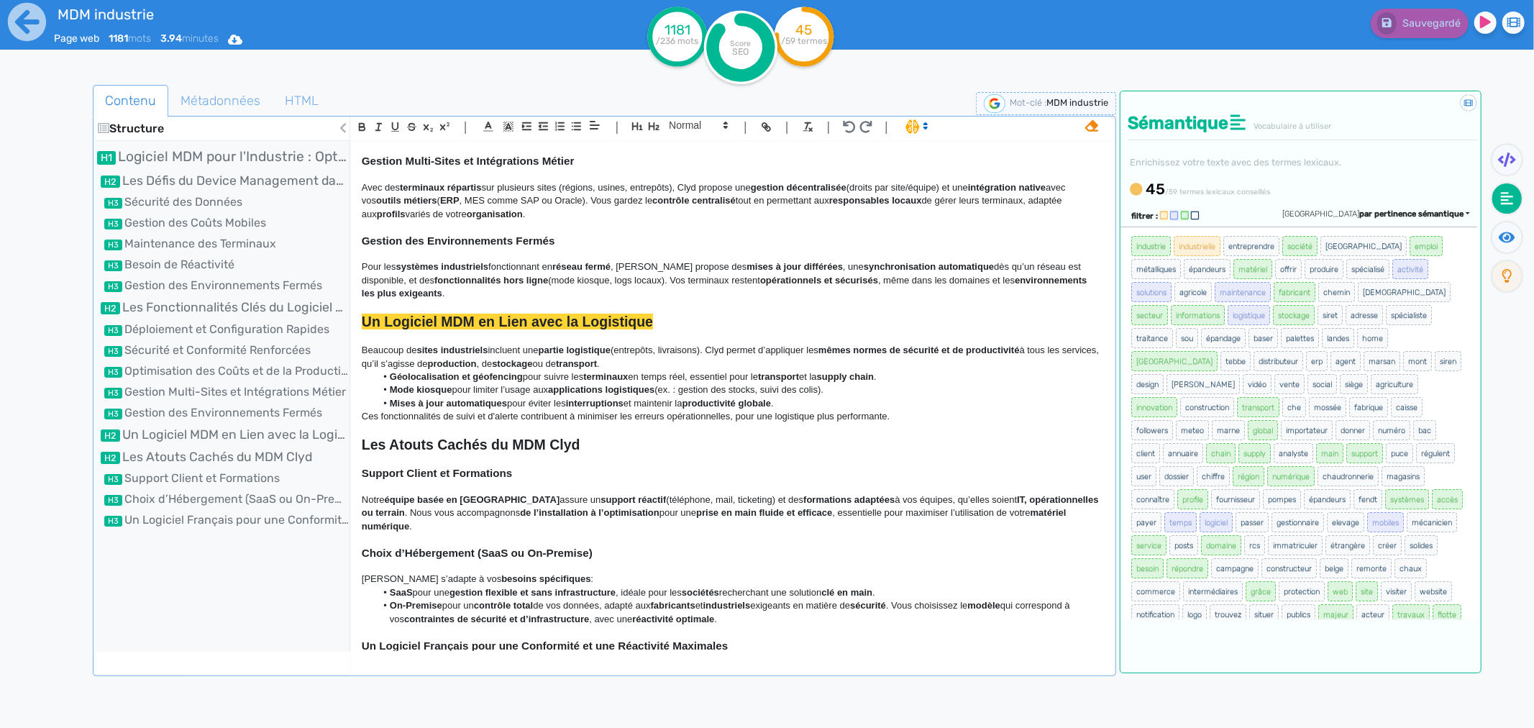
click at [892, 423] on p "Ces fonctionnalités de suivi et d'alerte contribuent à minimiser les erreurs op…" at bounding box center [732, 416] width 740 height 13
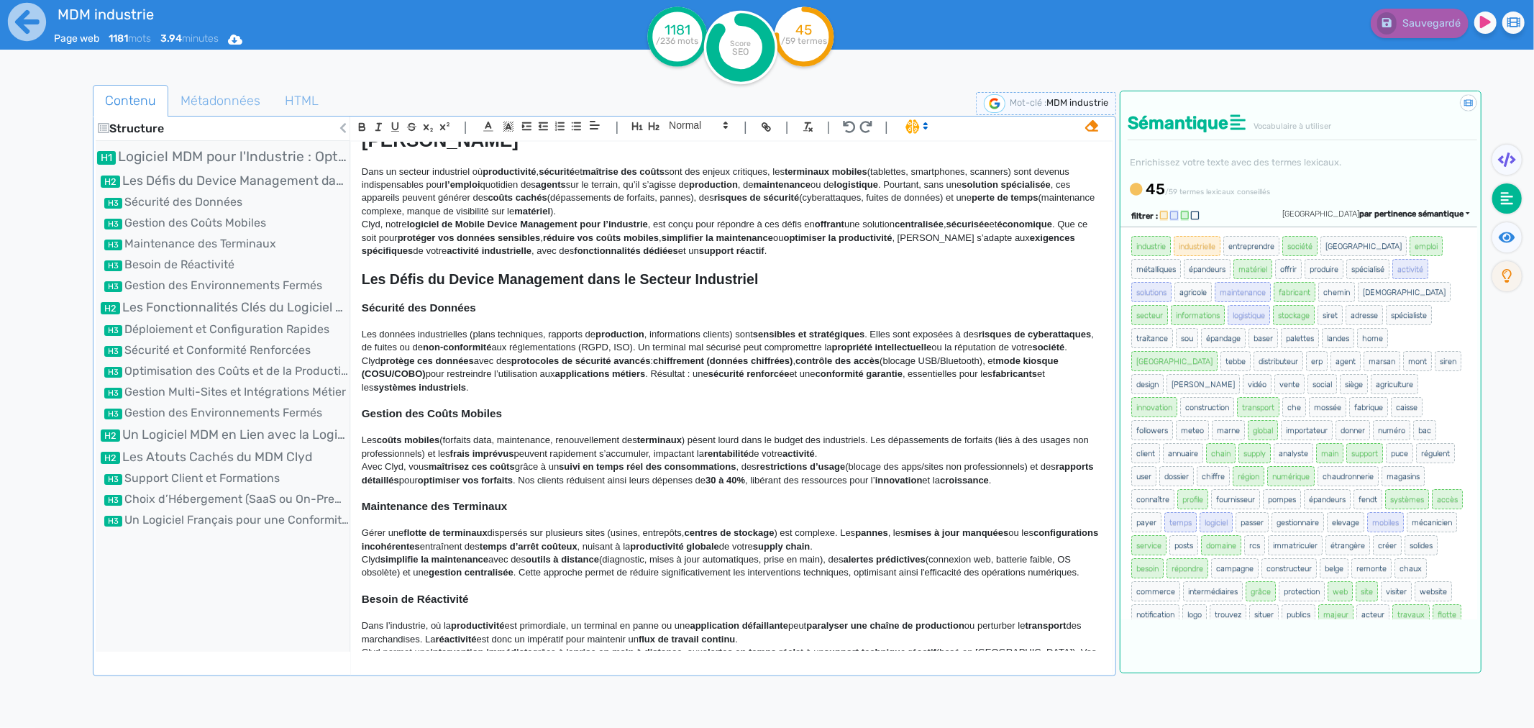
scroll to position [0, 0]
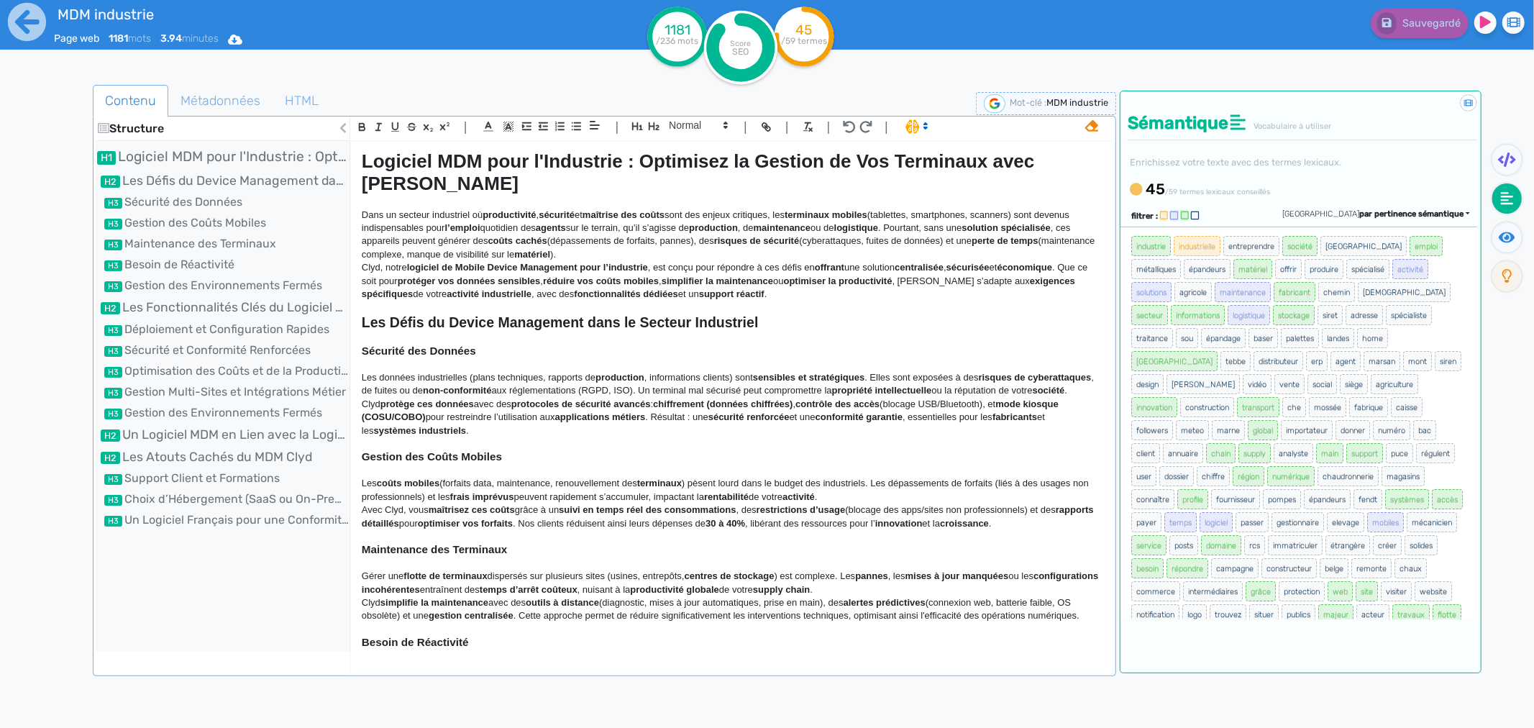
click at [157, 490] on ul "Logiciel MDM pour l'Industrie : Optimisez la Gestion de Vos Terminaux avec Clyd…" at bounding box center [223, 338] width 254 height 382
click at [160, 503] on li "Choix d’Hébergement (SaaS ou On-Premise)" at bounding box center [223, 499] width 254 height 17
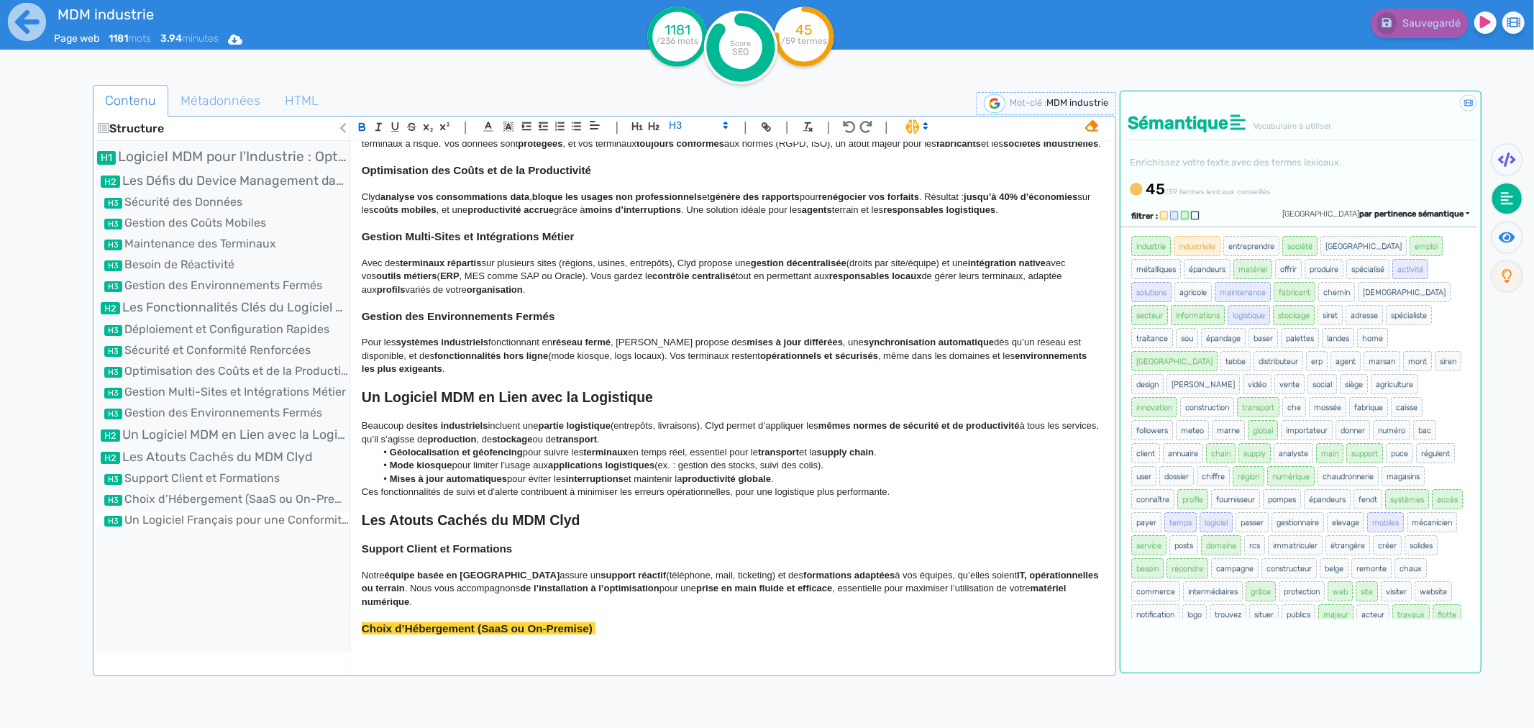
click at [162, 515] on li "Un Logiciel Français pour une Conformité et une Réactivité Maximales" at bounding box center [223, 519] width 254 height 17
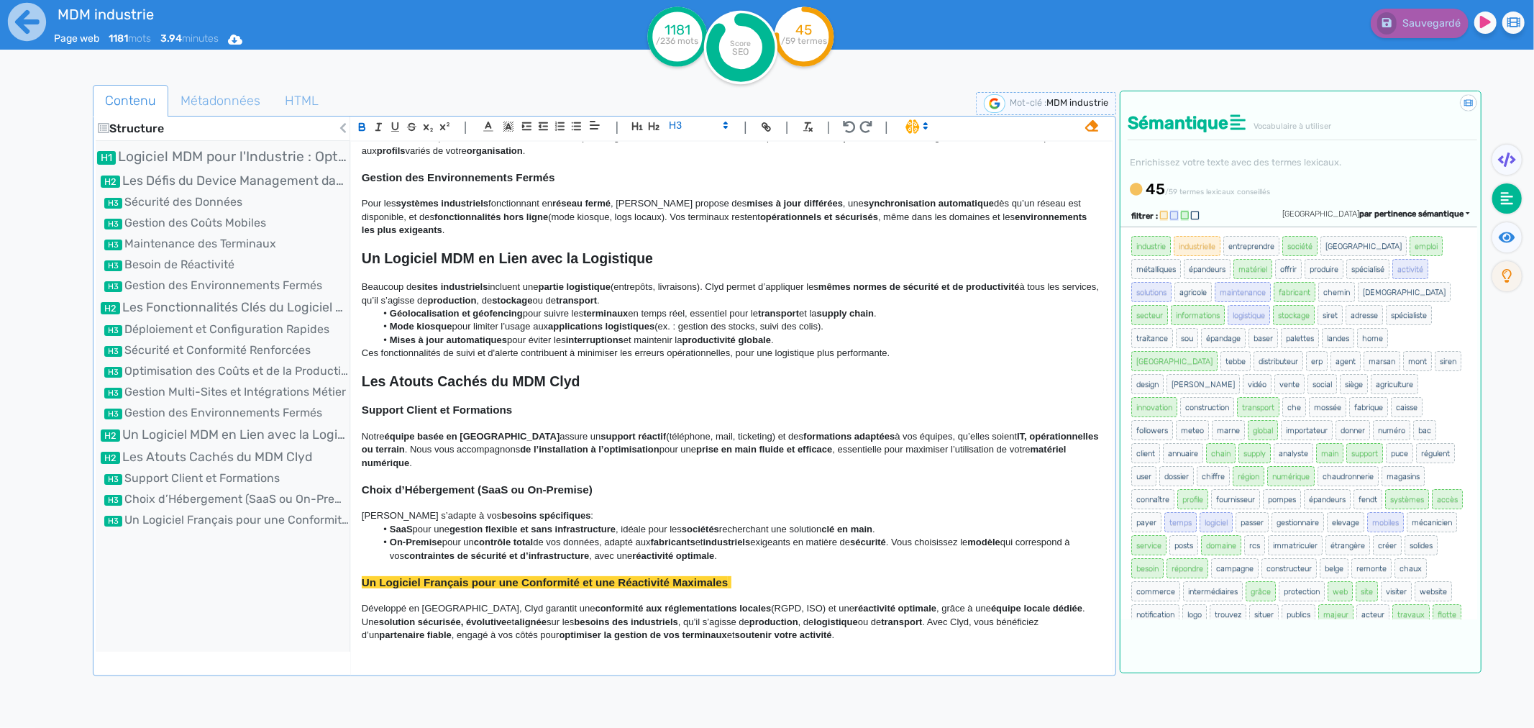
scroll to position [82, 0]
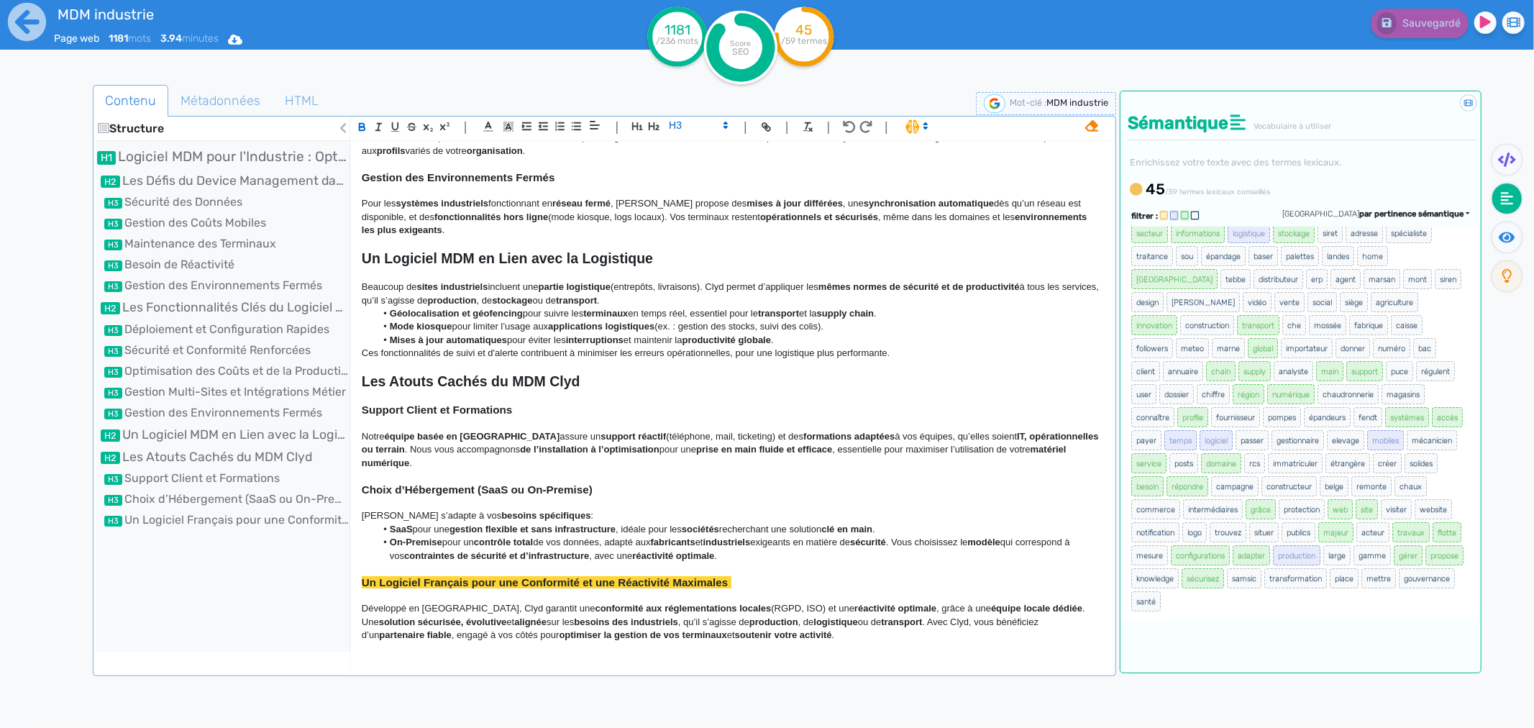
click at [858, 626] on span "ou de" at bounding box center [870, 621] width 24 height 11
click at [803, 645] on div "Logiciel MDM pour l'Industrie : Optimisez la Gestion de Vos Terminaux avec Clyd…" at bounding box center [732, 396] width 762 height 509
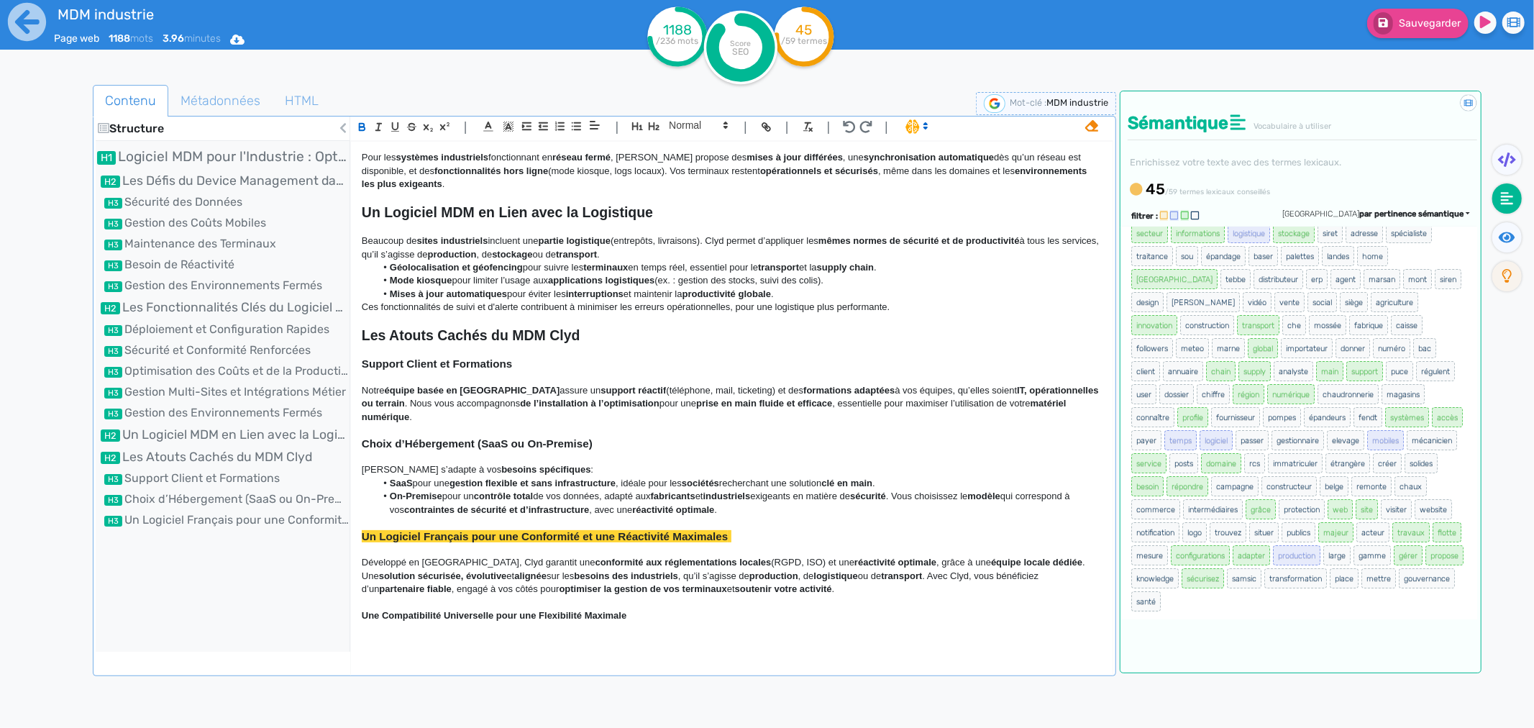
scroll to position [1018, 0]
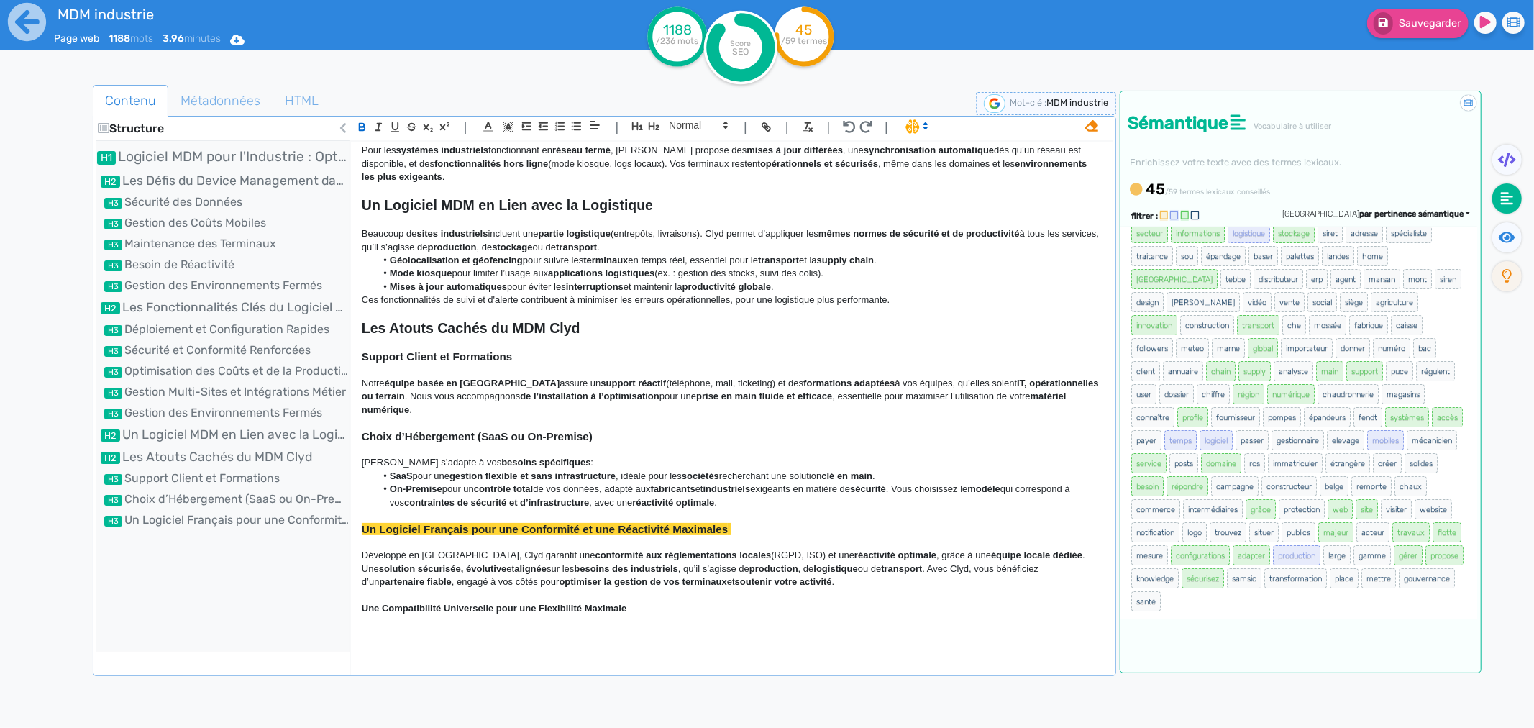
click at [444, 614] on strong "Une Compatibilité Universelle pour une Flexibilité Maximale" at bounding box center [494, 608] width 265 height 11
click at [383, 629] on p at bounding box center [732, 622] width 740 height 13
click at [370, 642] on p at bounding box center [732, 635] width 740 height 13
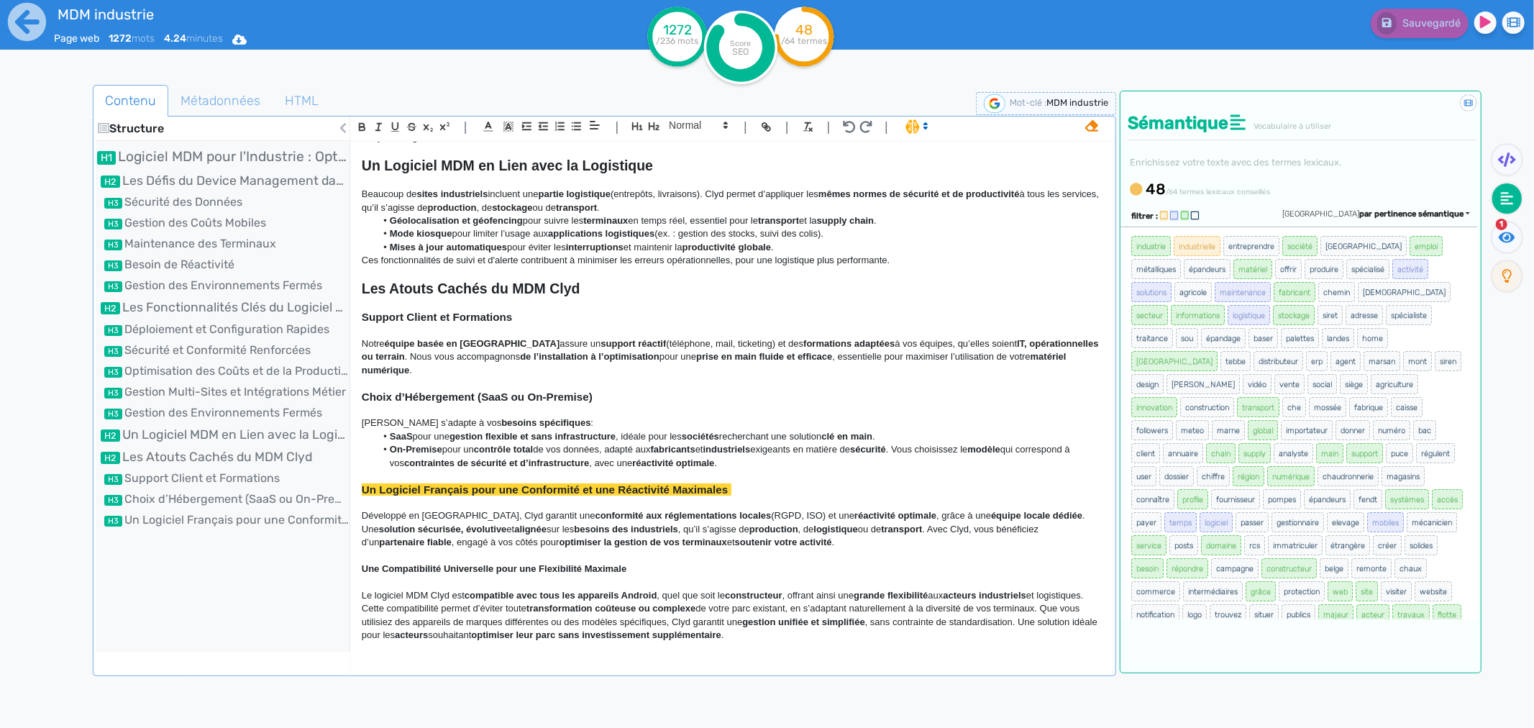
click at [519, 574] on strong "Une Compatibilité Universelle pour une Flexibilité Maximale" at bounding box center [494, 568] width 265 height 11
click at [687, 130] on span at bounding box center [697, 125] width 70 height 17
click at [686, 158] on span at bounding box center [698, 150] width 58 height 25
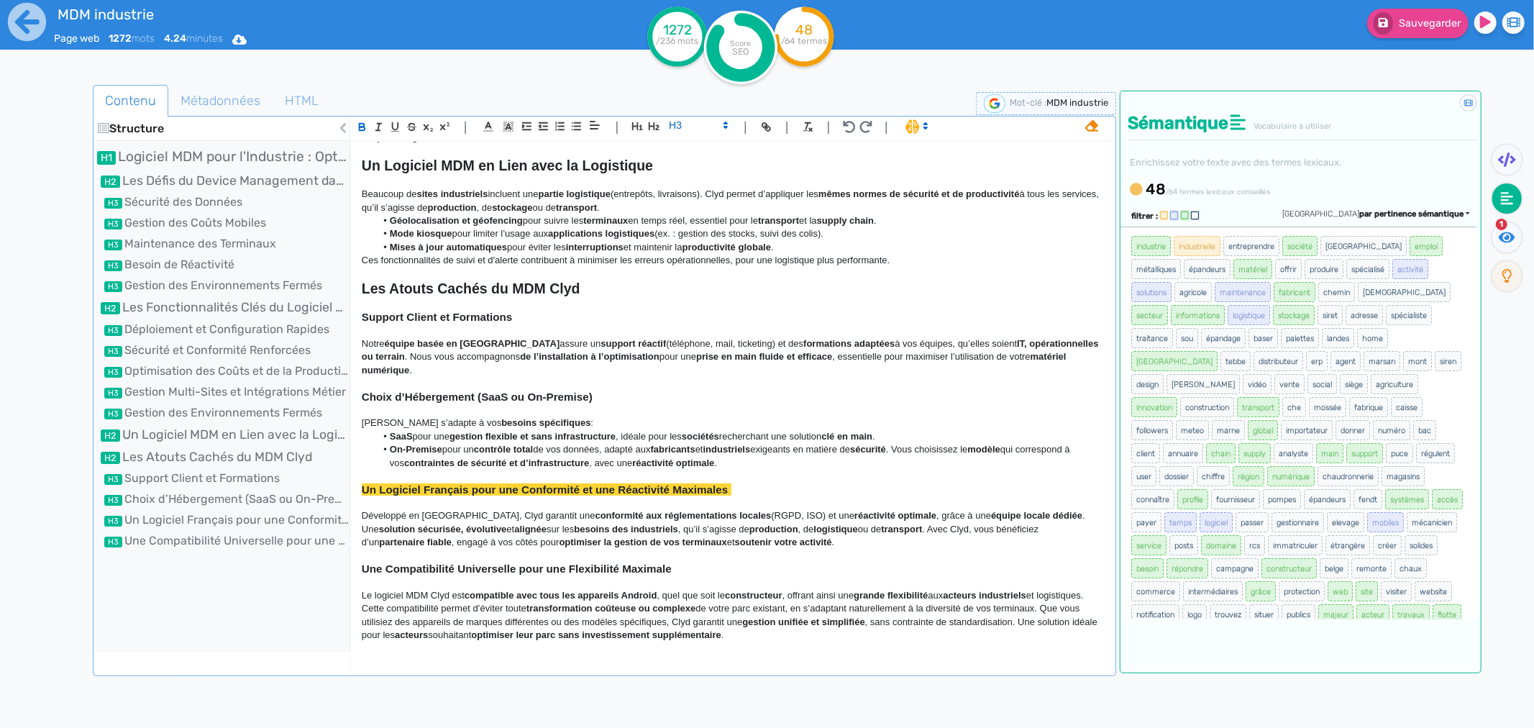
click at [573, 442] on strong "gestion flexible et sans infrastructure" at bounding box center [533, 436] width 166 height 11
click at [728, 337] on p at bounding box center [732, 330] width 740 height 13
drag, startPoint x: 383, startPoint y: 548, endPoint x: 373, endPoint y: 572, distance: 26.1
click at [383, 547] on strong "partenaire fiable" at bounding box center [415, 542] width 72 height 11
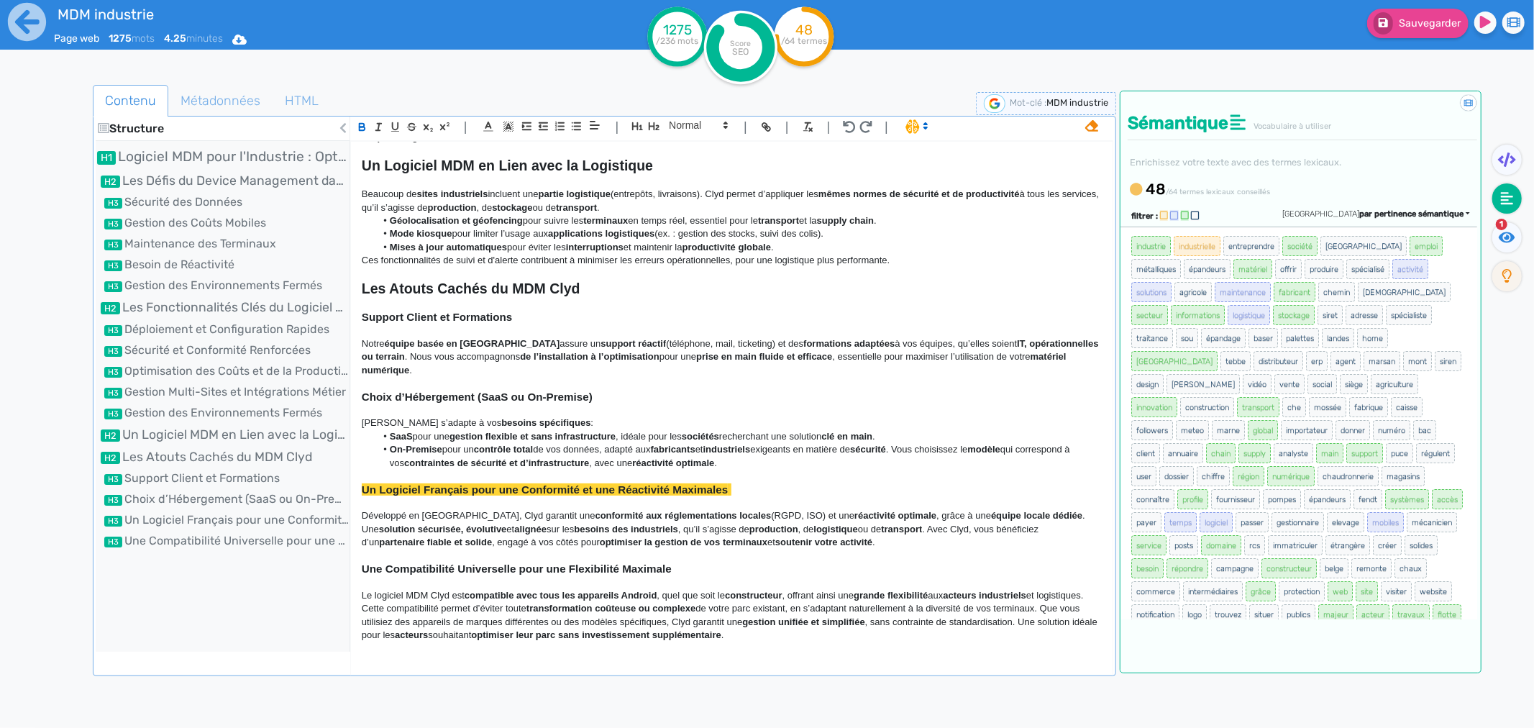
click at [1386, 449] on span "puce" at bounding box center [1399, 453] width 27 height 20
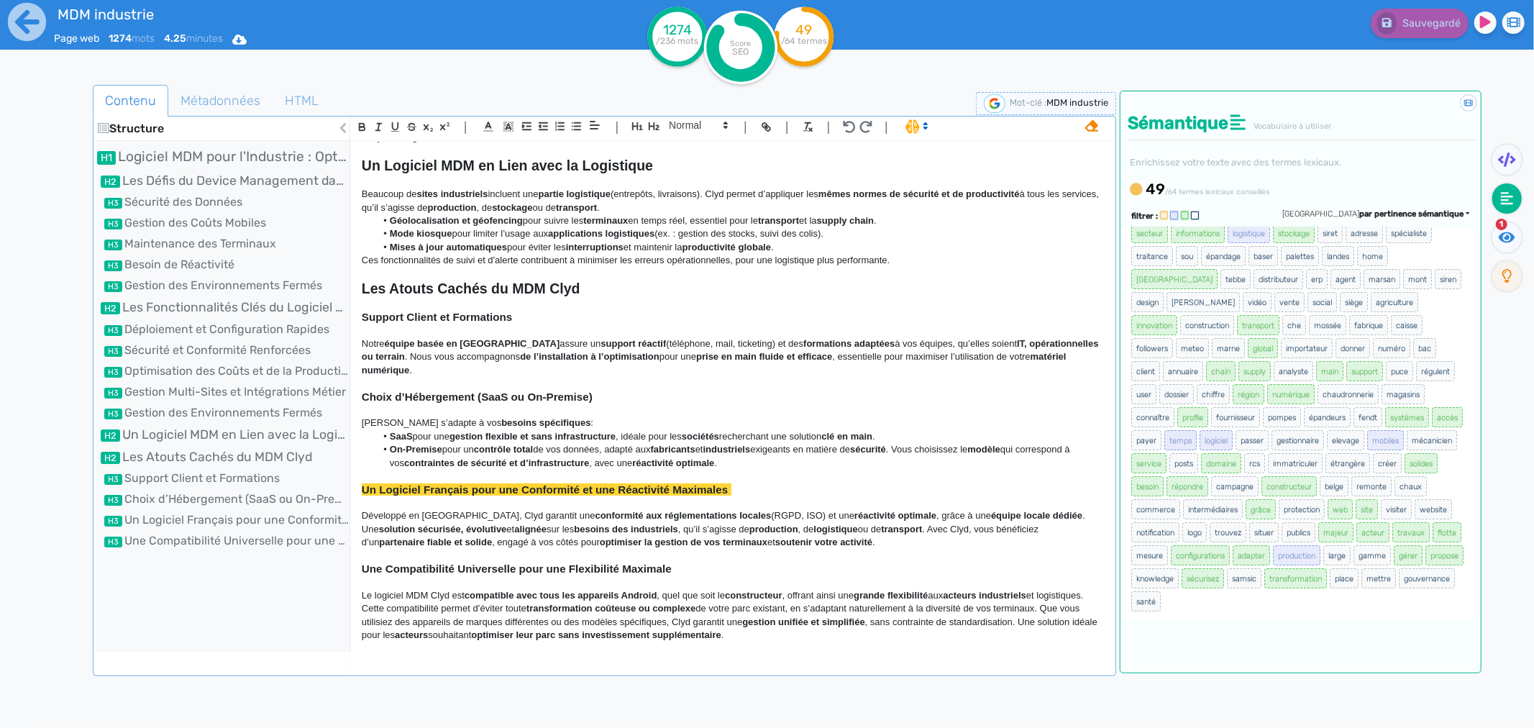
click at [75, 341] on div at bounding box center [67, 449] width 51 height 737
click at [403, 503] on p at bounding box center [732, 502] width 740 height 13
click at [363, 514] on span "Développé en [GEOGRAPHIC_DATA], Clyd garantit une" at bounding box center [479, 515] width 234 height 11
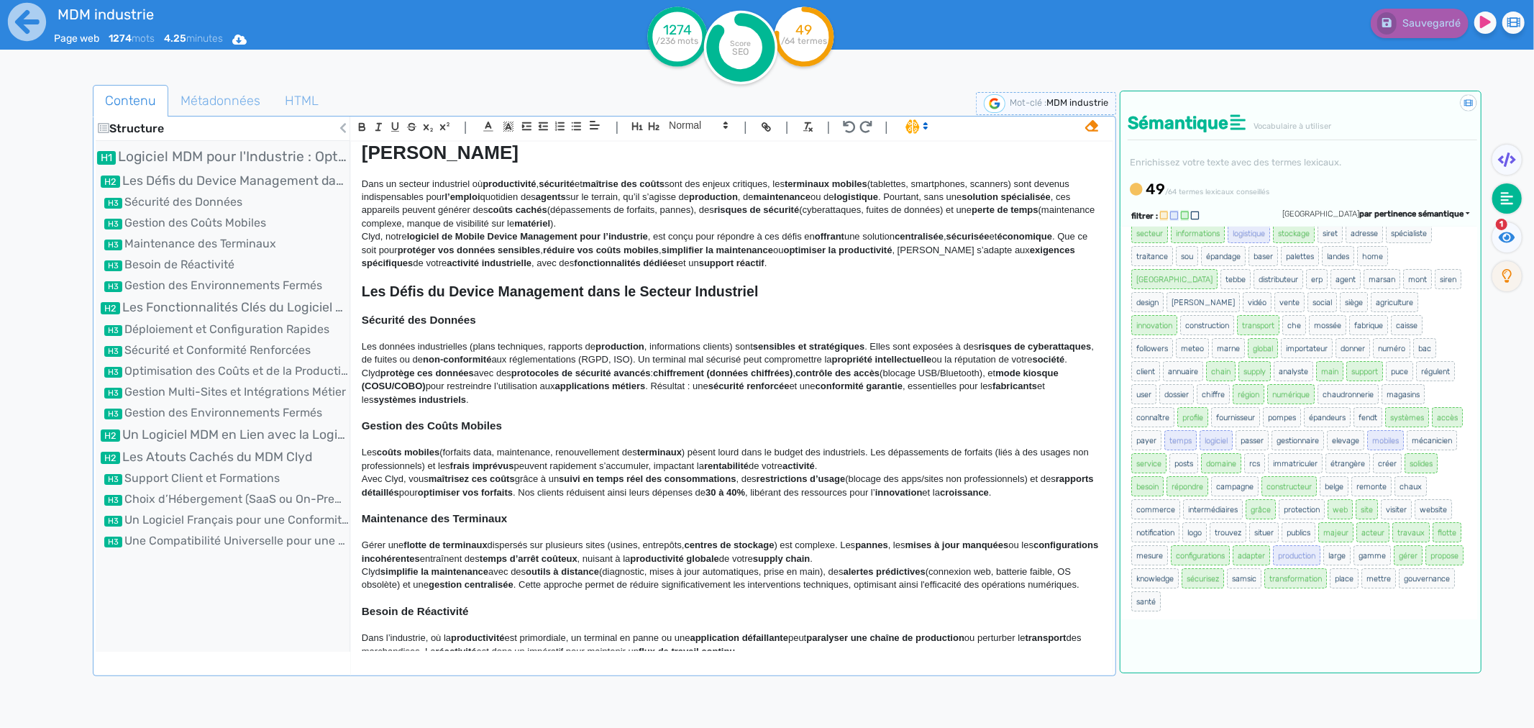
scroll to position [29, 0]
click at [386, 369] on strong "protège ces données" at bounding box center [427, 374] width 94 height 11
click at [60, 598] on div at bounding box center [67, 449] width 51 height 737
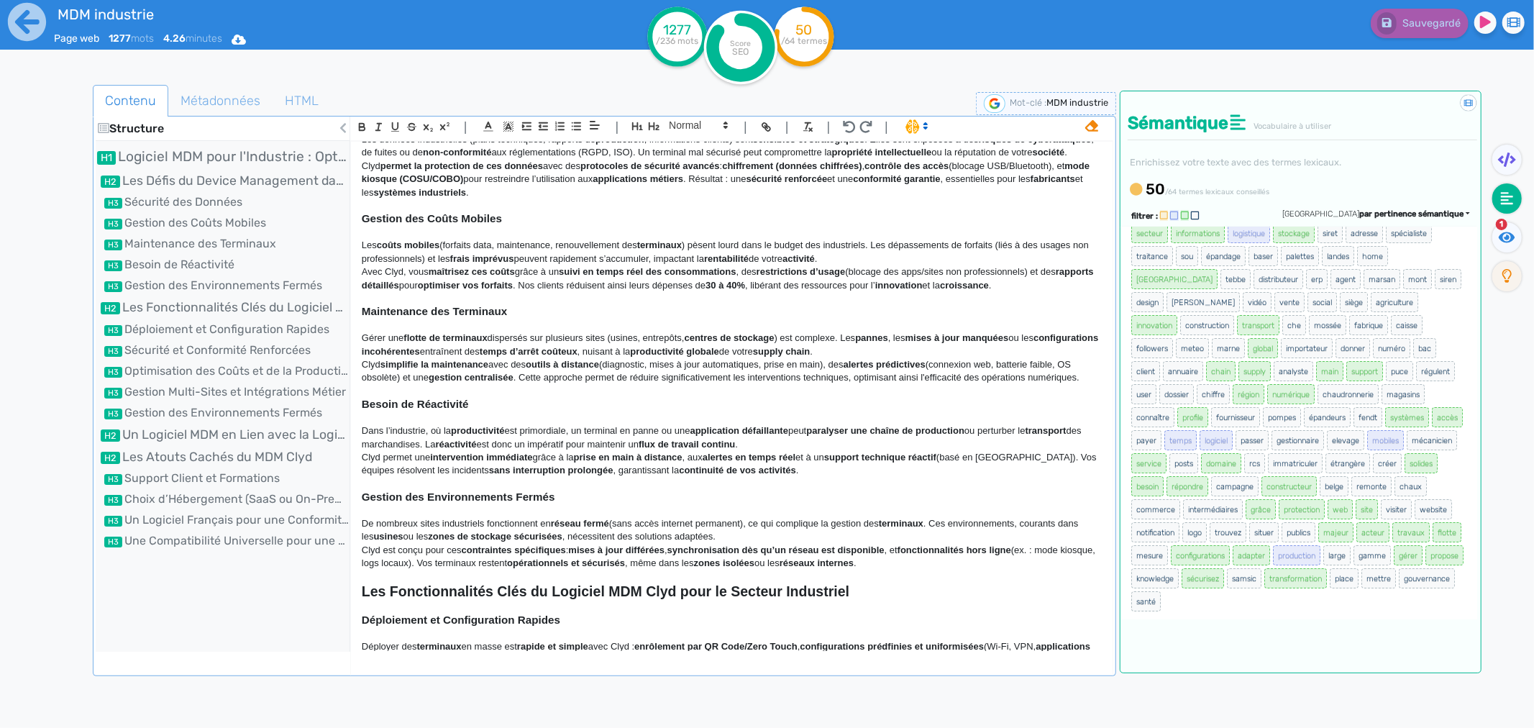
scroll to position [240, 0]
click at [623, 529] on span ", nécessitent des solutions adaptées." at bounding box center [638, 534] width 153 height 11
click at [727, 531] on span ", nécessitent de mettre en place des solutions adaptées." at bounding box center [678, 534] width 233 height 11
click at [767, 532] on p "De nombreux sites industriels fonctionnent en réseau fermé (sans accès internet…" at bounding box center [732, 529] width 740 height 27
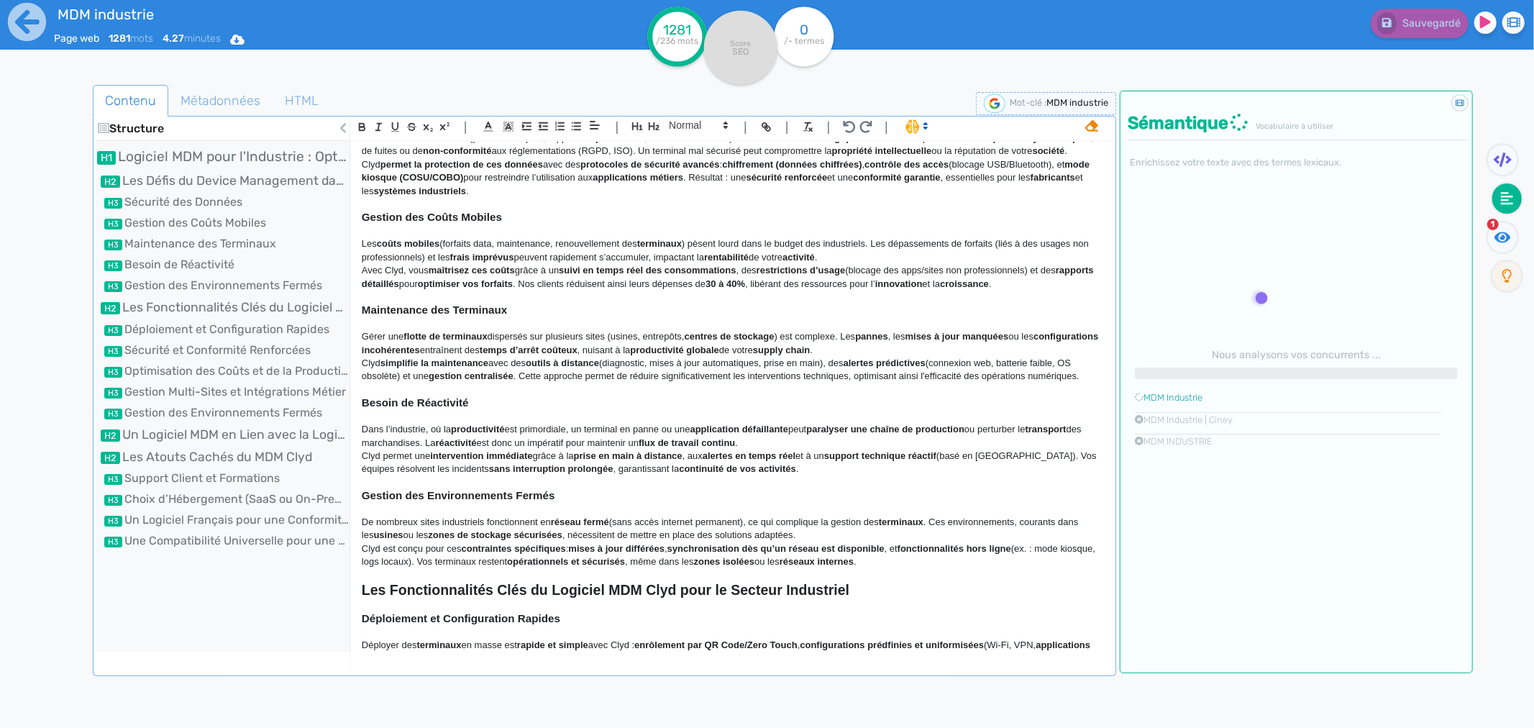
click at [764, 529] on span ", nécessitent de mettre en place des solutions adaptées." at bounding box center [678, 534] width 233 height 11
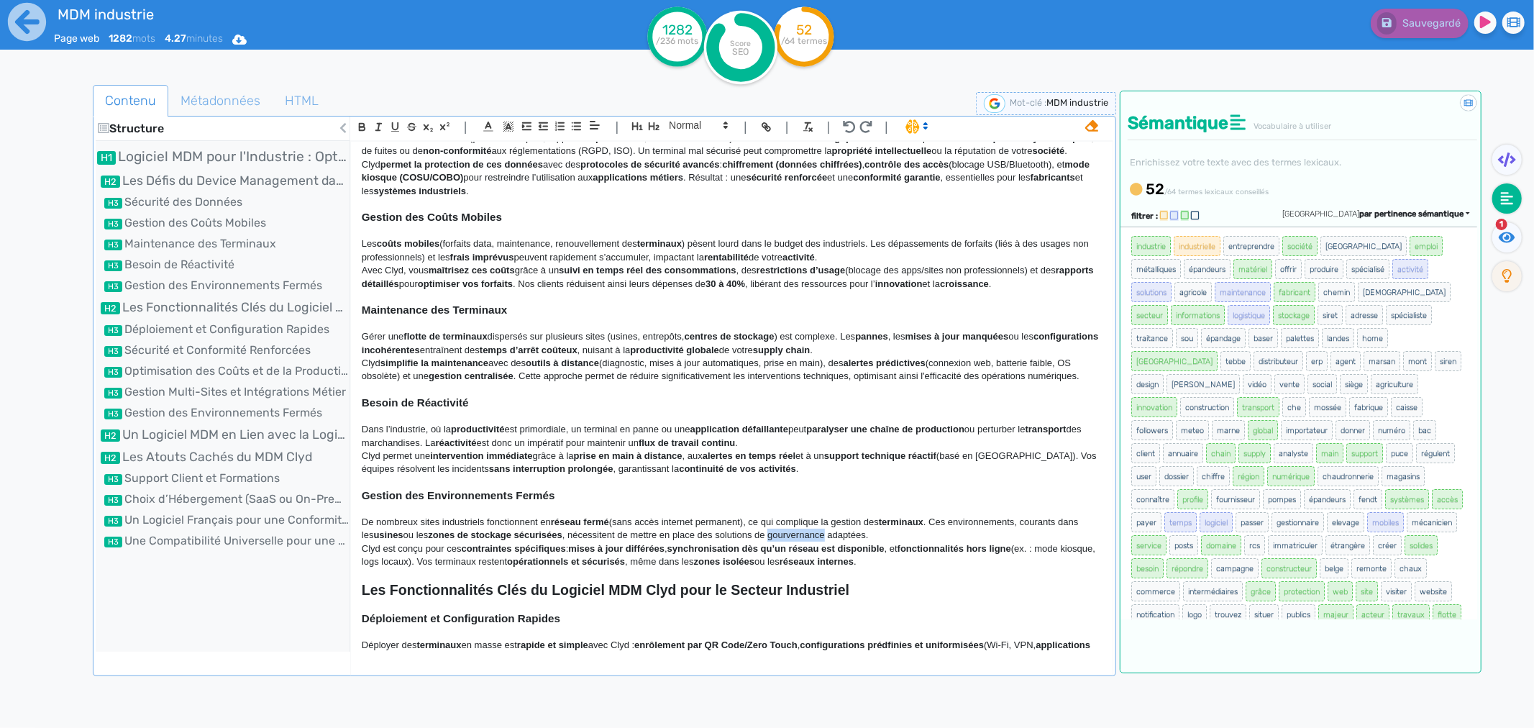
drag, startPoint x: 809, startPoint y: 523, endPoint x: 818, endPoint y: 522, distance: 8.7
click at [818, 529] on span ", nécessitent de mettre en place des solutions de gourvernance adaptées." at bounding box center [715, 534] width 306 height 11
click at [808, 529] on span ", nécessitent de mettre en place des solutions de gourvernance adaptées." at bounding box center [715, 534] width 306 height 11
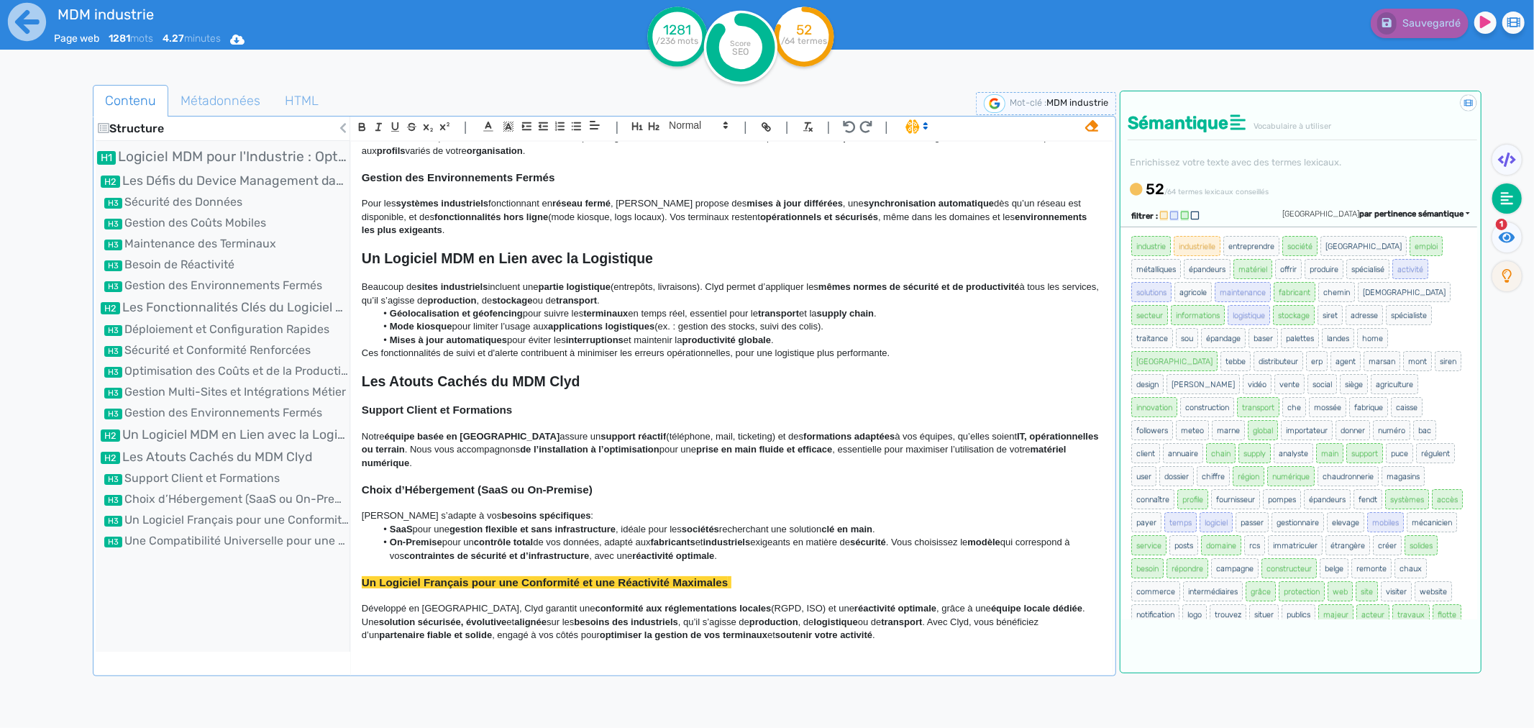
scroll to position [879, 0]
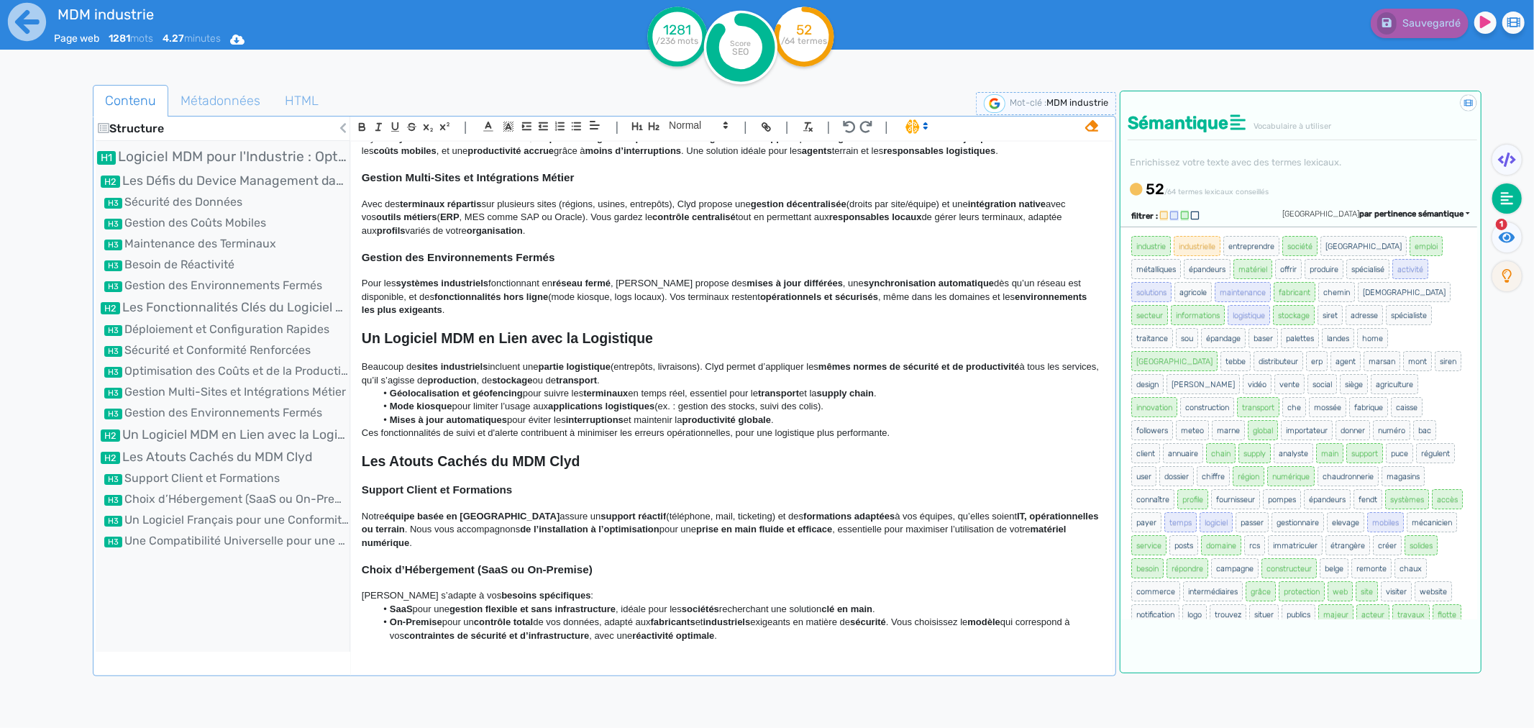
click at [442, 330] on p at bounding box center [732, 323] width 740 height 13
click at [429, 316] on p "Pour les systèmes industriels fonctionnant en réseau fermé , Clyd propose des m…" at bounding box center [732, 297] width 740 height 40
click at [377, 413] on li "Mode kiosque pour limiter l’usage aux applications logistiques (ex. : gestion d…" at bounding box center [738, 406] width 726 height 13
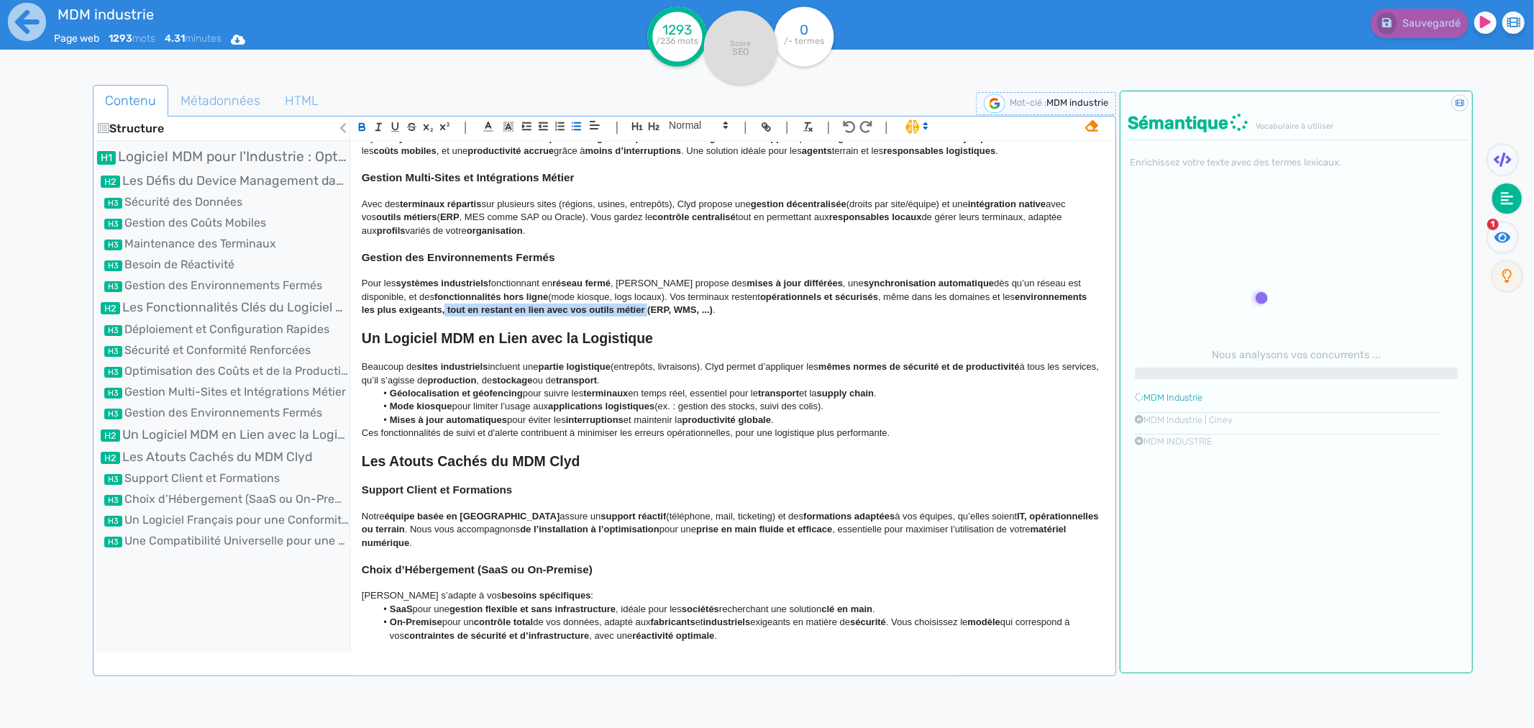
drag, startPoint x: 408, startPoint y: 326, endPoint x: 609, endPoint y: 333, distance: 200.8
click at [609, 316] on p "Pour les systèmes industriels fonctionnant en réseau fermé , Clyd propose des m…" at bounding box center [732, 297] width 740 height 40
click at [357, 124] on icon "button" at bounding box center [362, 127] width 12 height 12
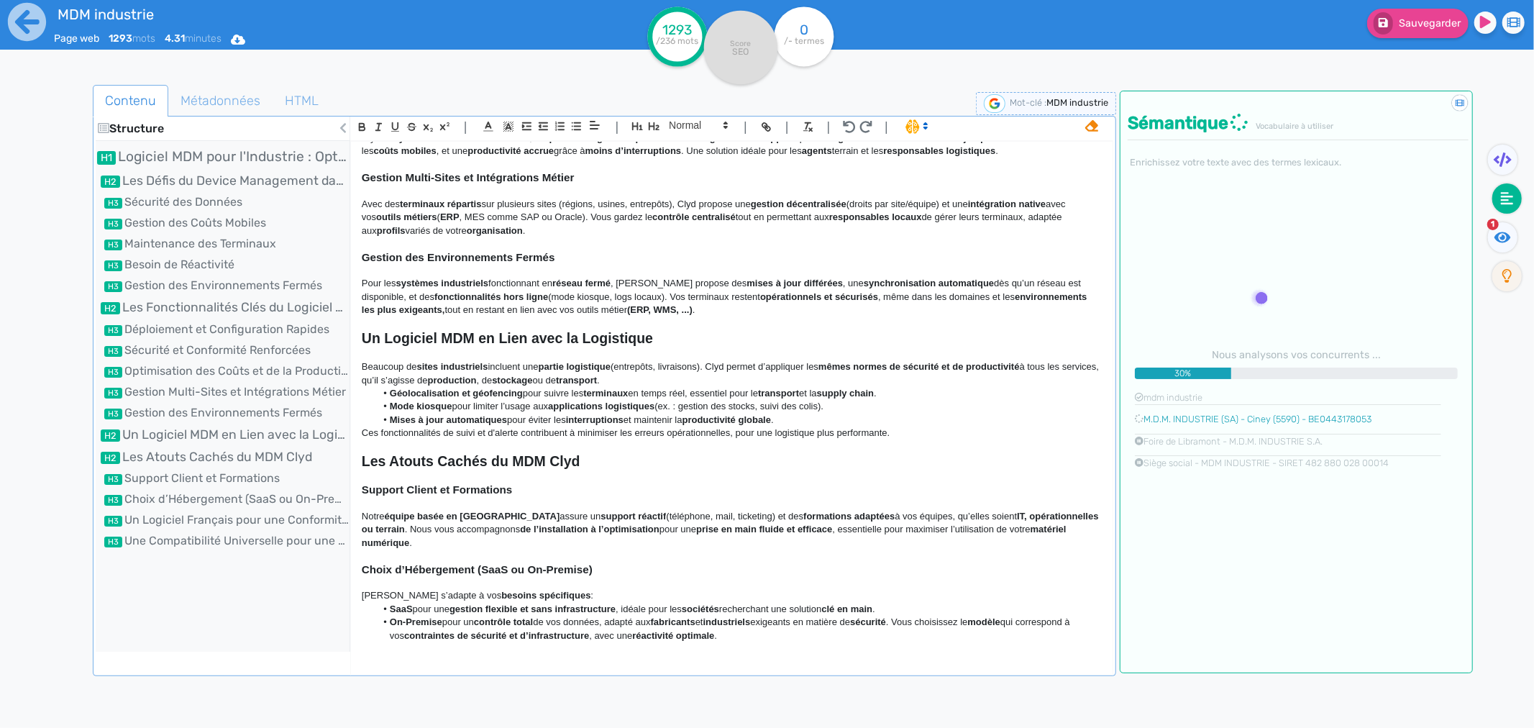
click at [70, 644] on div at bounding box center [67, 449] width 51 height 737
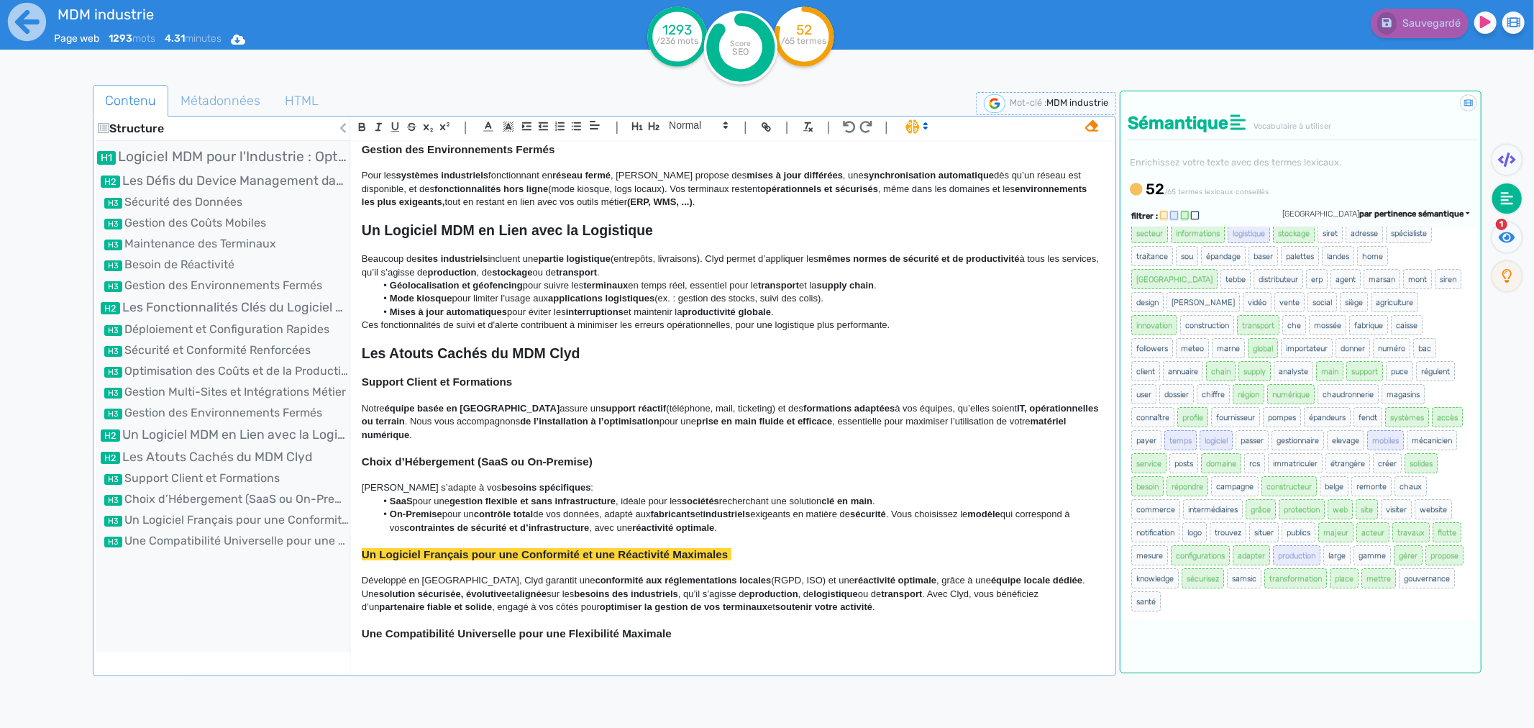
scroll to position [1068, 0]
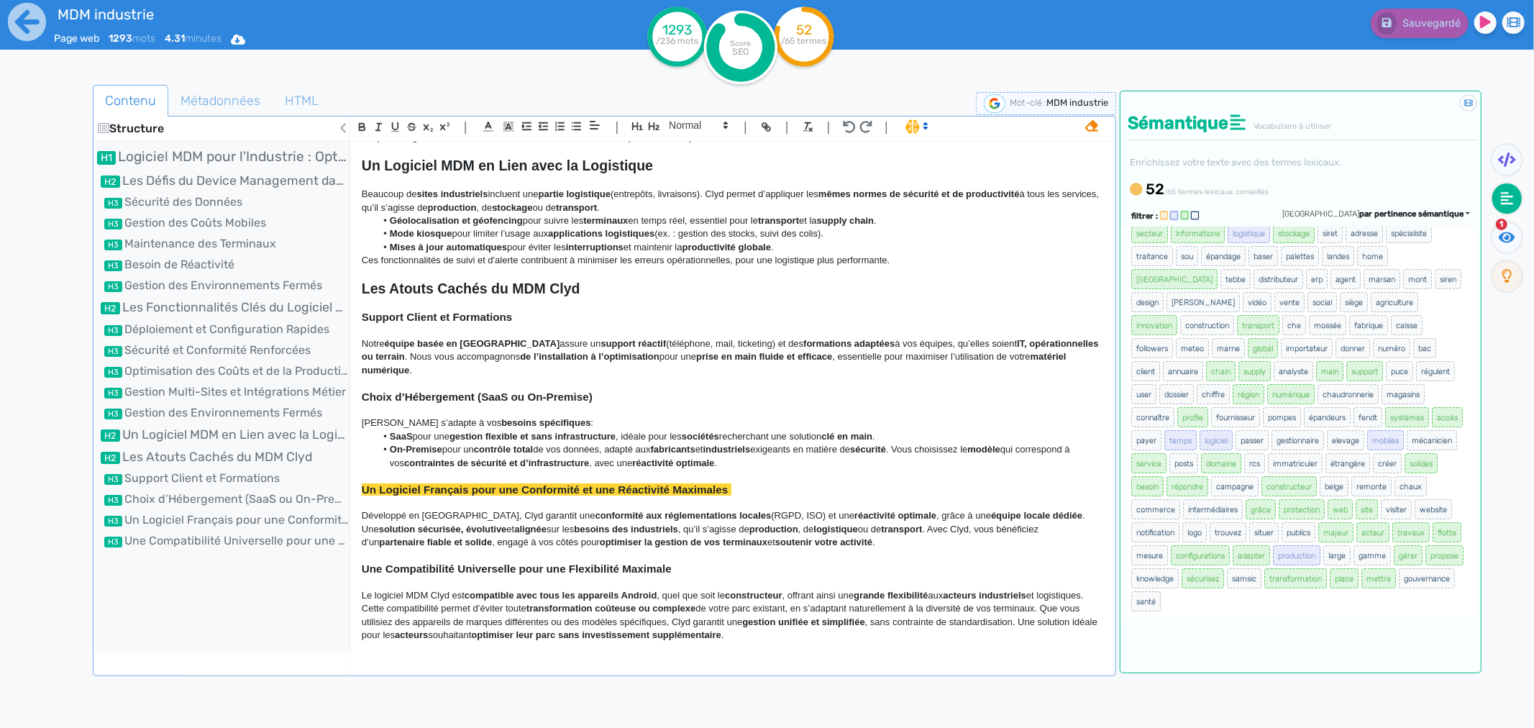
click at [867, 596] on strong "grande flexibilité" at bounding box center [891, 595] width 74 height 11
click at [657, 591] on strong "compatible avec tous les appareils Android" at bounding box center [561, 595] width 193 height 11
click at [874, 595] on strong "grande flexibilité" at bounding box center [891, 595] width 74 height 11
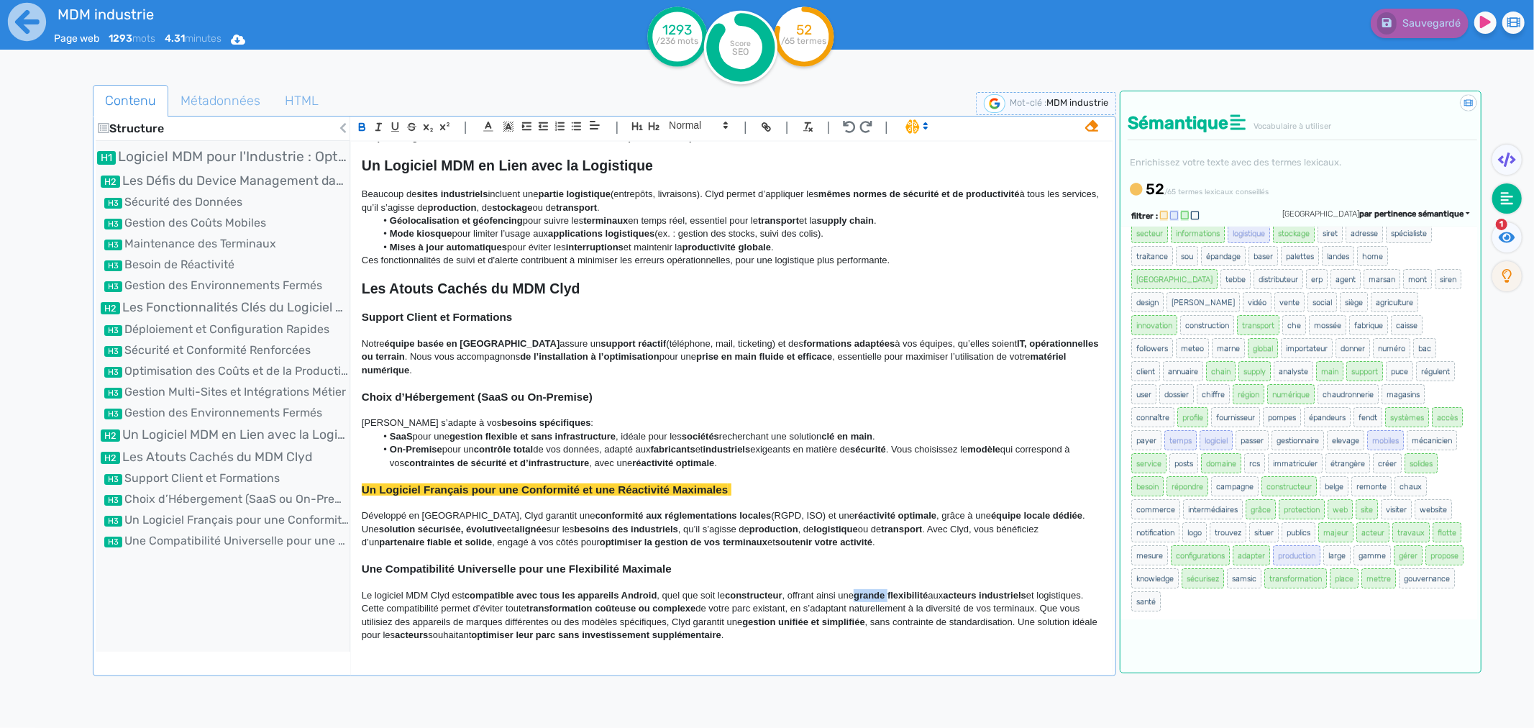
click at [871, 599] on strong "grande flexibilité" at bounding box center [891, 595] width 74 height 11
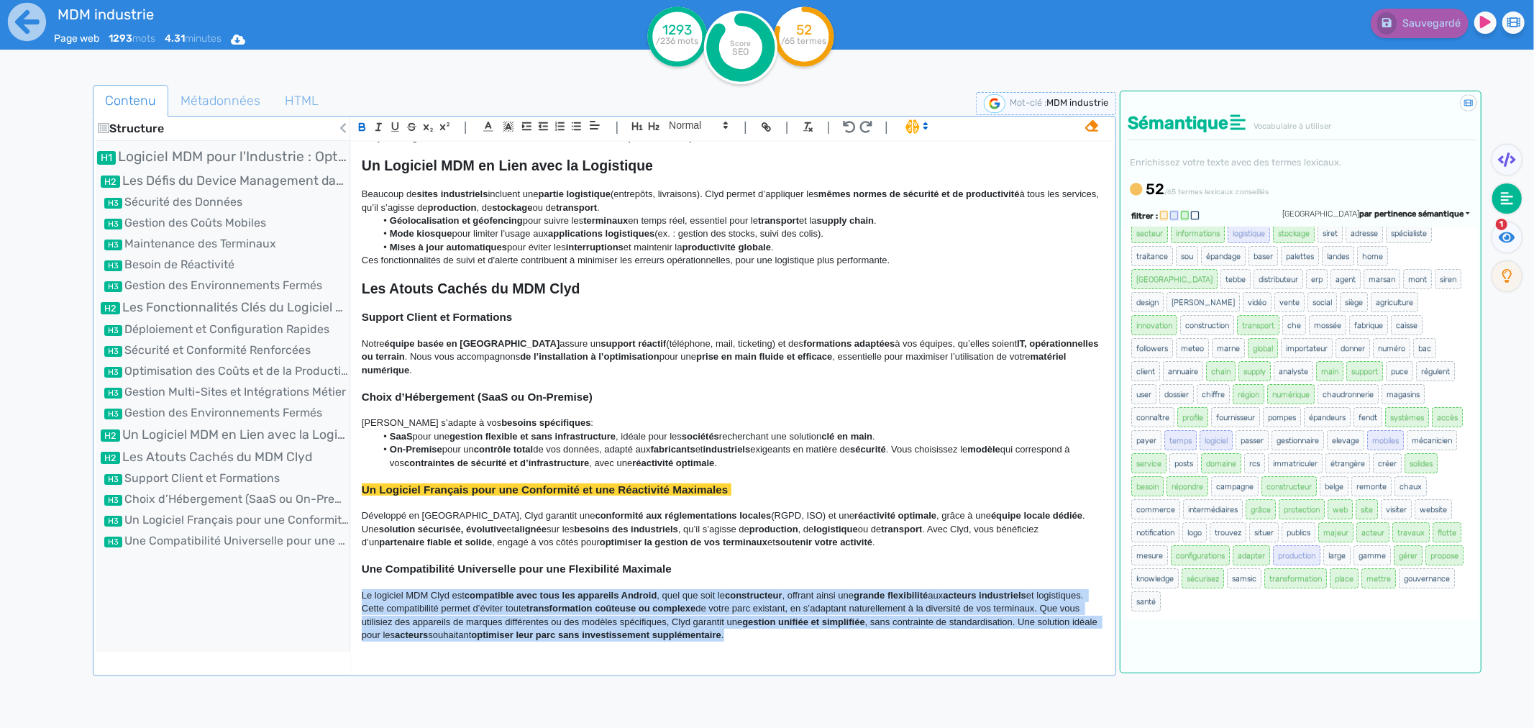
click at [871, 599] on strong "grande flexibilité" at bounding box center [891, 595] width 74 height 11
click at [872, 599] on strong "grande flexibilité" at bounding box center [891, 595] width 74 height 11
click at [879, 591] on strong "grande flexibilité" at bounding box center [891, 595] width 74 height 11
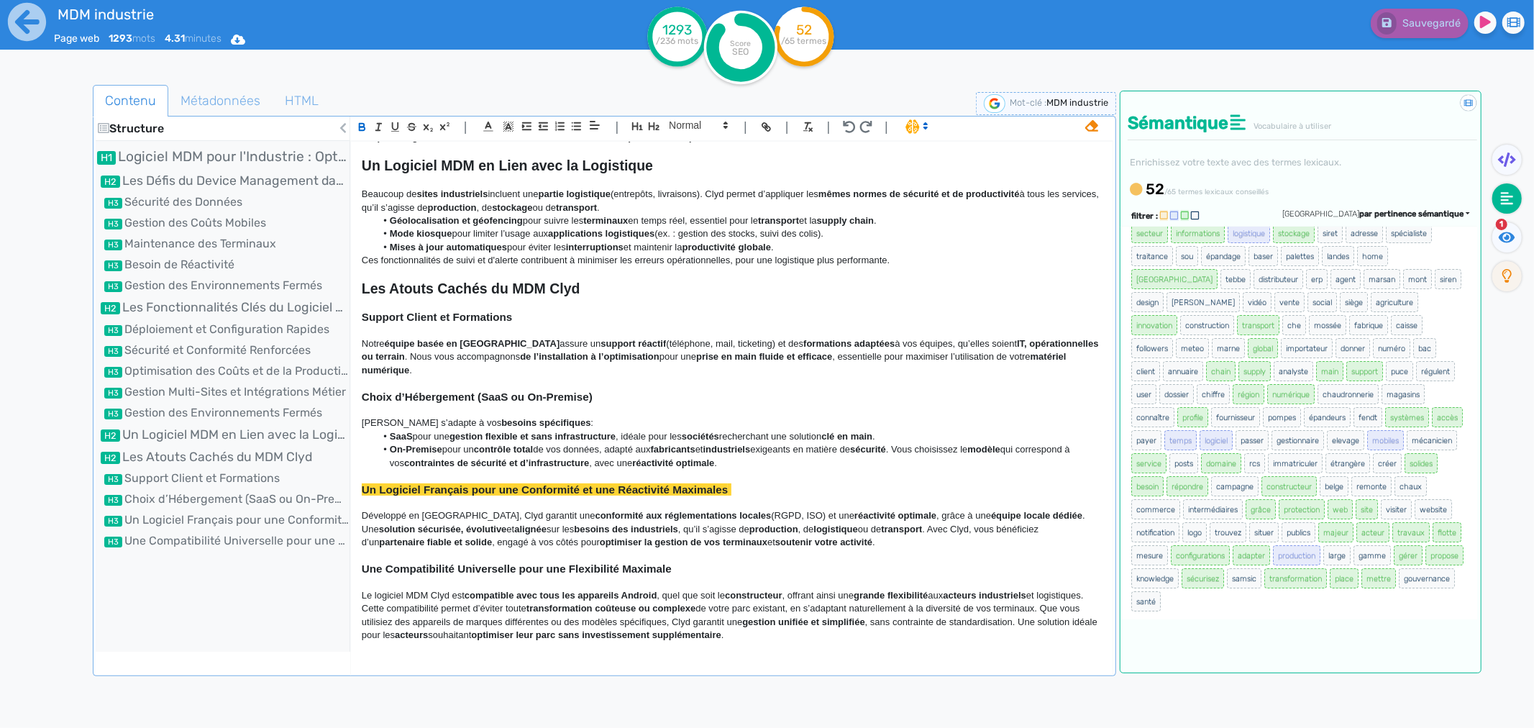
click at [875, 595] on strong "grande flexibilité" at bounding box center [891, 595] width 74 height 11
click at [894, 598] on strong "flexibilité" at bounding box center [874, 595] width 40 height 11
click at [53, 599] on div at bounding box center [67, 449] width 51 height 737
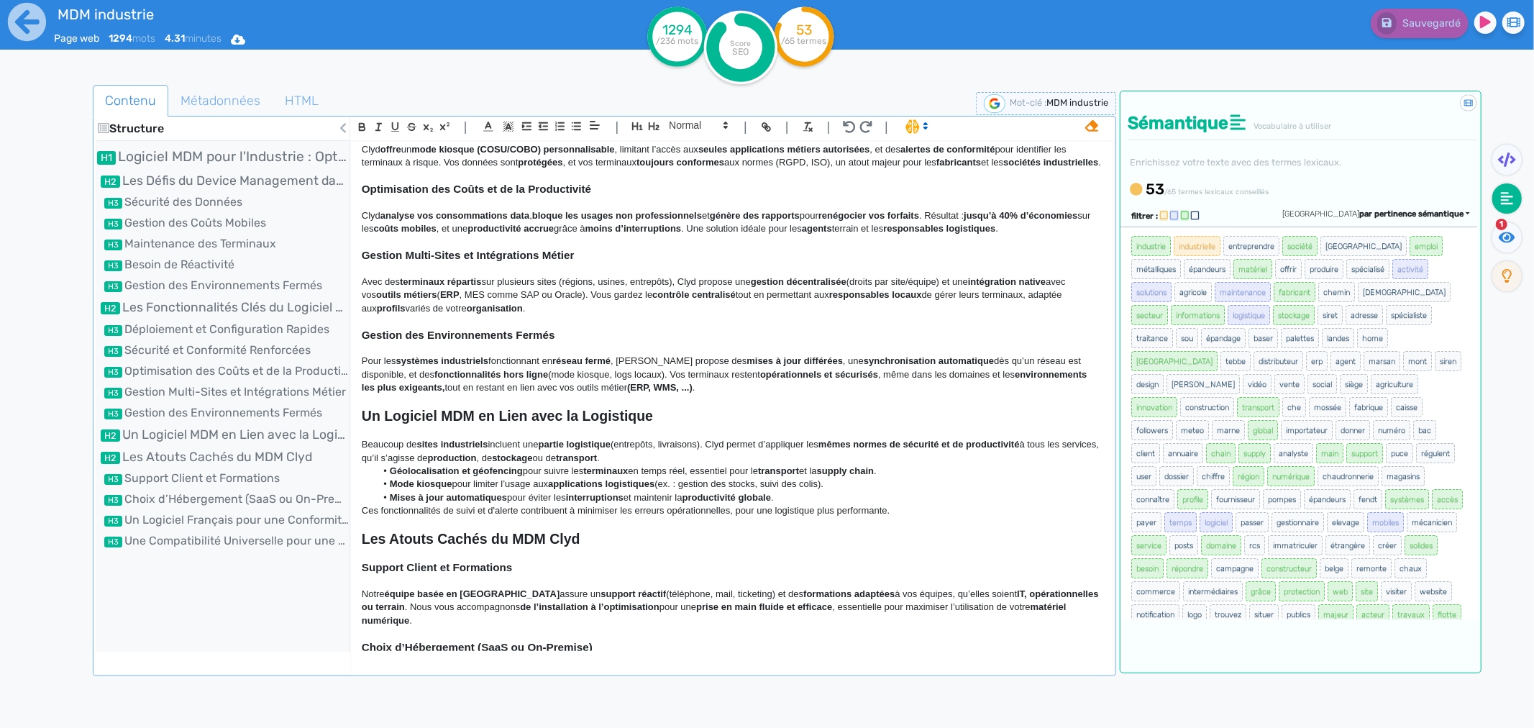
scroll to position [588, 0]
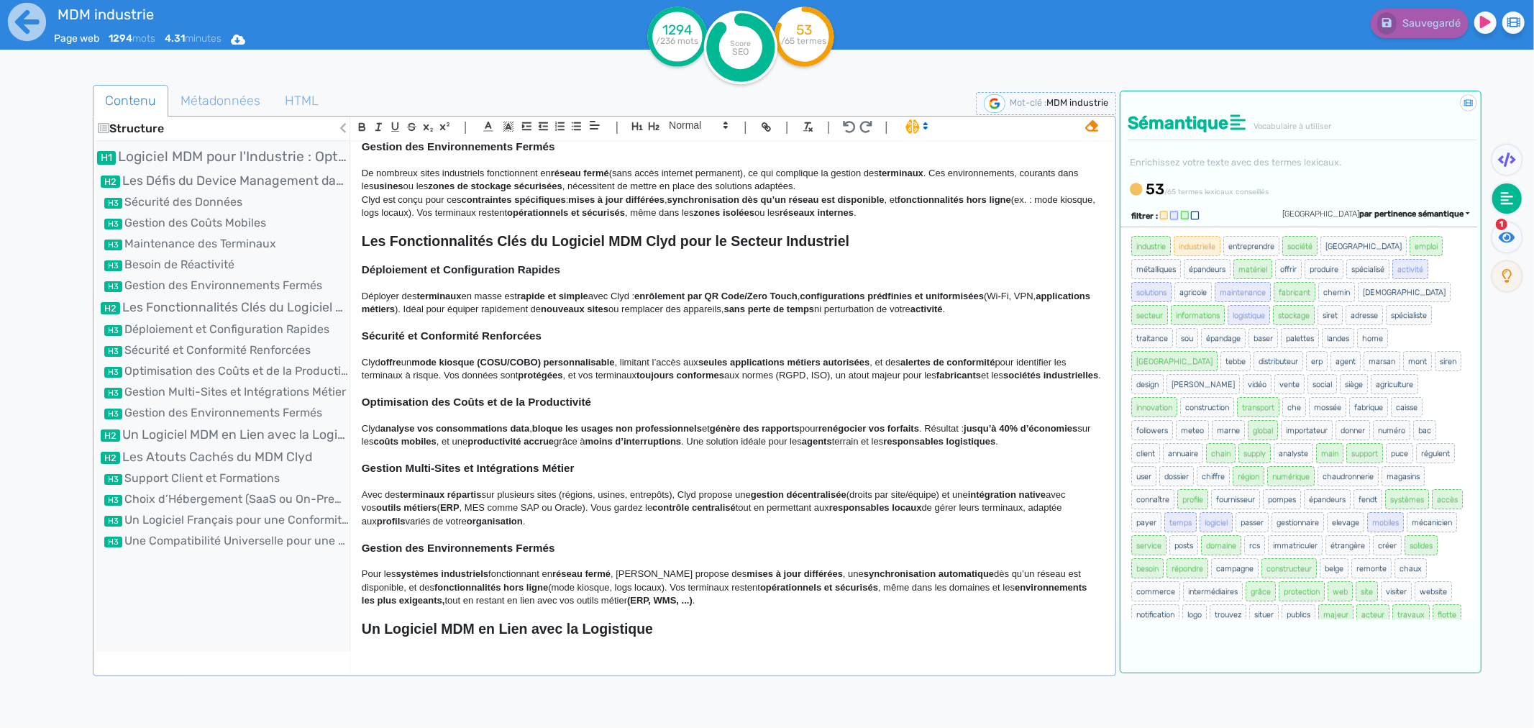
click at [1204, 240] on span "industrielle" at bounding box center [1197, 246] width 47 height 20
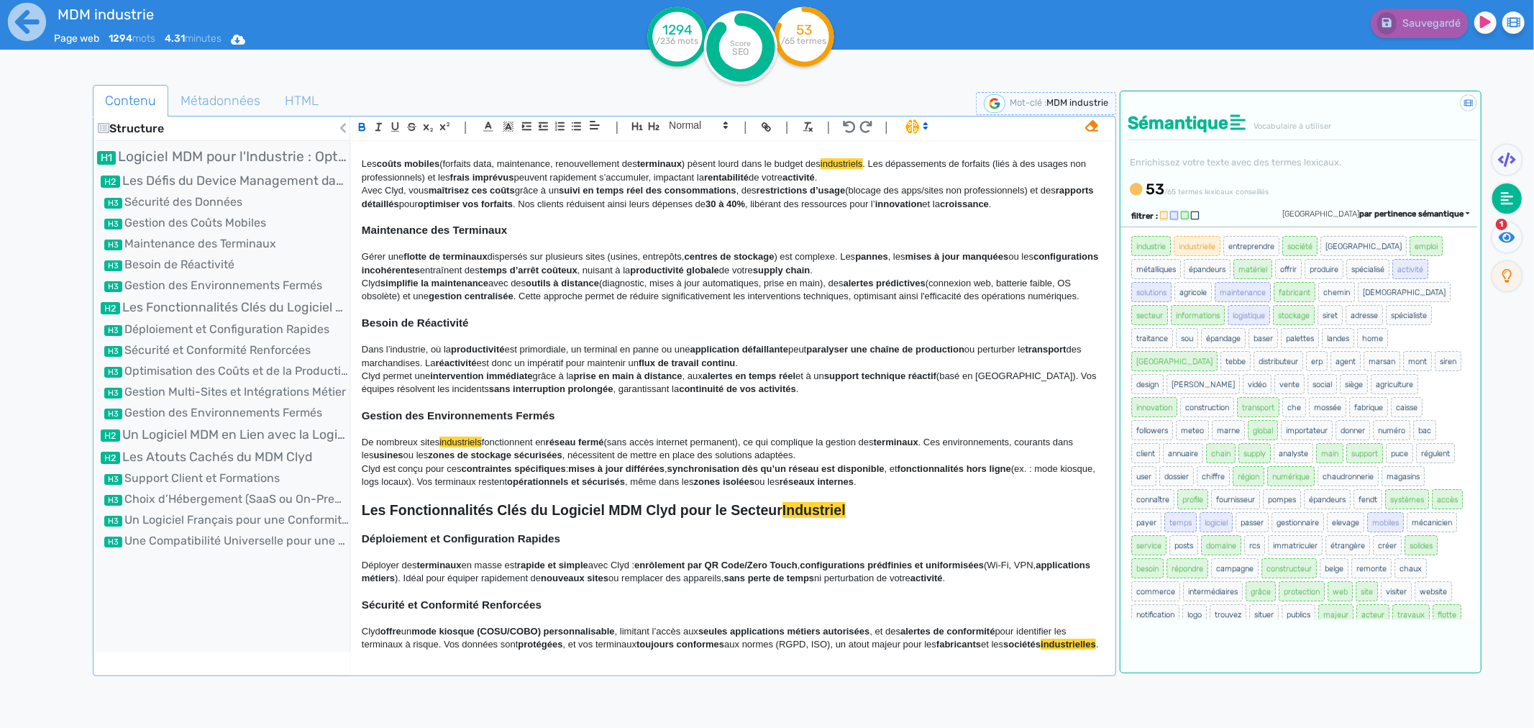
scroll to position [0, 0]
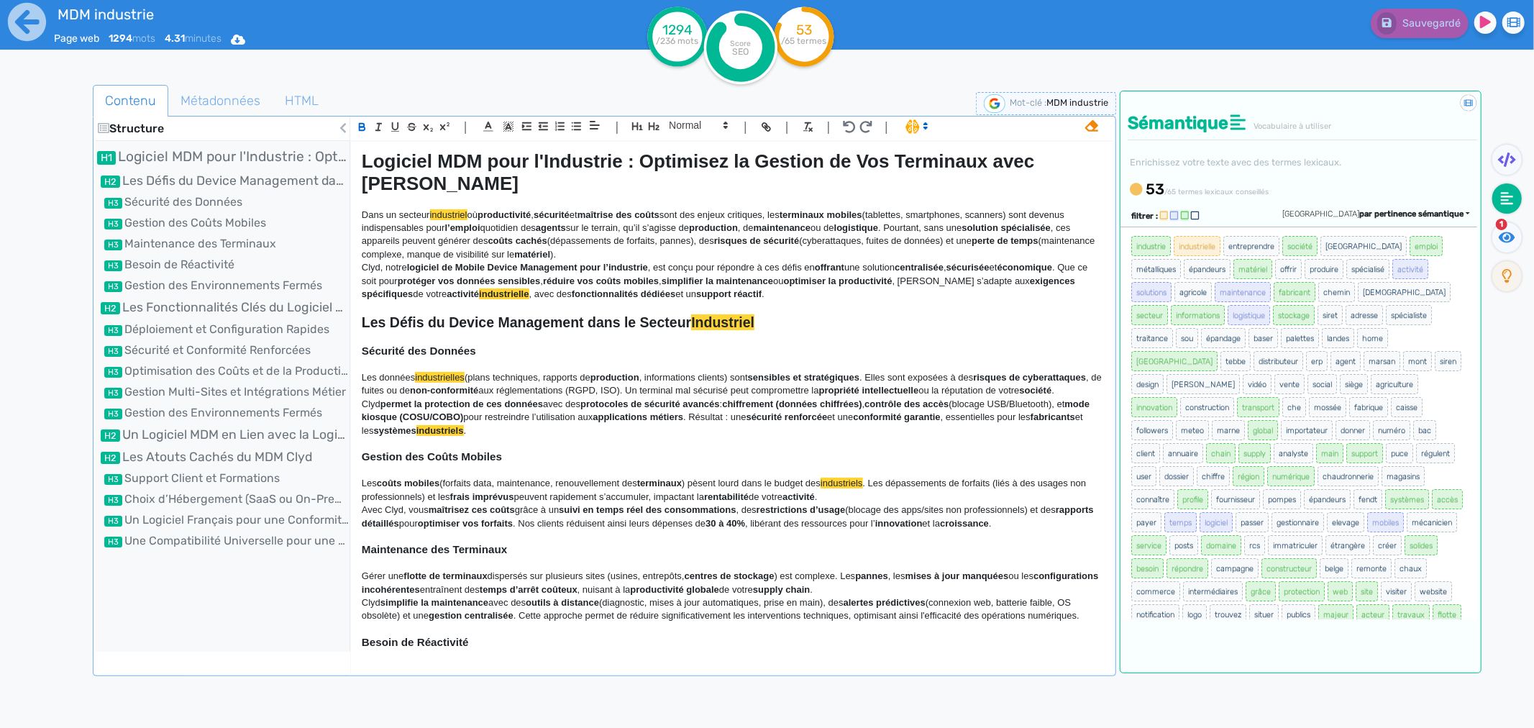
click at [464, 426] on strong "industriels" at bounding box center [439, 430] width 47 height 11
click at [437, 372] on span "industrielles" at bounding box center [440, 377] width 50 height 11
click at [534, 419] on p "Clyd permet la protection de ces données avec des protocoles de sécurité avancé…" at bounding box center [732, 418] width 740 height 40
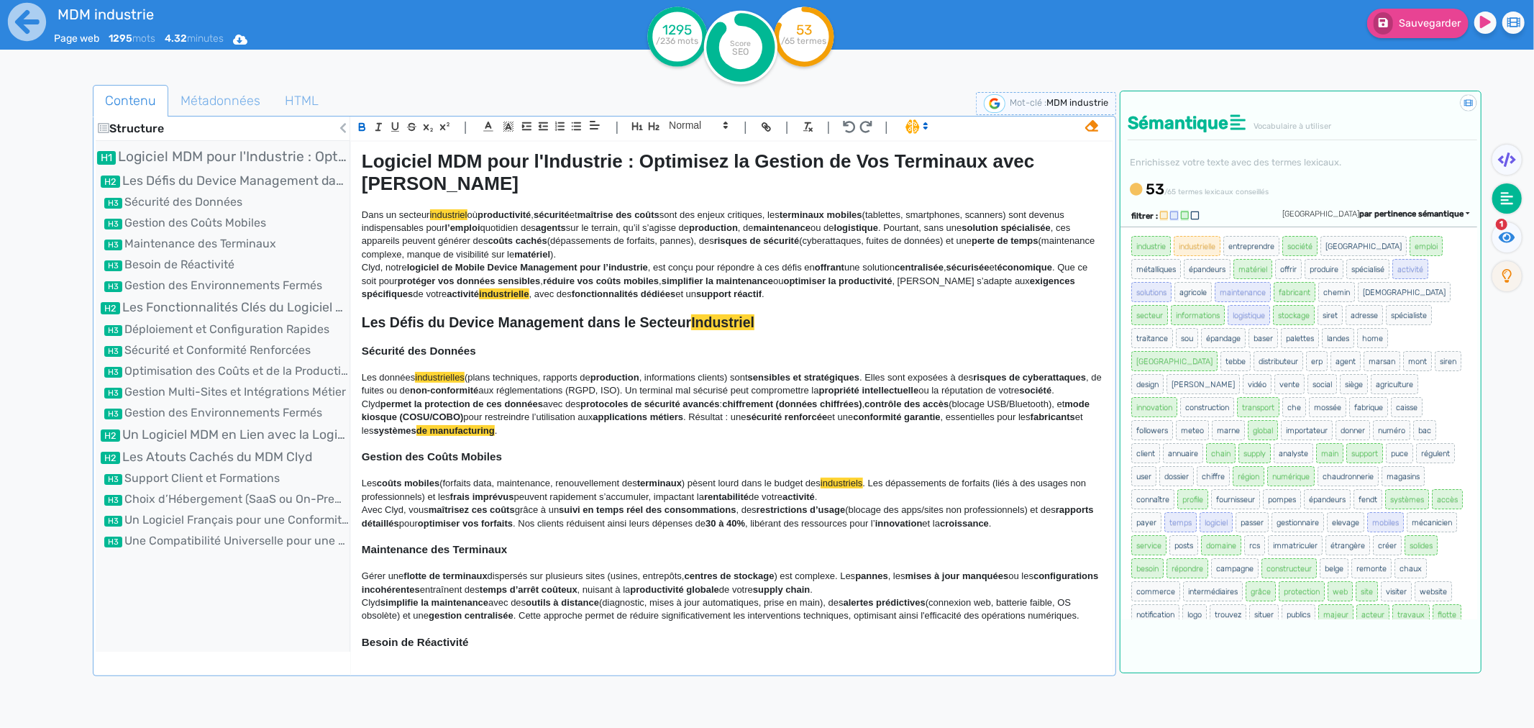
scroll to position [399, 0]
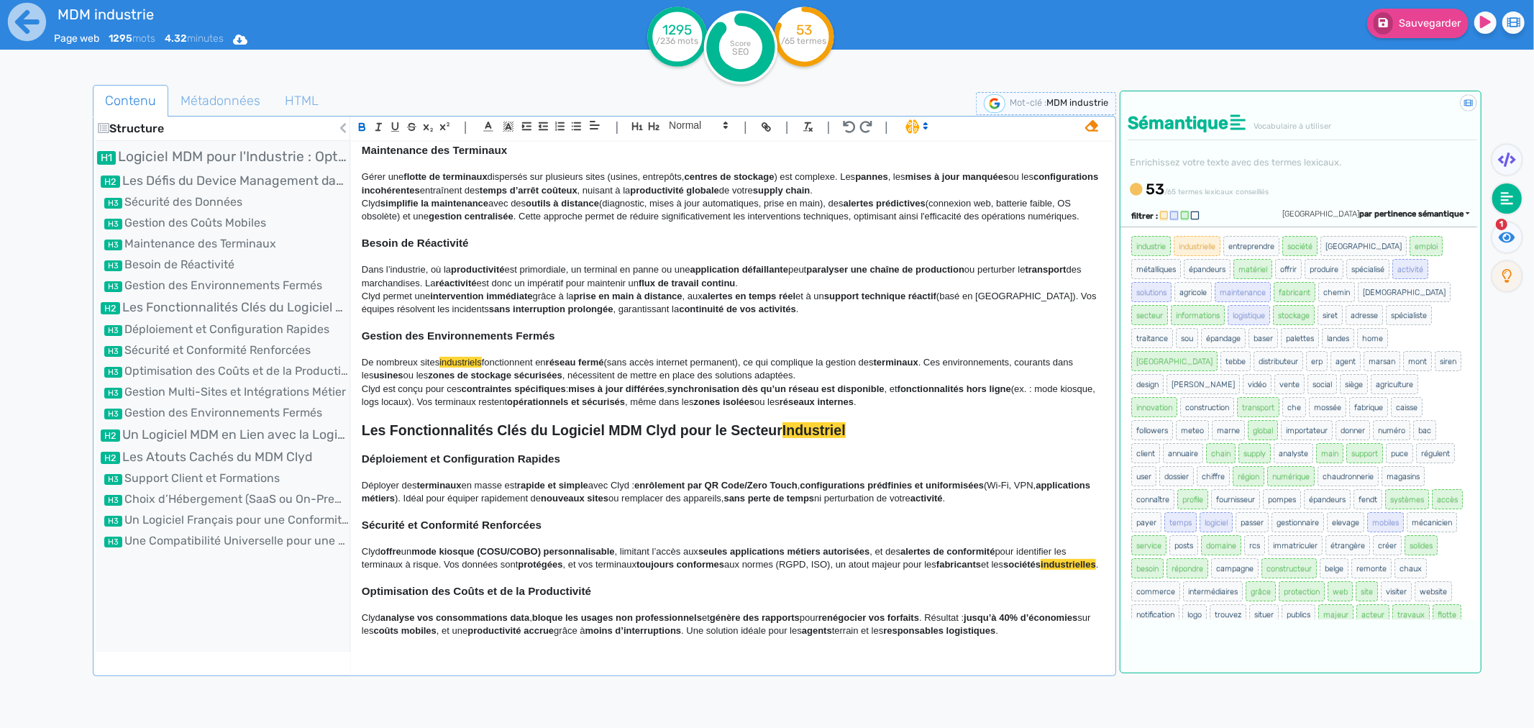
click at [167, 605] on div "Structure Logiciel MDM pour l'Industrie : Optimisez la Gestion de Vos Terminaux…" at bounding box center [223, 384] width 255 height 535
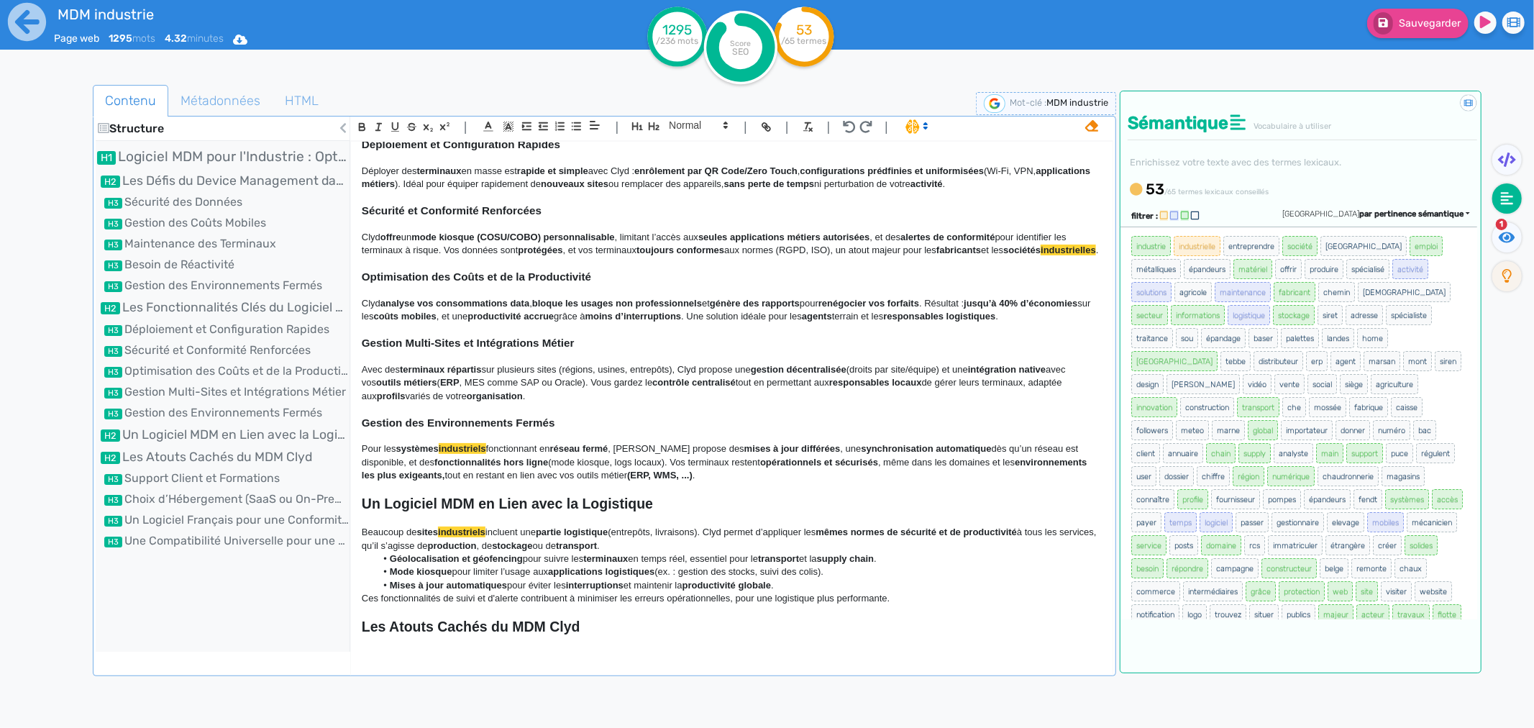
scroll to position [799, 0]
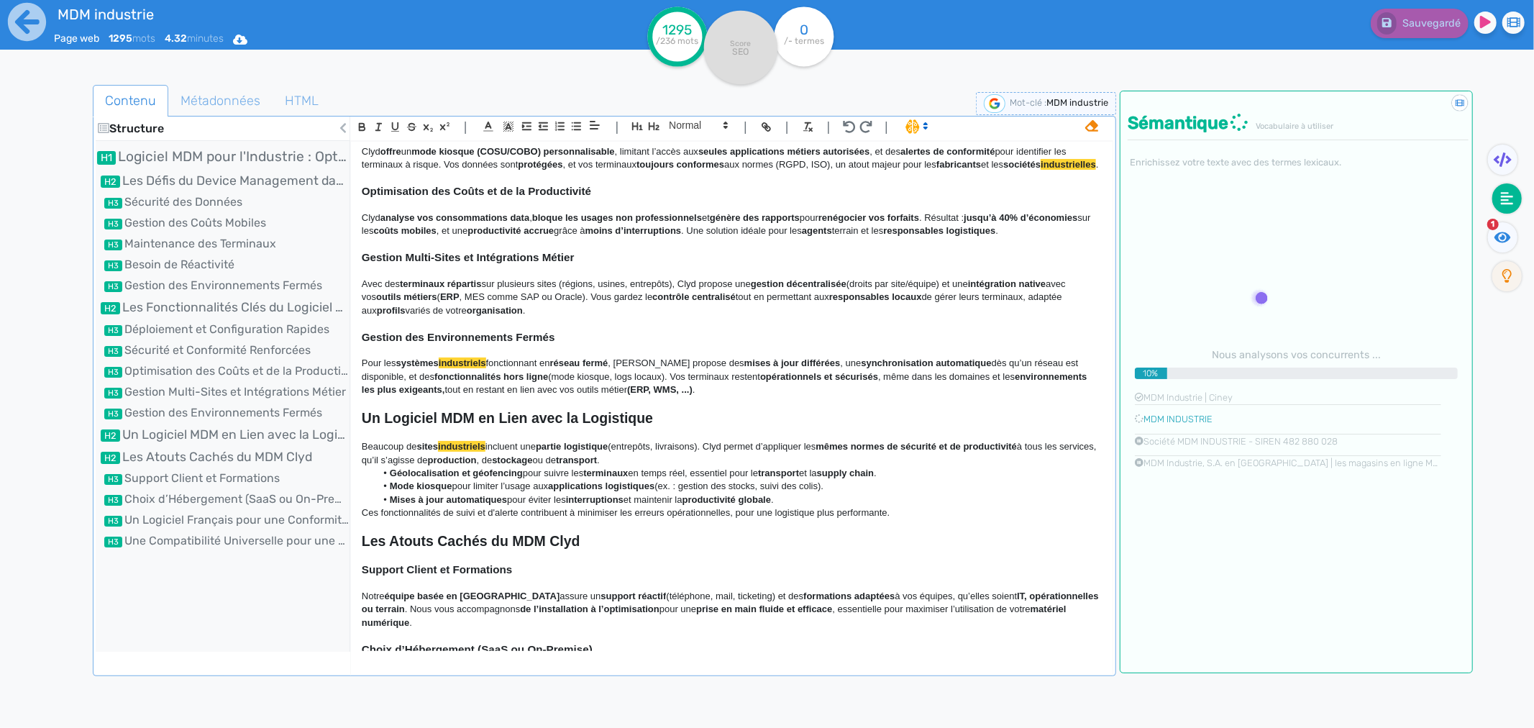
click at [461, 452] on strong "industriels" at bounding box center [461, 446] width 47 height 11
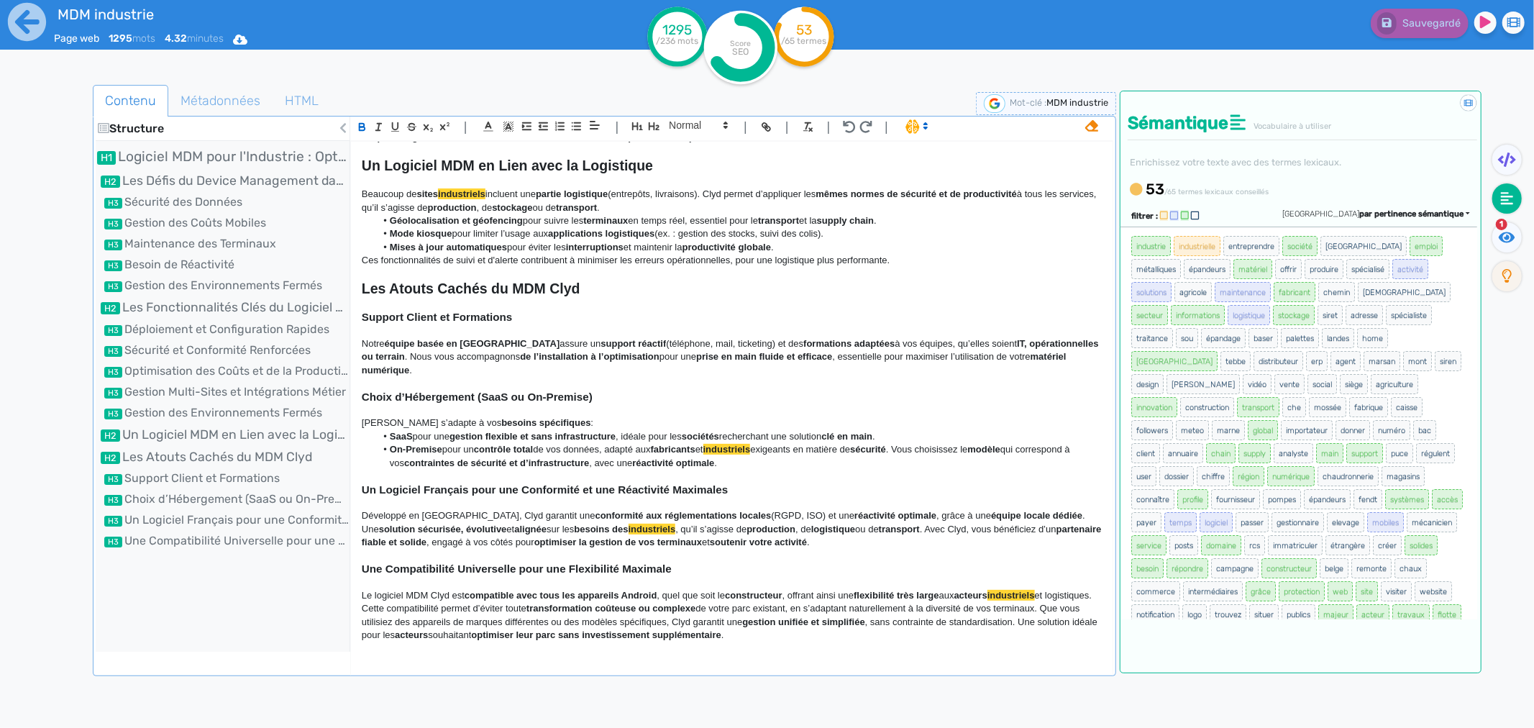
scroll to position [1068, 0]
click at [629, 531] on strong "industriels" at bounding box center [652, 529] width 47 height 11
click at [737, 453] on strong "industriels" at bounding box center [726, 449] width 47 height 11
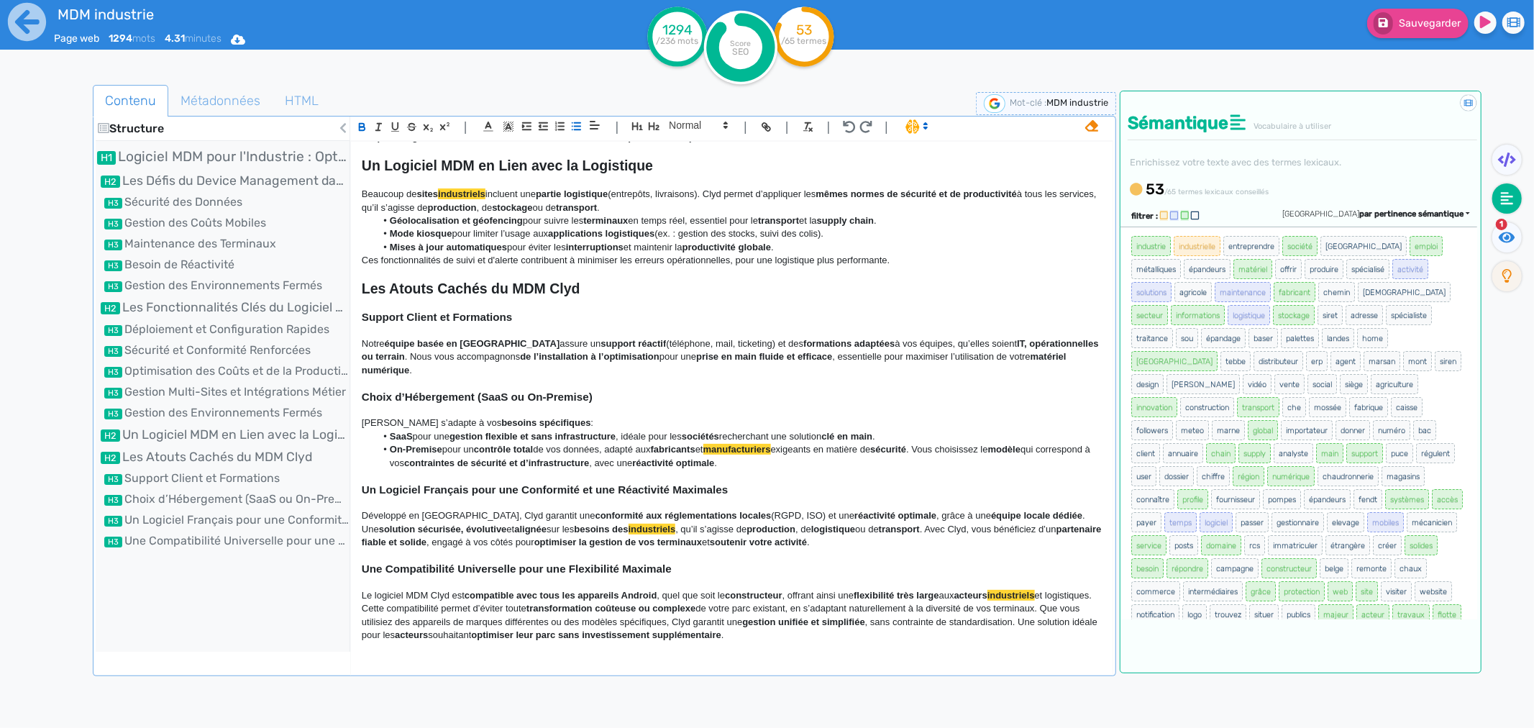
click at [234, 601] on div "Structure Logiciel MDM pour l'Industrie : Optimisez la Gestion de Vos Terminaux…" at bounding box center [223, 384] width 255 height 535
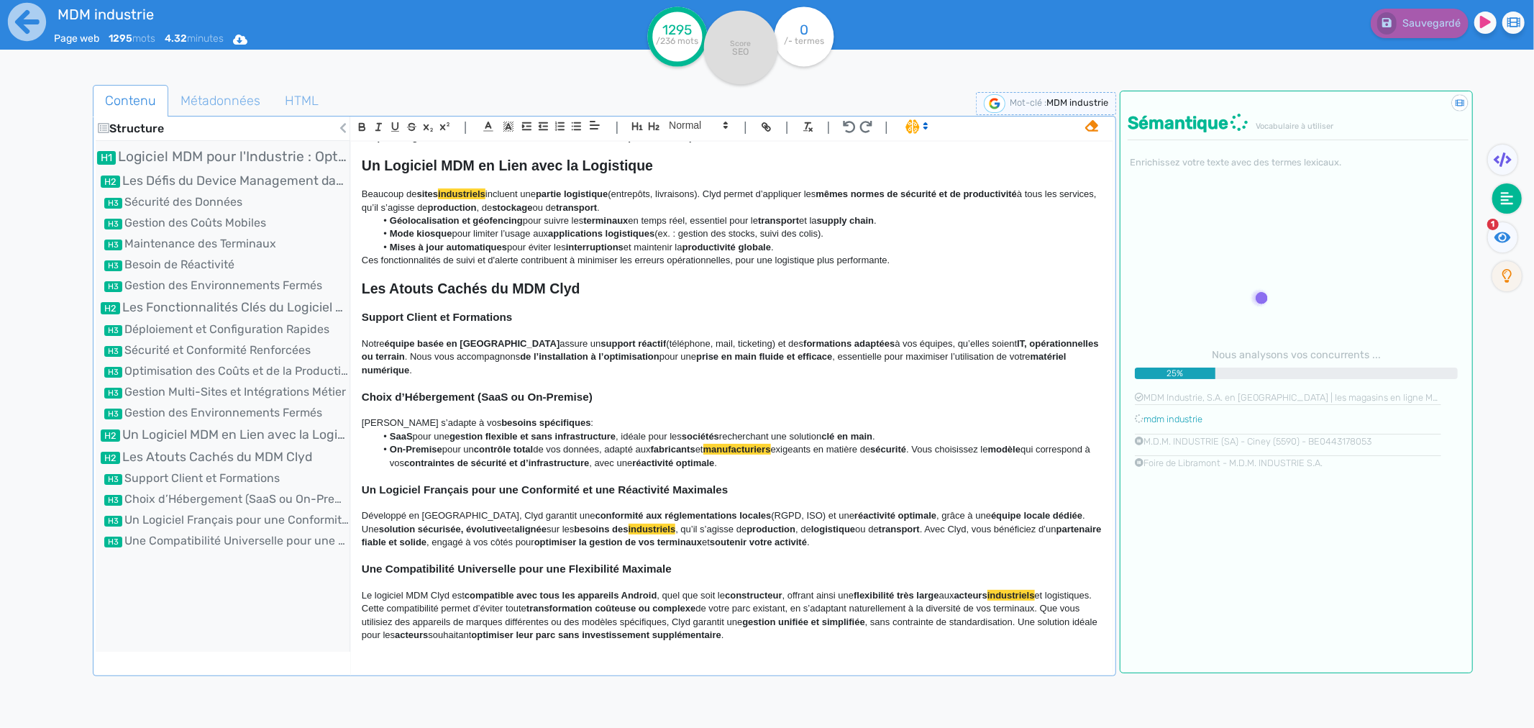
scroll to position [0, 0]
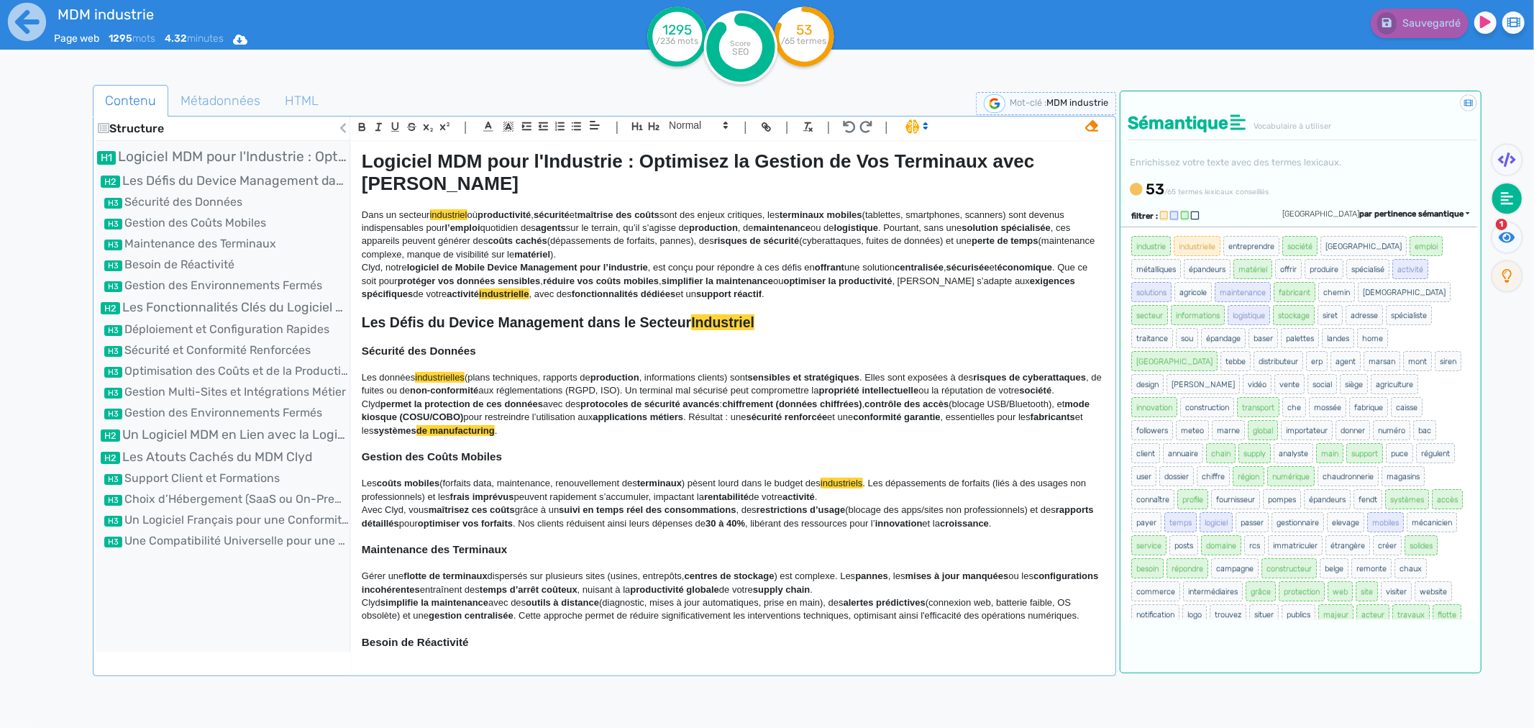
click at [511, 288] on strong "industrielle" at bounding box center [504, 293] width 50 height 11
click at [63, 293] on div at bounding box center [67, 449] width 51 height 737
click at [1195, 255] on ul "industrie industrielle entreprendre société belgique emploi métalliques épandeu…" at bounding box center [1299, 464] width 337 height 460
click at [24, 462] on div "MDM industrie Page web 1296 mots 4.32 minutes Html Pdf Word 1296 /236 mots Scor…" at bounding box center [767, 409] width 1534 height 819
